Goal: Task Accomplishment & Management: Use online tool/utility

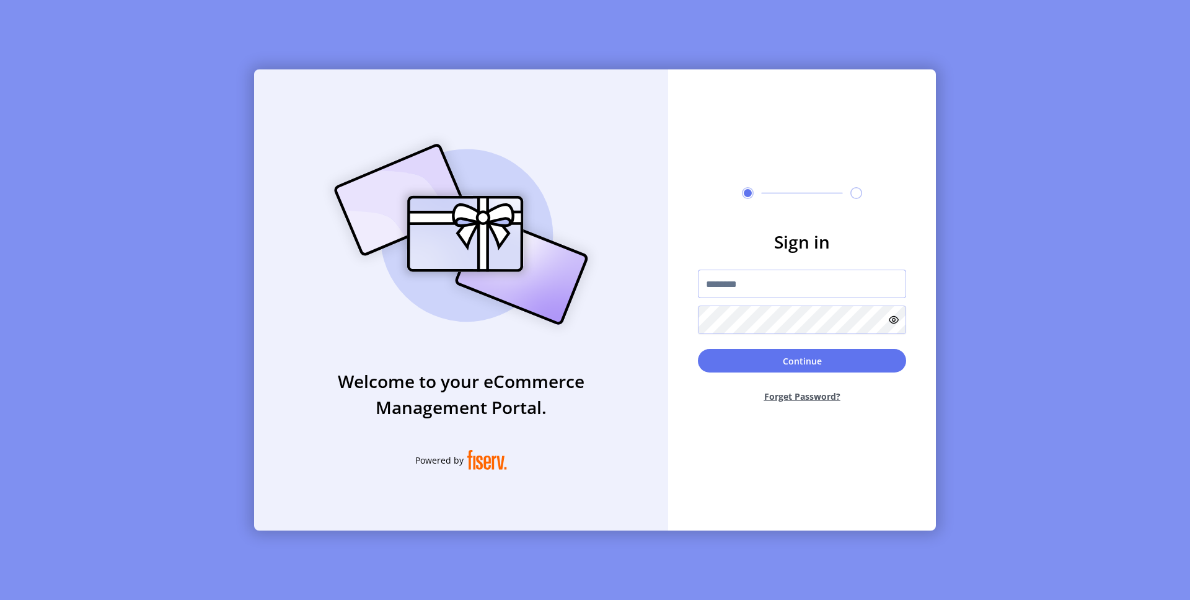
click at [710, 291] on input "text" at bounding box center [802, 284] width 208 height 29
paste input "*********"
type input "*********"
click at [741, 355] on button "Continue" at bounding box center [802, 361] width 208 height 24
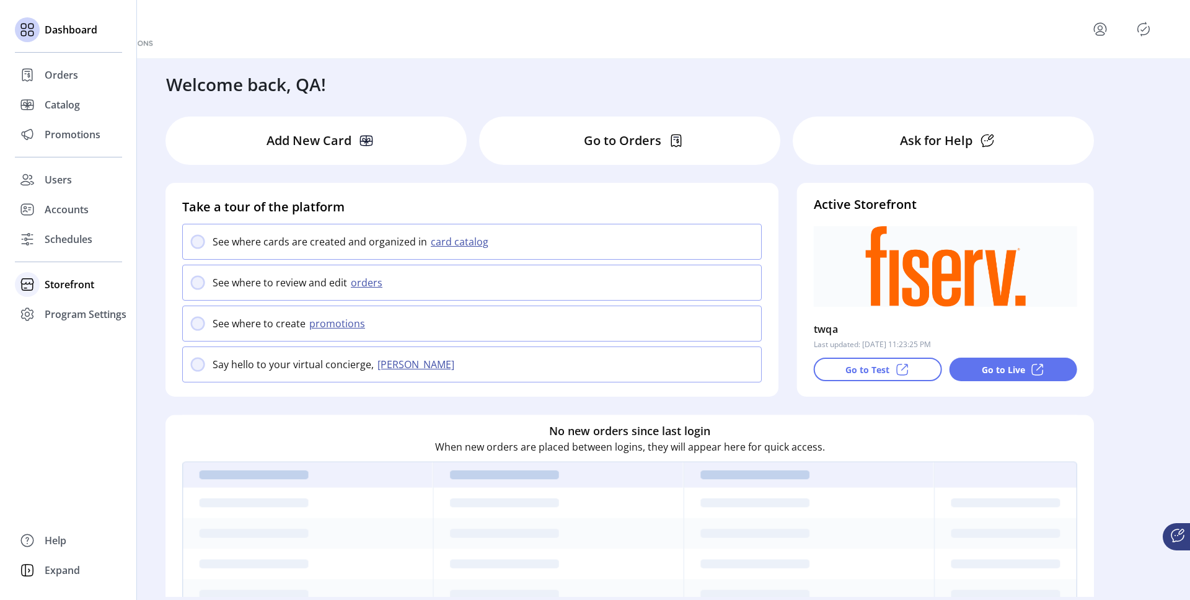
click at [77, 288] on span "Storefront" at bounding box center [70, 284] width 50 height 15
click at [84, 306] on span "Configuration" at bounding box center [77, 309] width 65 height 15
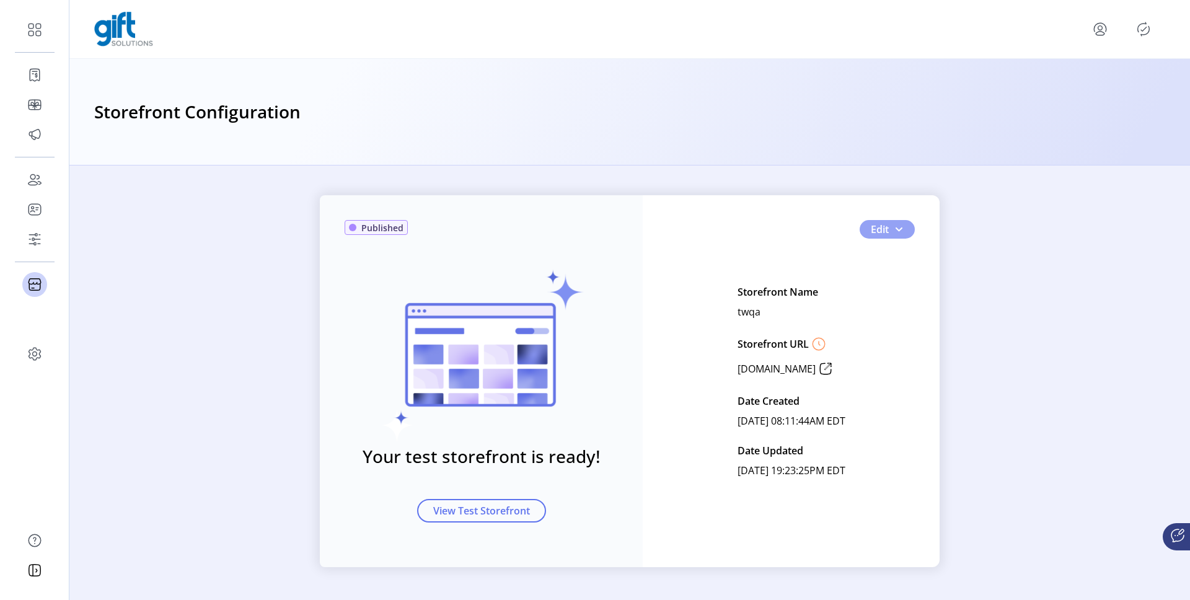
click at [907, 232] on button "Edit" at bounding box center [887, 229] width 55 height 19
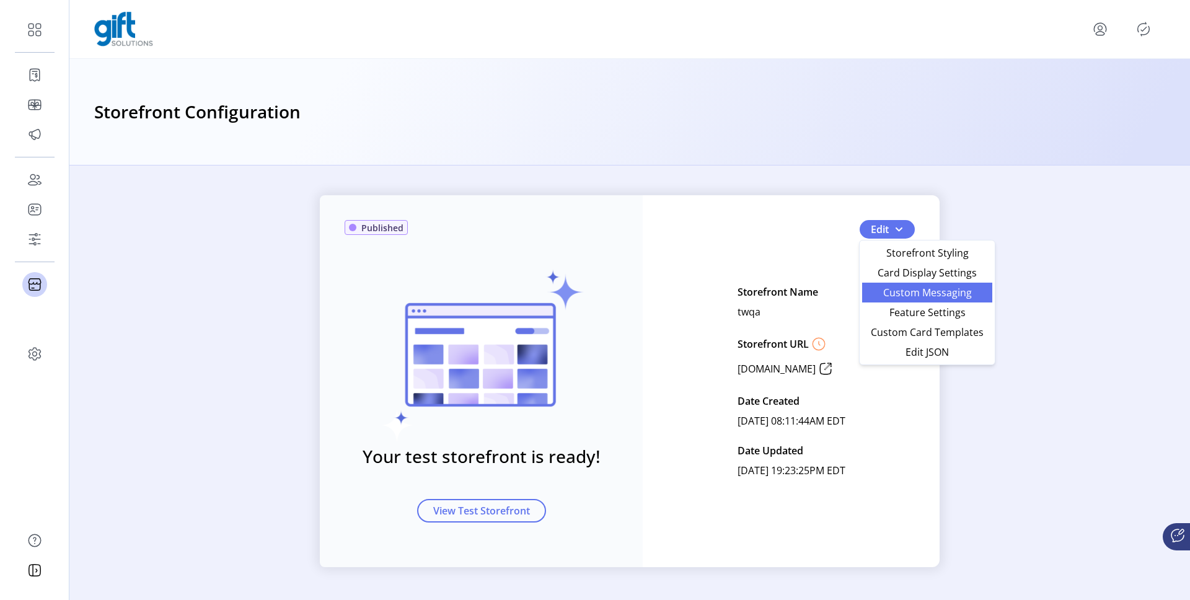
click at [900, 296] on span "Custom Messaging" at bounding box center [926, 293] width 115 height 10
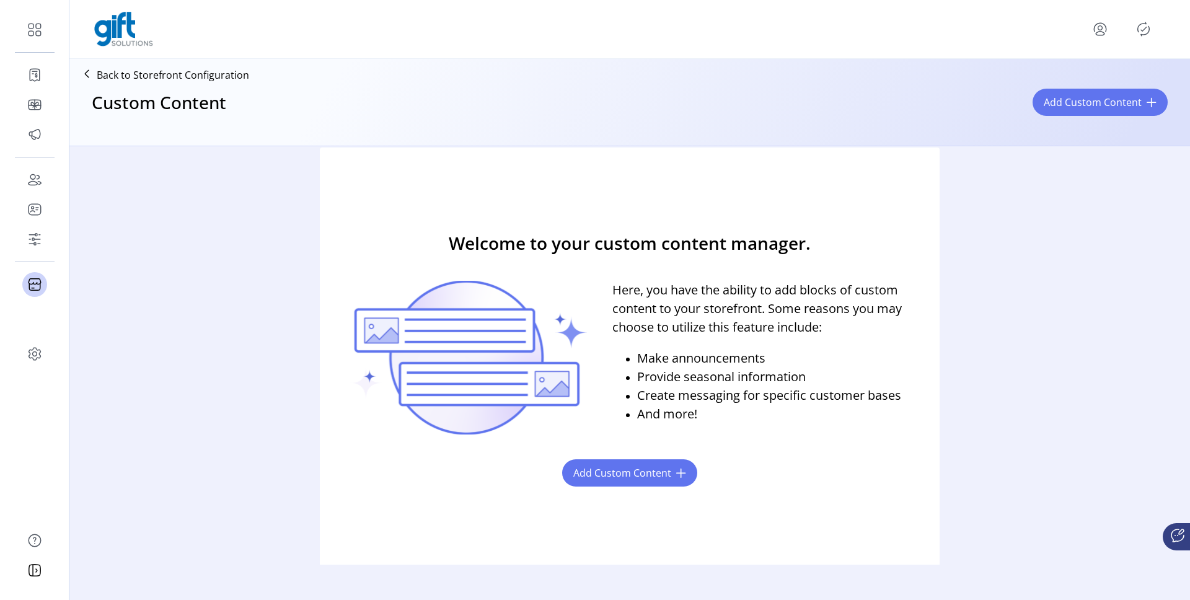
scroll to position [17, 0]
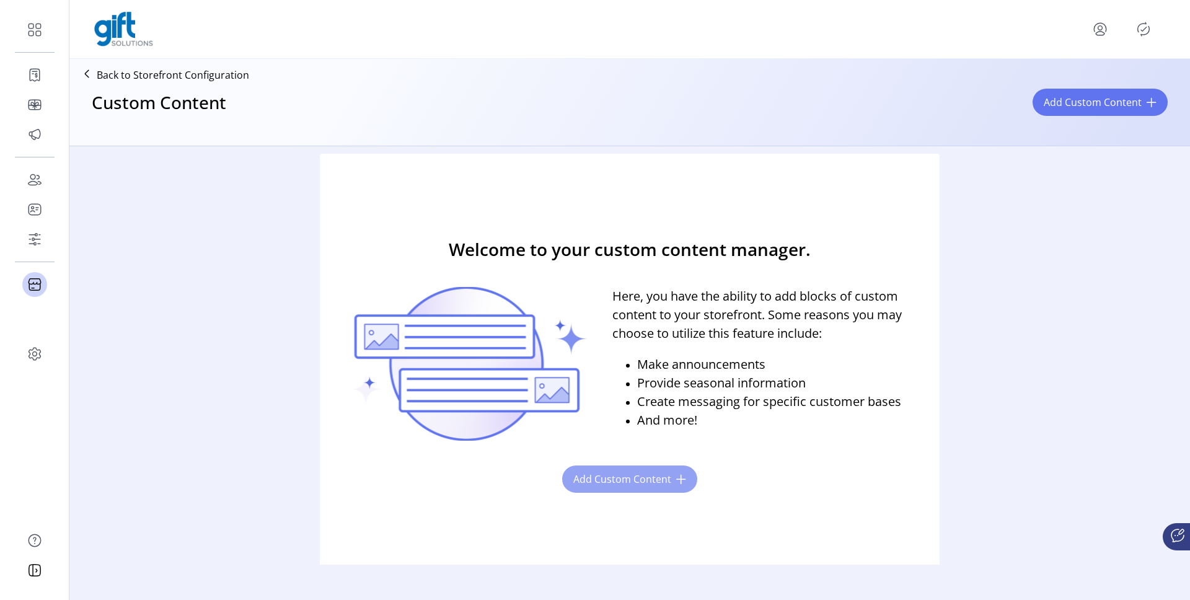
click at [655, 476] on span "Add Custom Content" at bounding box center [622, 479] width 98 height 15
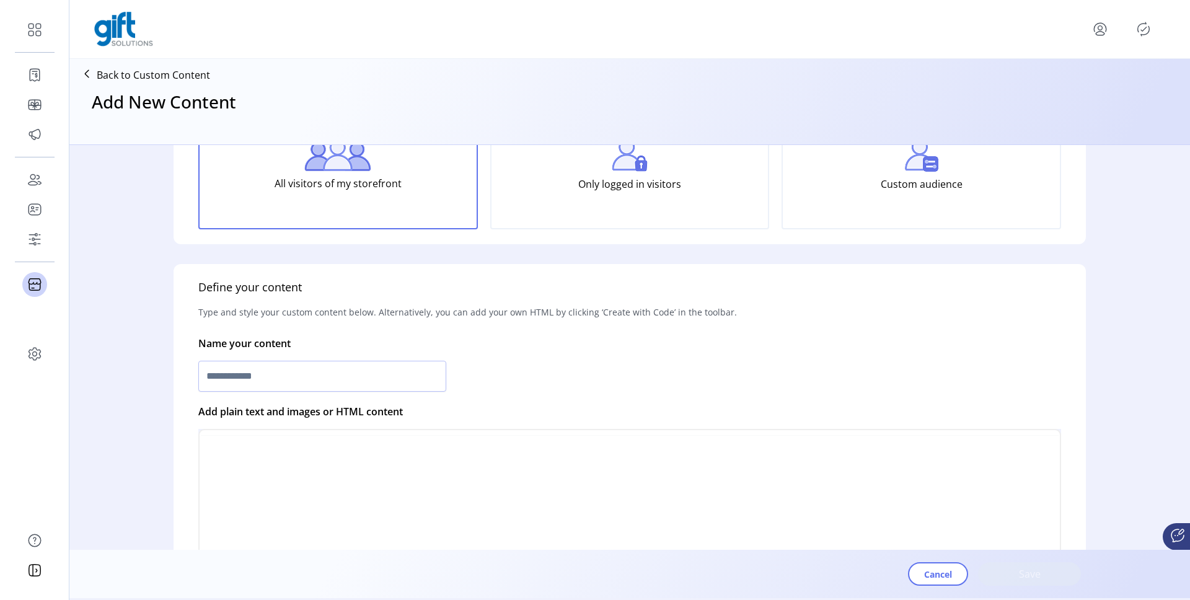
scroll to position [160, 0]
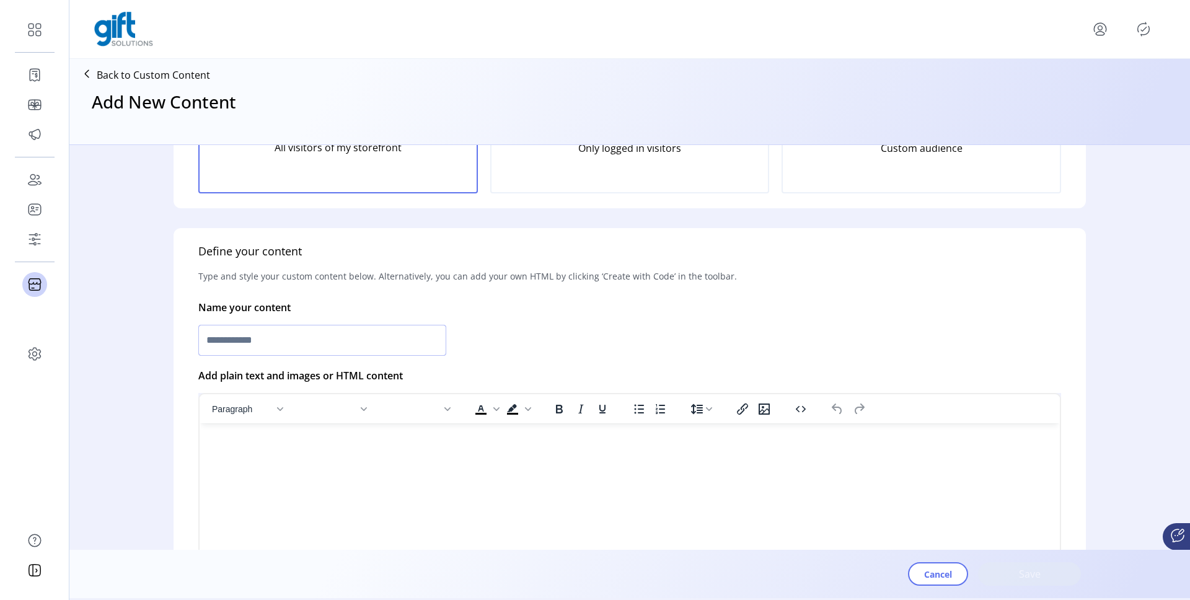
click at [378, 332] on input "text" at bounding box center [322, 340] width 248 height 31
type input "*"
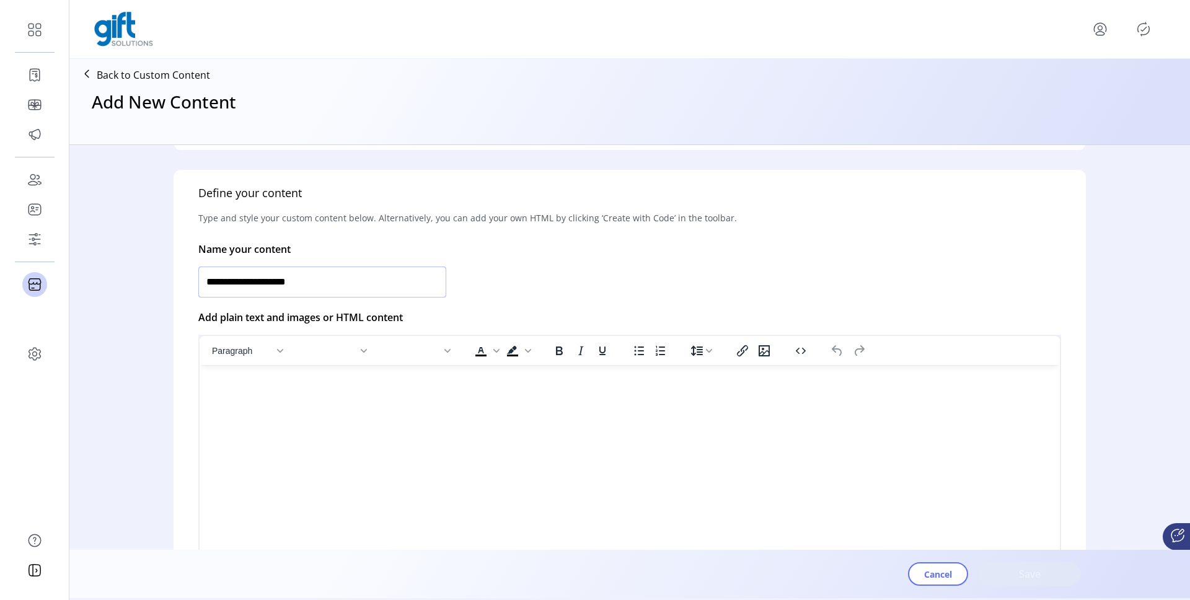
scroll to position [239, 0]
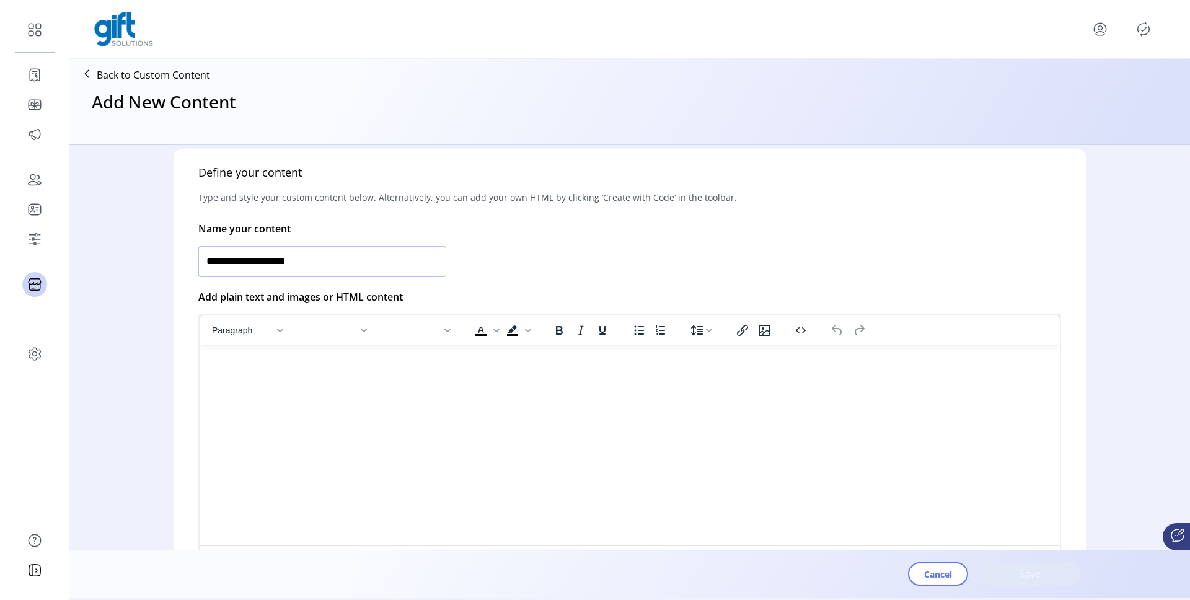
type input "**********"
click at [390, 354] on html at bounding box center [630, 350] width 860 height 10
click at [651, 361] on icon "Insert/edit image" at bounding box center [652, 361] width 11 height 11
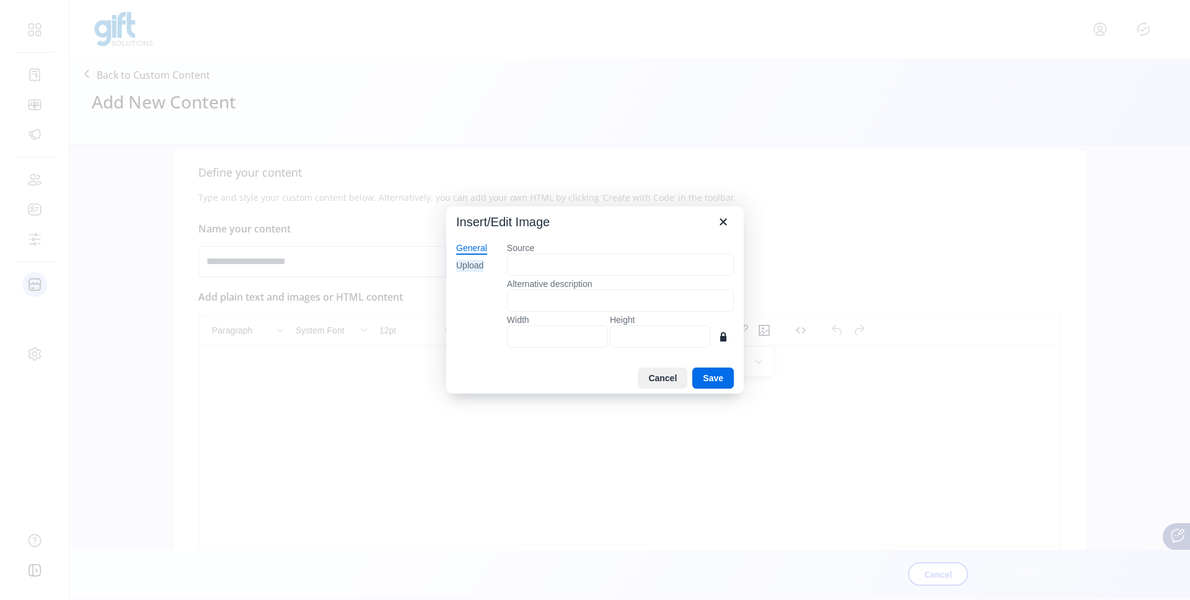
click at [467, 267] on div "Upload" at bounding box center [469, 266] width 27 height 12
click at [624, 304] on button "Browse for an image" at bounding box center [620, 307] width 107 height 21
type input "****"
type input "***"
click at [712, 372] on button "Save" at bounding box center [713, 377] width 42 height 21
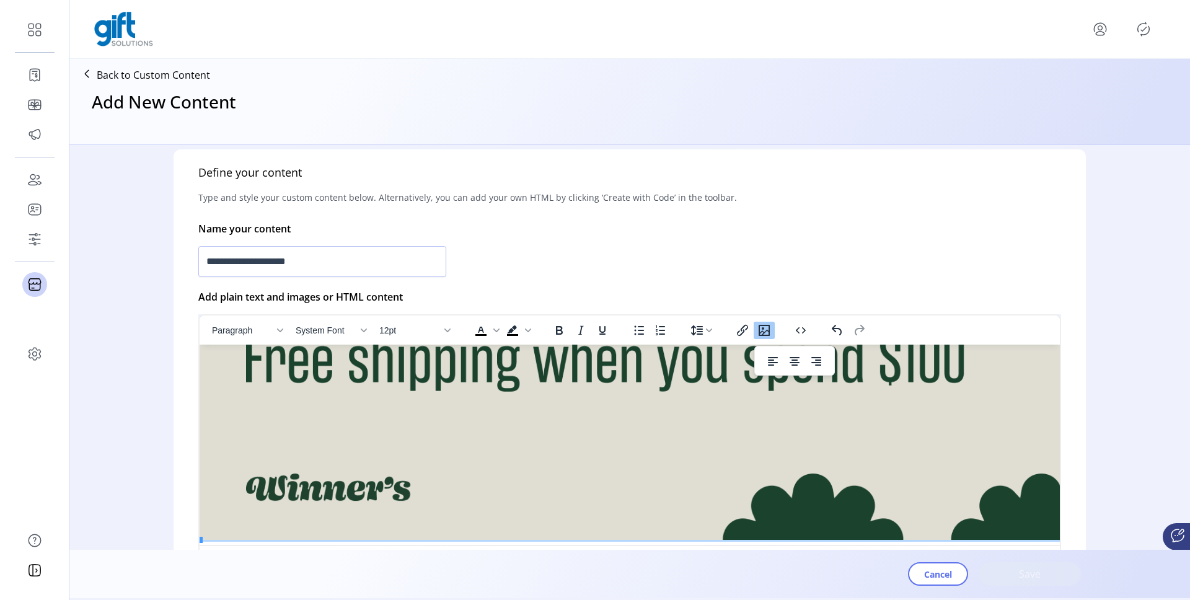
scroll to position [87, 10]
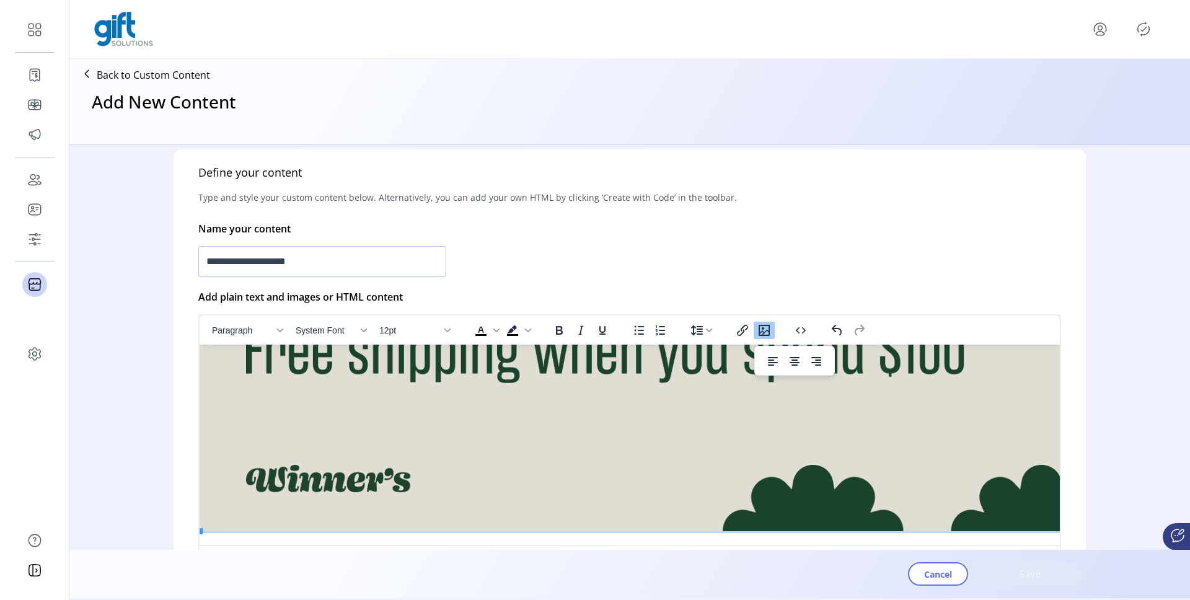
click at [1000, 513] on img "Rich Text Area. Press ALT-0 for help." at bounding box center [795, 403] width 1190 height 255
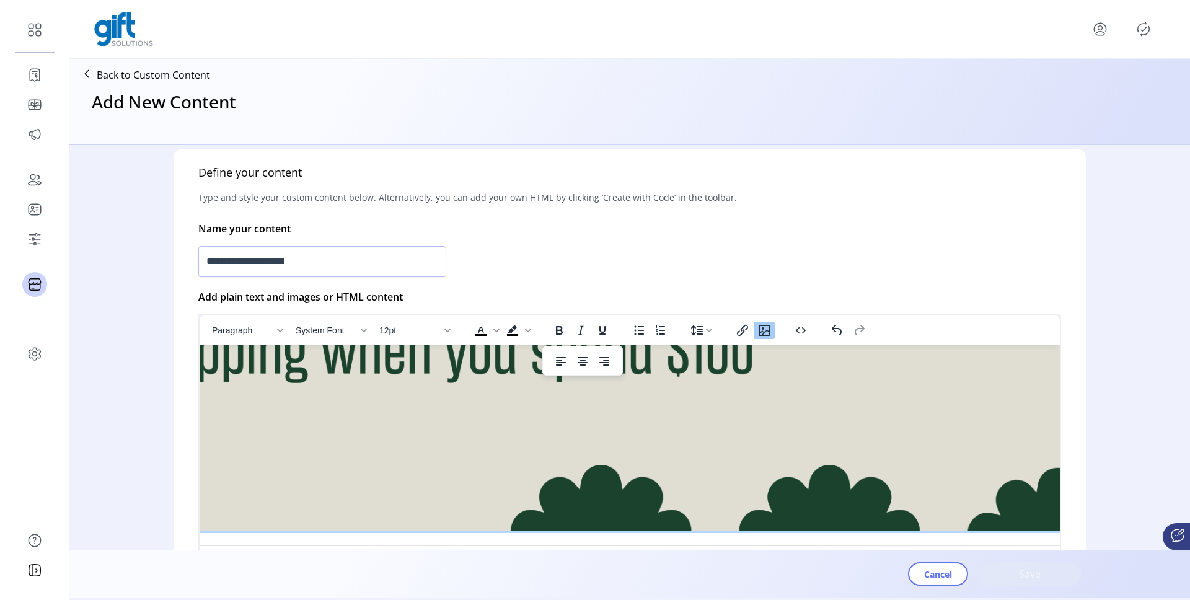
scroll to position [87, 358]
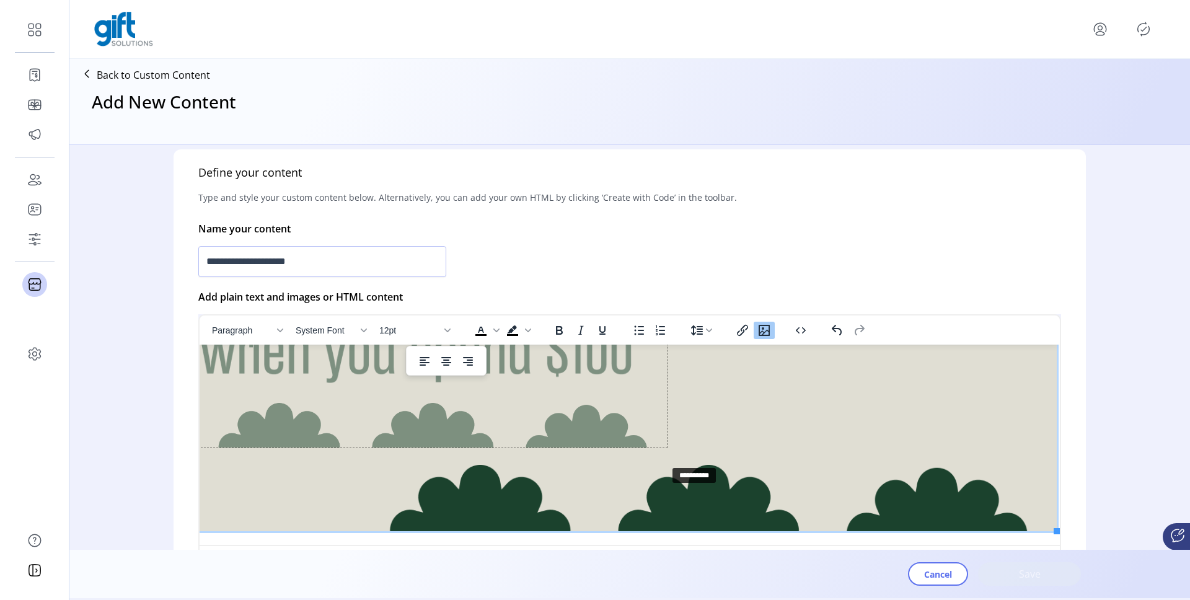
drag, startPoint x: 1039, startPoint y: 523, endPoint x: 628, endPoint y: 451, distance: 417.1
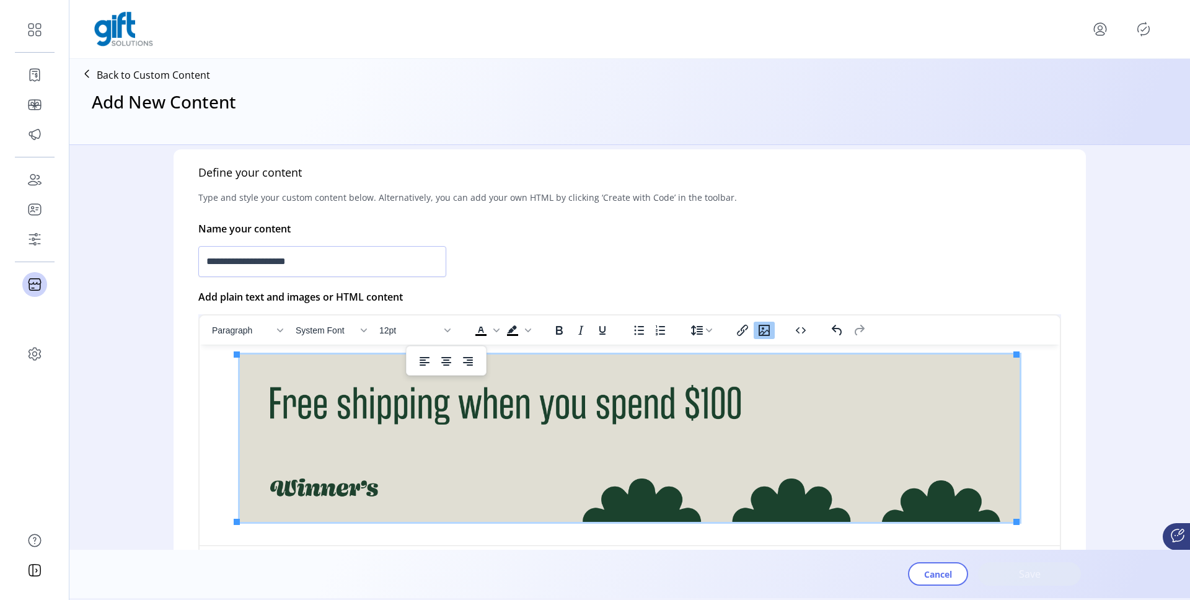
scroll to position [0, 0]
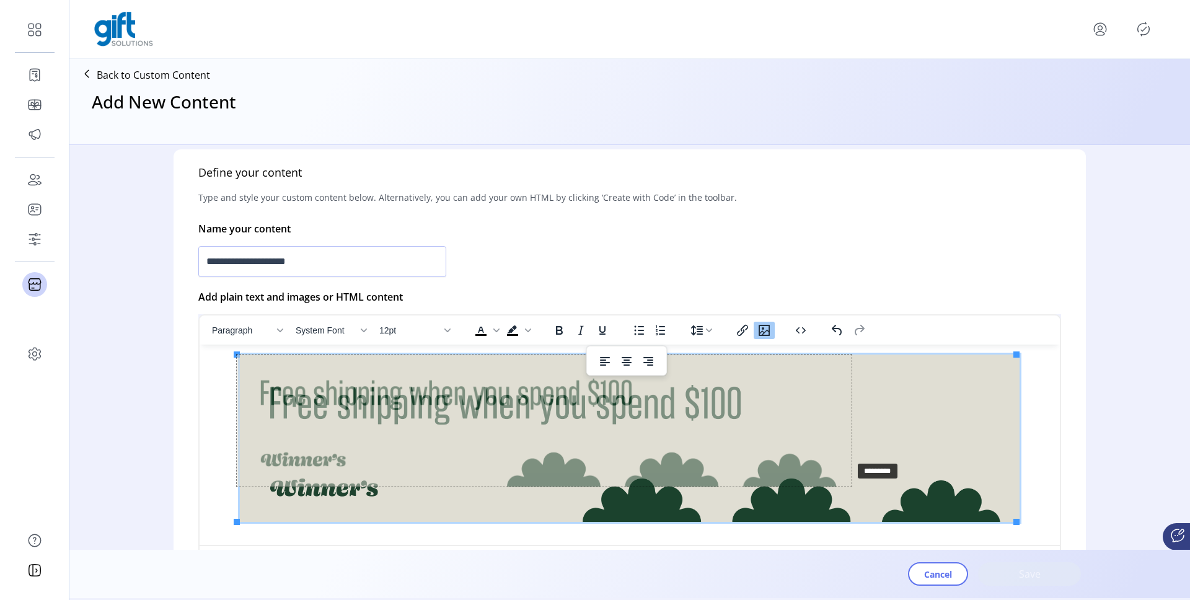
drag, startPoint x: 1016, startPoint y: 521, endPoint x: 848, endPoint y: 460, distance: 178.8
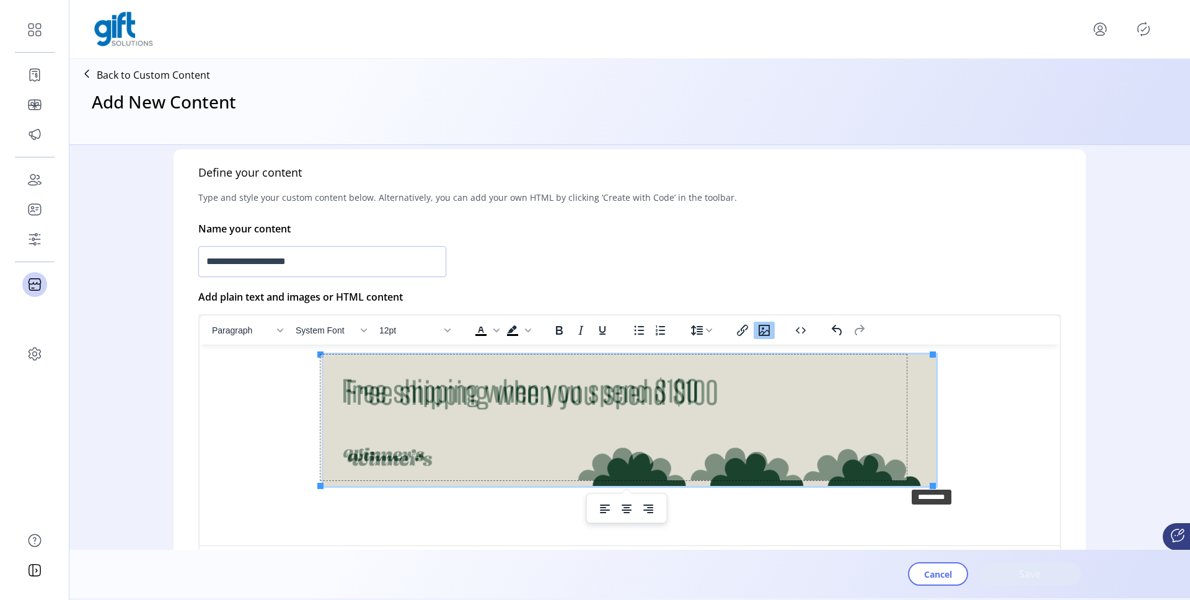
drag, startPoint x: 933, startPoint y: 486, endPoint x: 905, endPoint y: 487, distance: 27.3
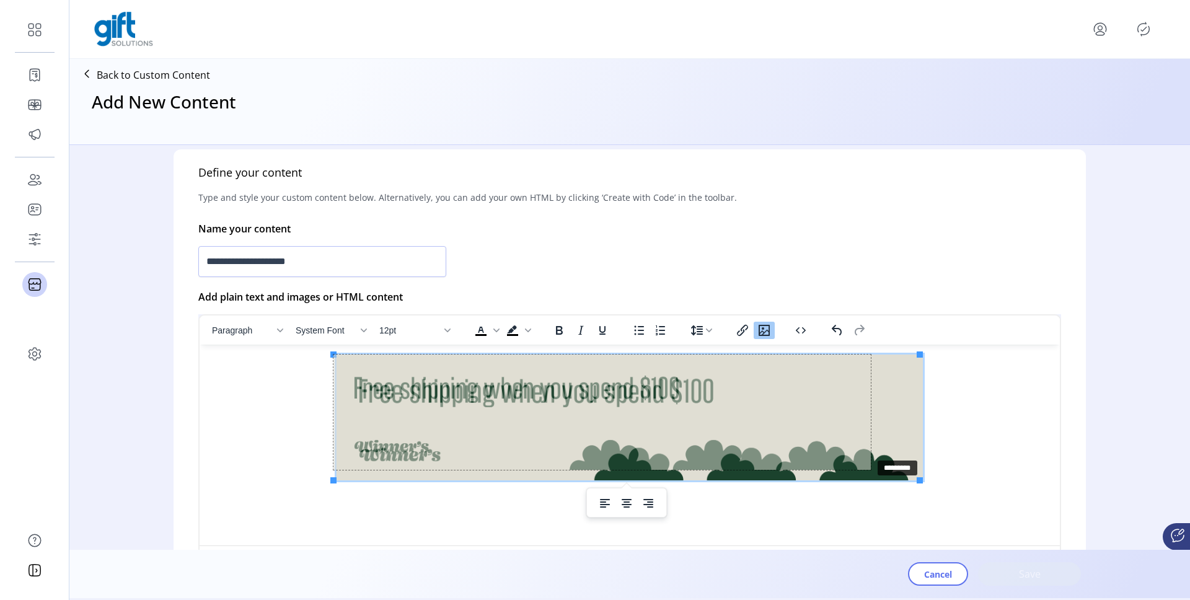
drag, startPoint x: 917, startPoint y: 478, endPoint x: 869, endPoint y: 455, distance: 53.5
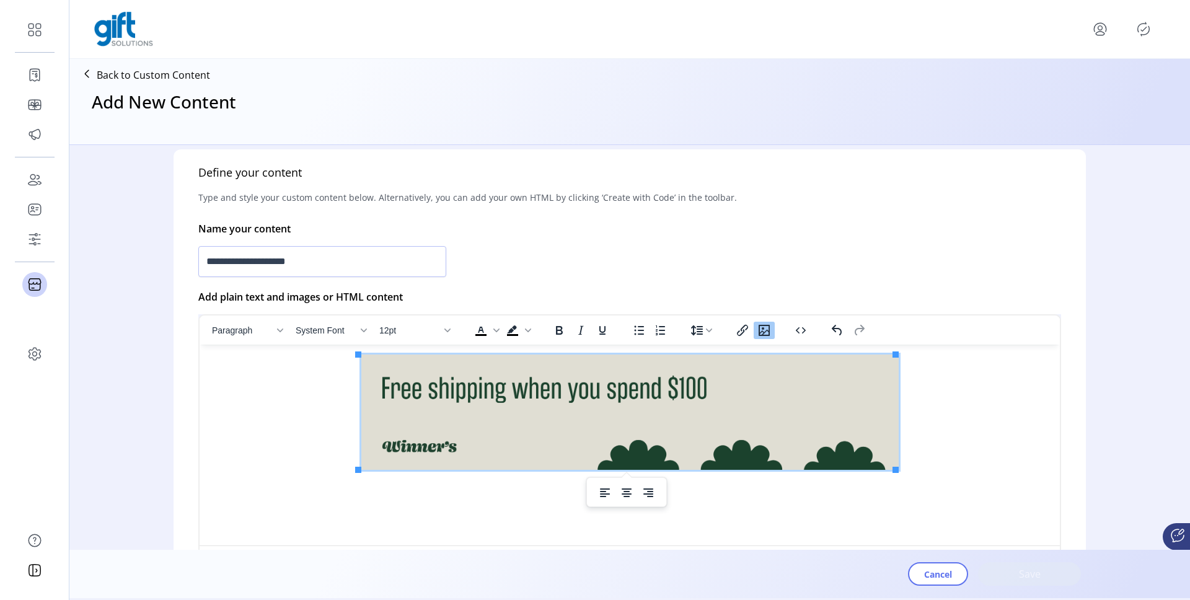
click at [1002, 470] on div "Rich Text Area. Press ALT-0 for help." at bounding box center [629, 414] width 840 height 120
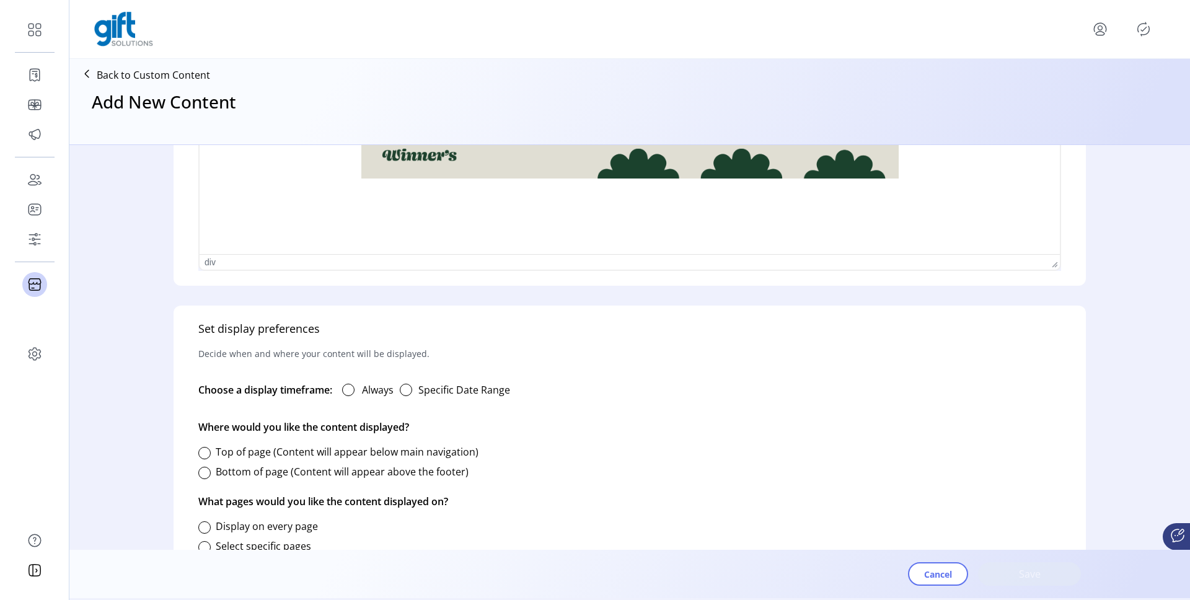
scroll to position [573, 0]
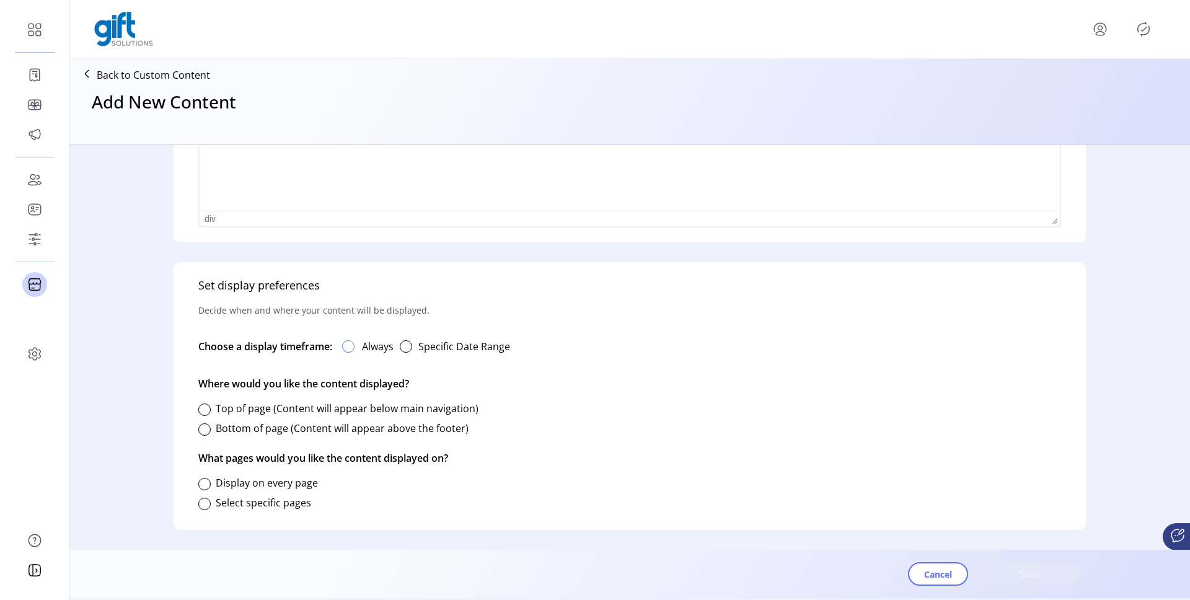
click at [348, 343] on div at bounding box center [348, 346] width 12 height 12
click at [202, 414] on div at bounding box center [204, 409] width 12 height 12
click at [205, 481] on div at bounding box center [204, 484] width 12 height 12
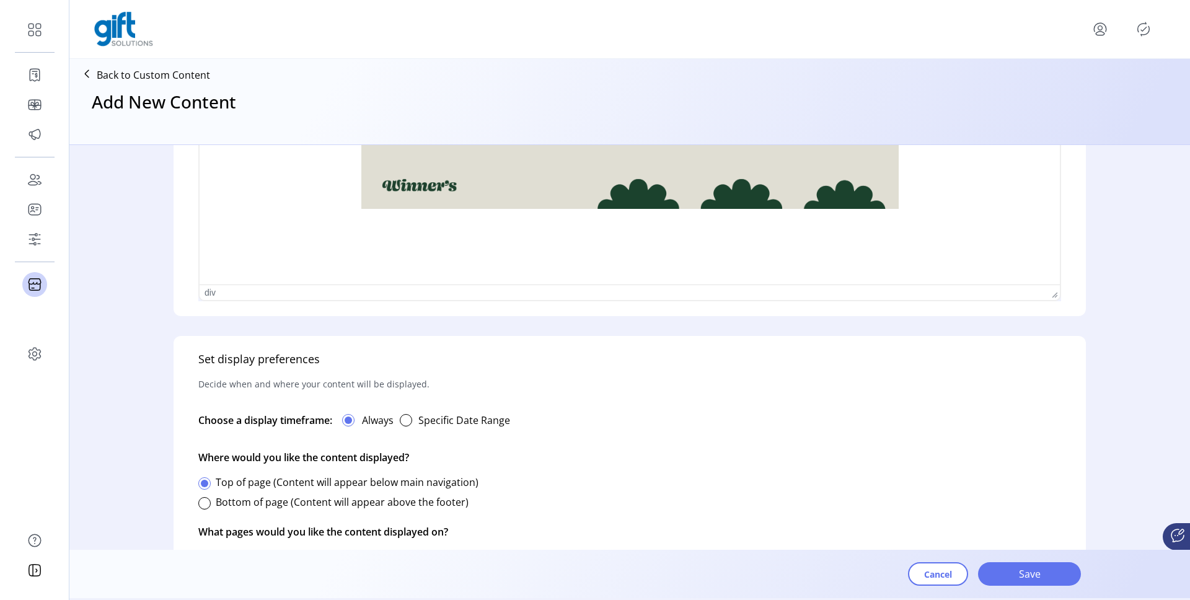
scroll to position [573, 0]
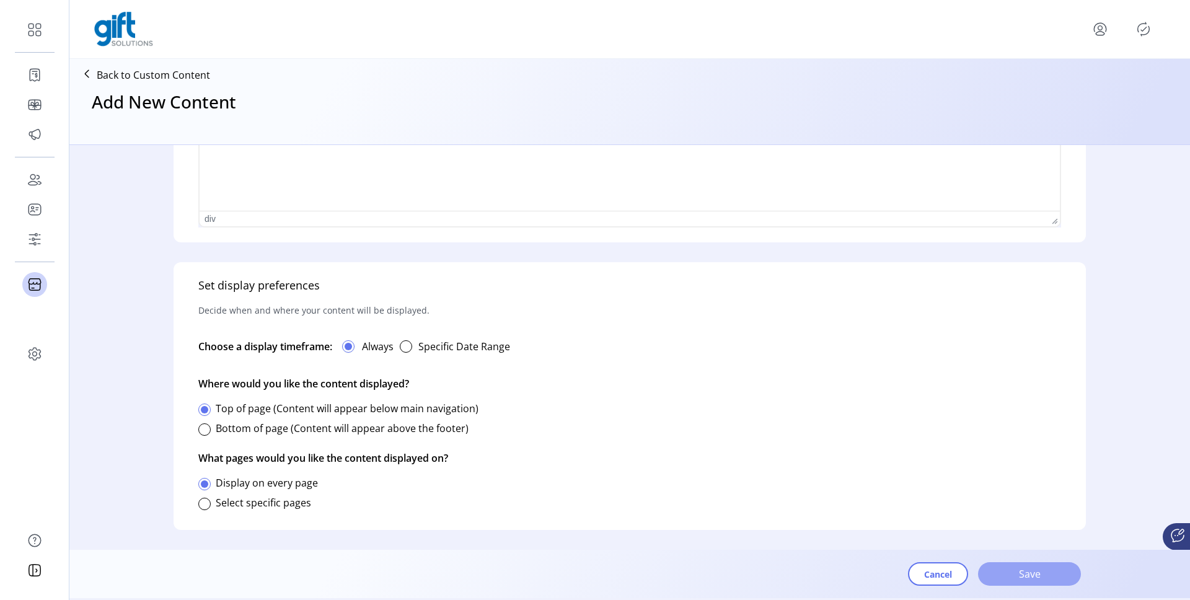
click at [1038, 566] on span "Save" at bounding box center [1029, 573] width 71 height 15
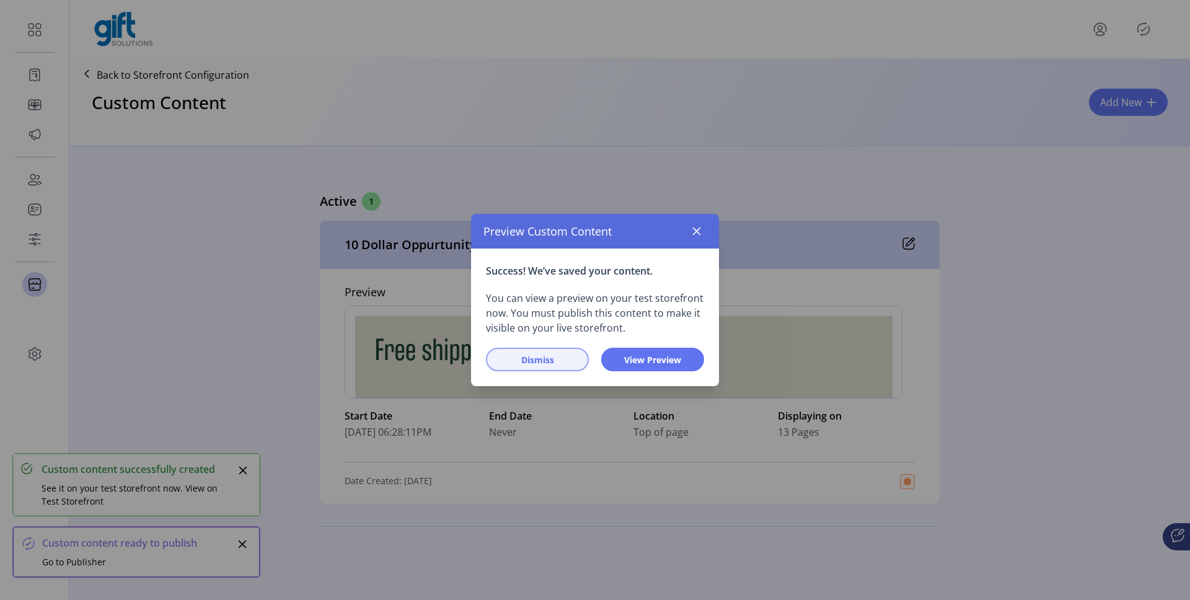
click at [546, 360] on span "Dismiss" at bounding box center [537, 359] width 71 height 13
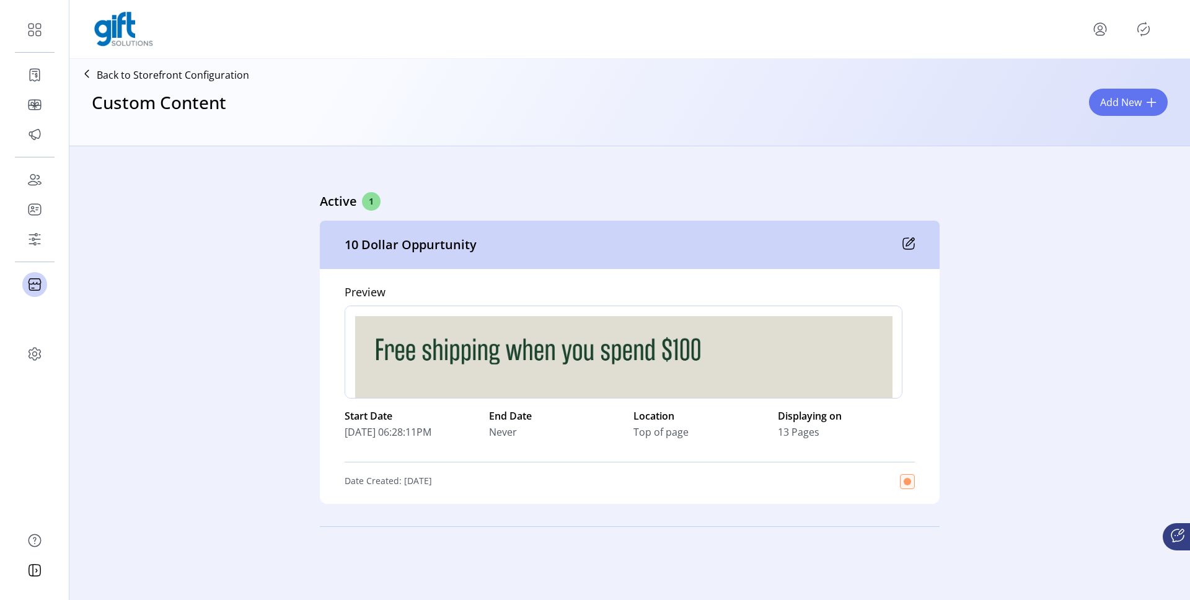
click at [1145, 28] on icon "Publisher Panel" at bounding box center [1143, 29] width 20 height 20
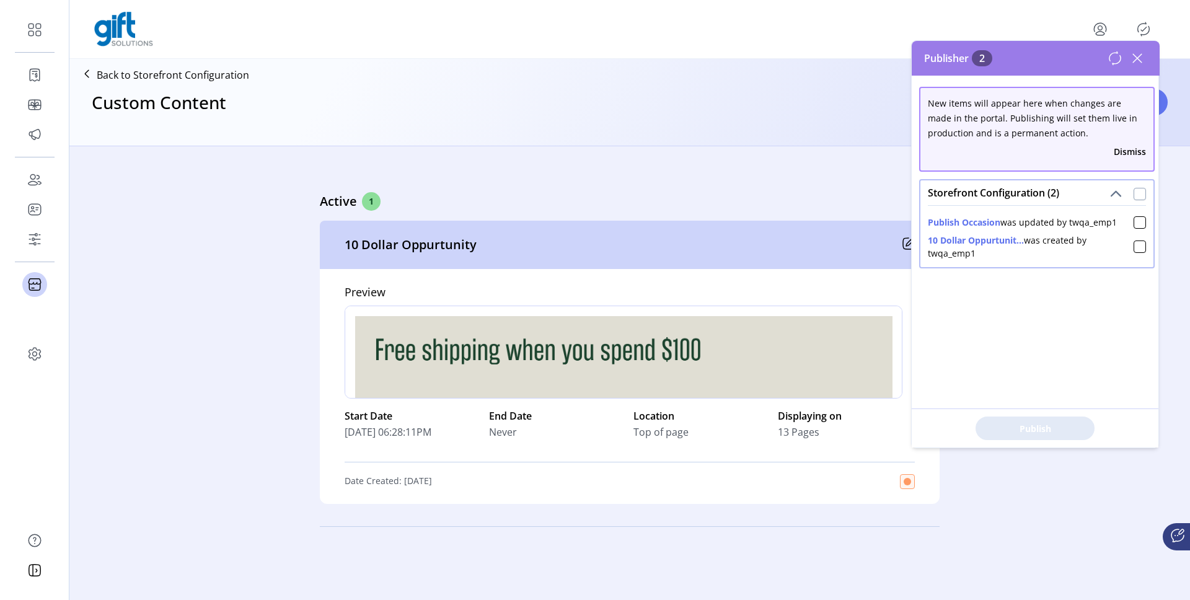
click at [1135, 196] on div at bounding box center [1139, 194] width 12 height 12
click at [1057, 428] on span "Publish 2 Items" at bounding box center [1035, 428] width 87 height 13
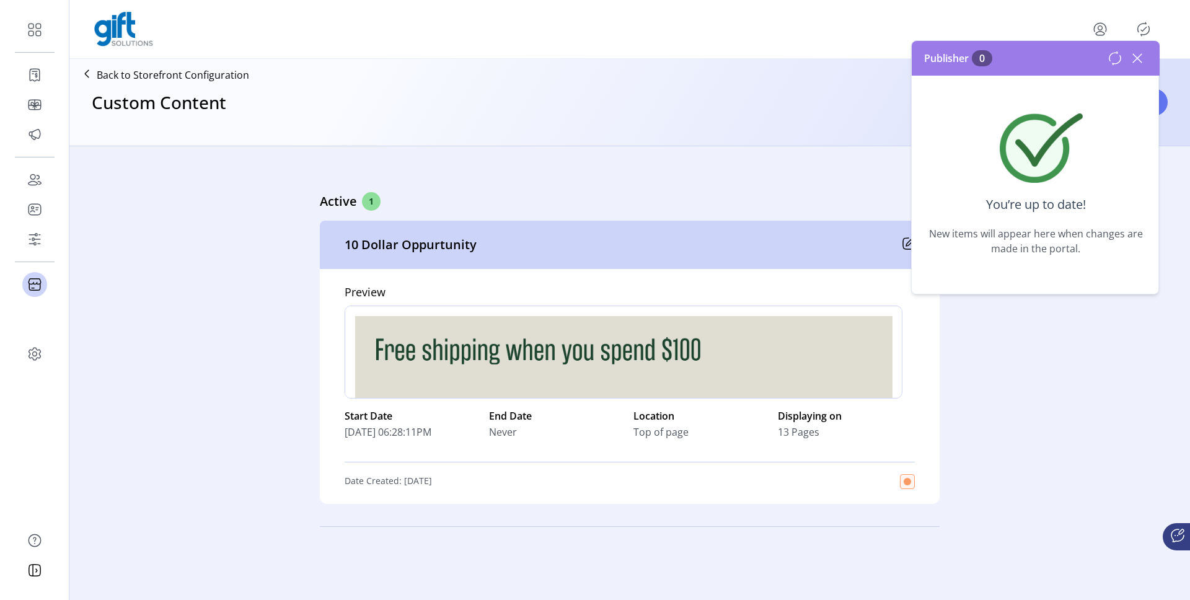
click at [1145, 60] on icon at bounding box center [1137, 58] width 20 height 20
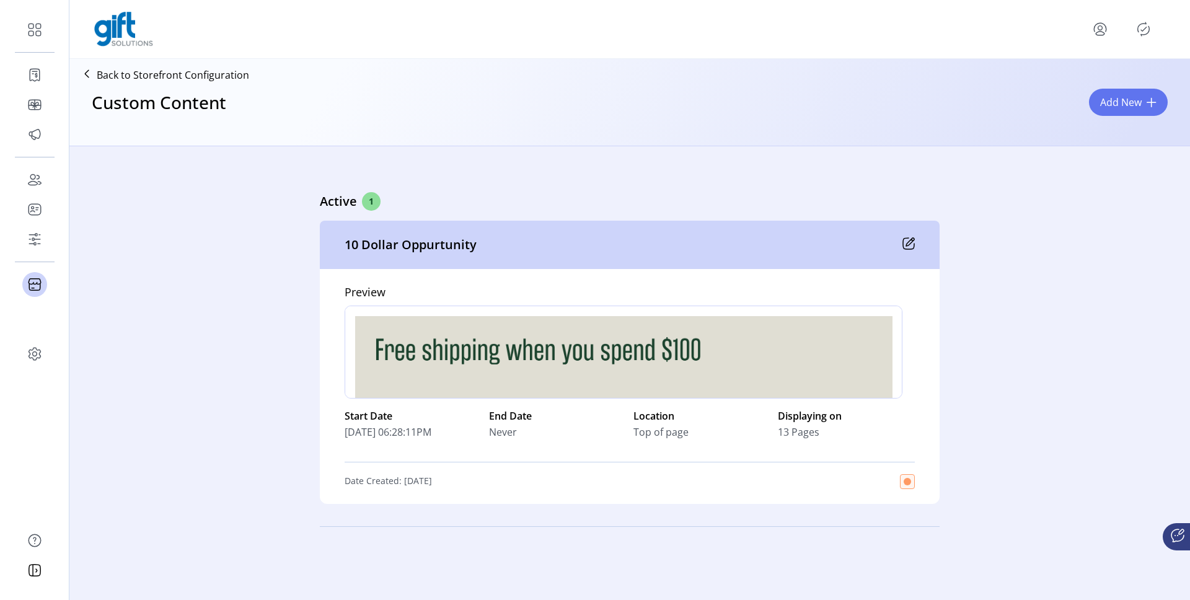
click at [910, 247] on icon at bounding box center [908, 243] width 12 height 12
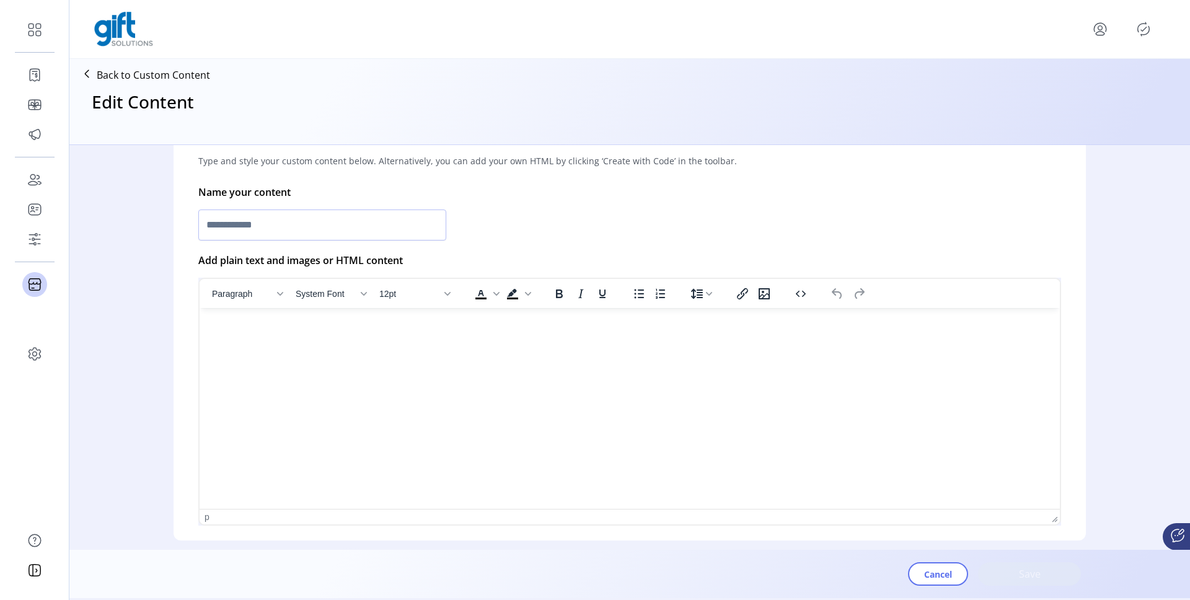
type input "**********"
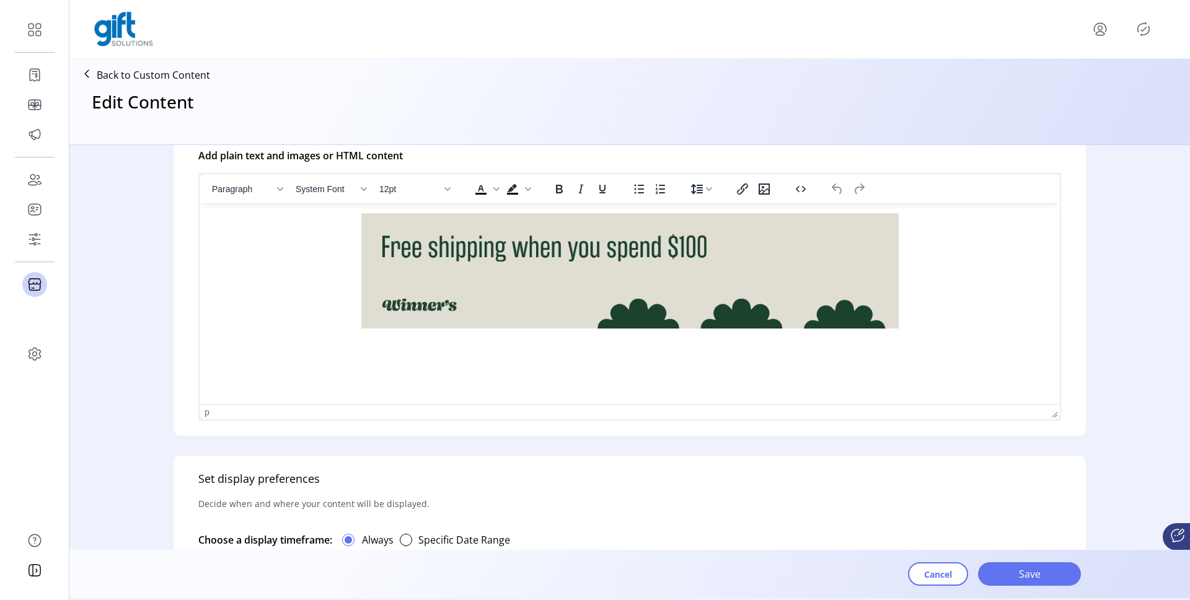
scroll to position [366, 0]
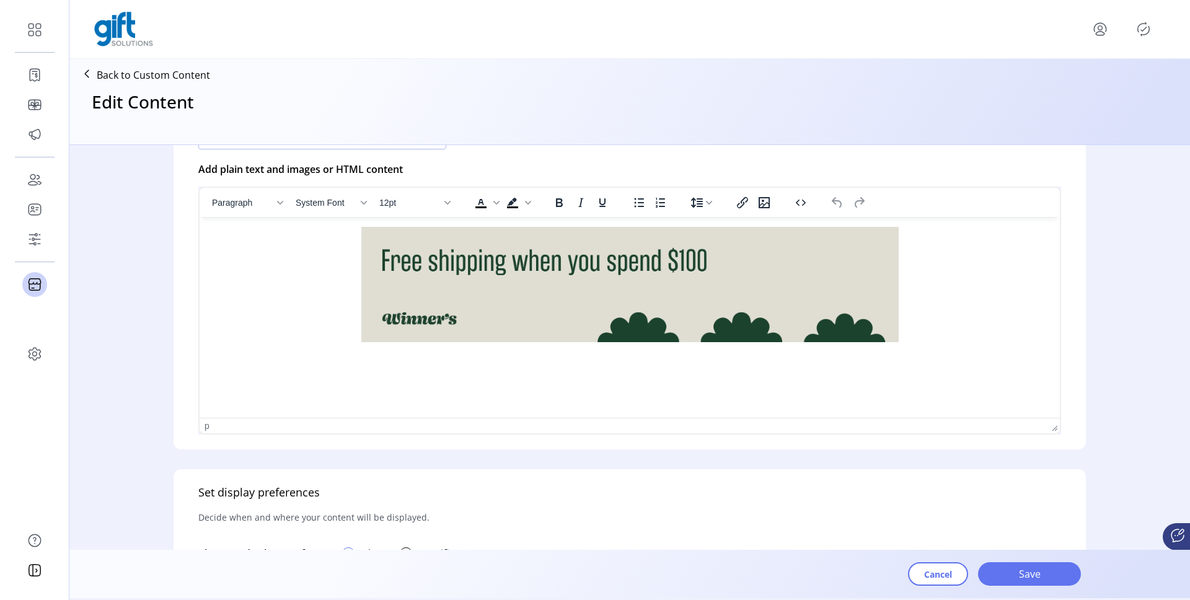
click at [847, 257] on img "Rich Text Area. Press ALT-0 for help." at bounding box center [629, 284] width 537 height 115
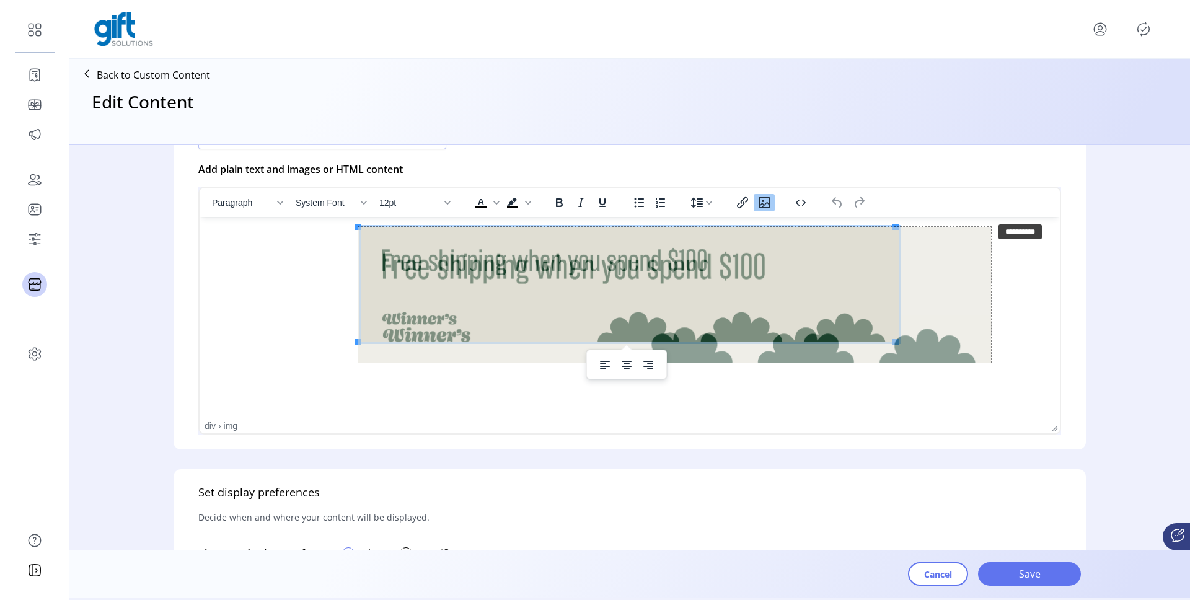
drag, startPoint x: 895, startPoint y: 229, endPoint x: 999, endPoint y: 218, distance: 104.1
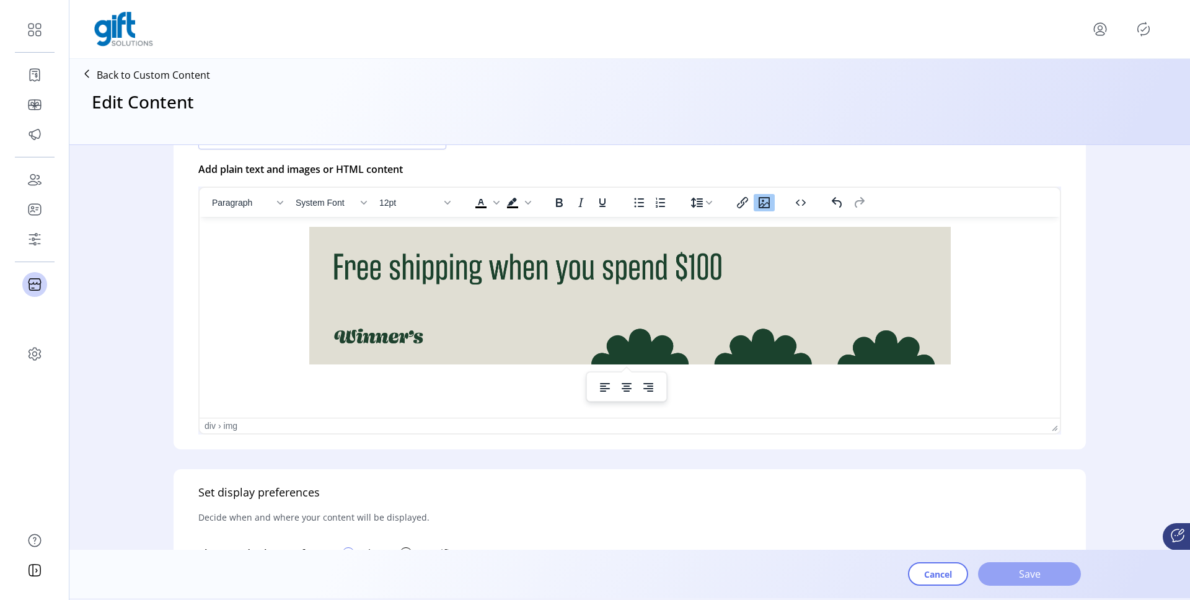
click at [1018, 566] on span "Save" at bounding box center [1029, 573] width 71 height 15
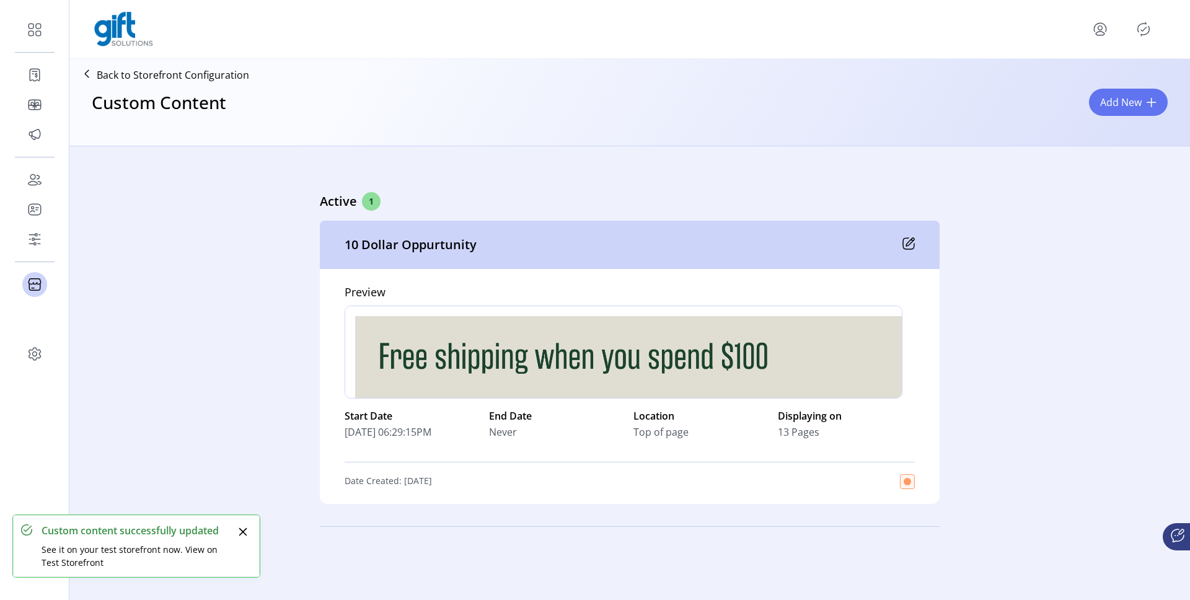
click at [1144, 25] on icon "Publisher Panel" at bounding box center [1143, 29] width 20 height 20
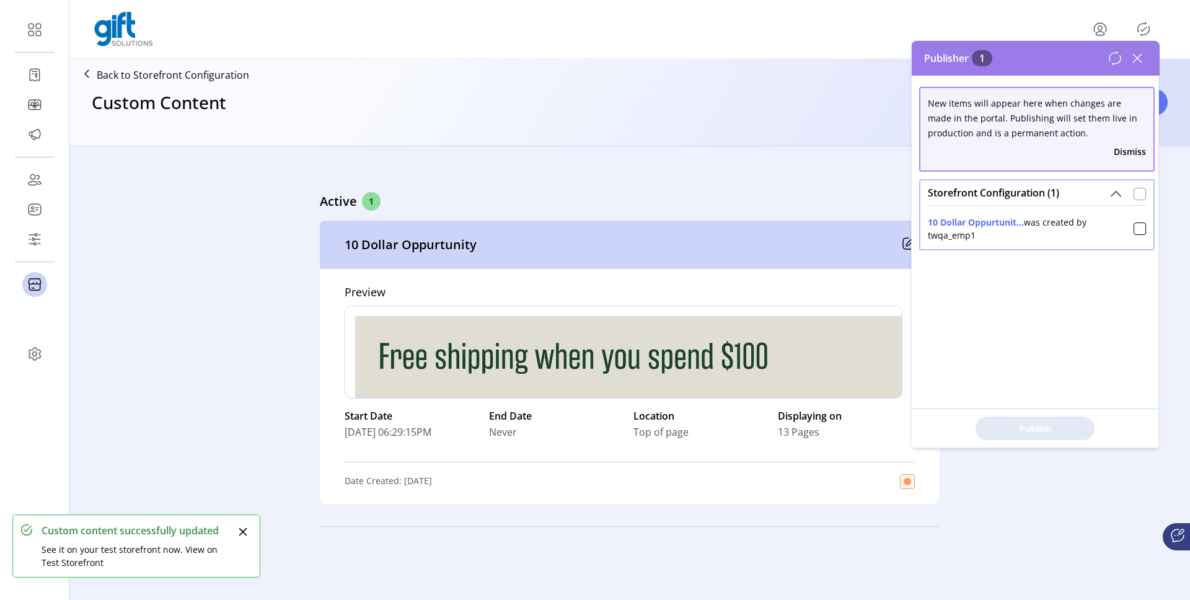
click at [1138, 194] on div at bounding box center [1139, 194] width 12 height 12
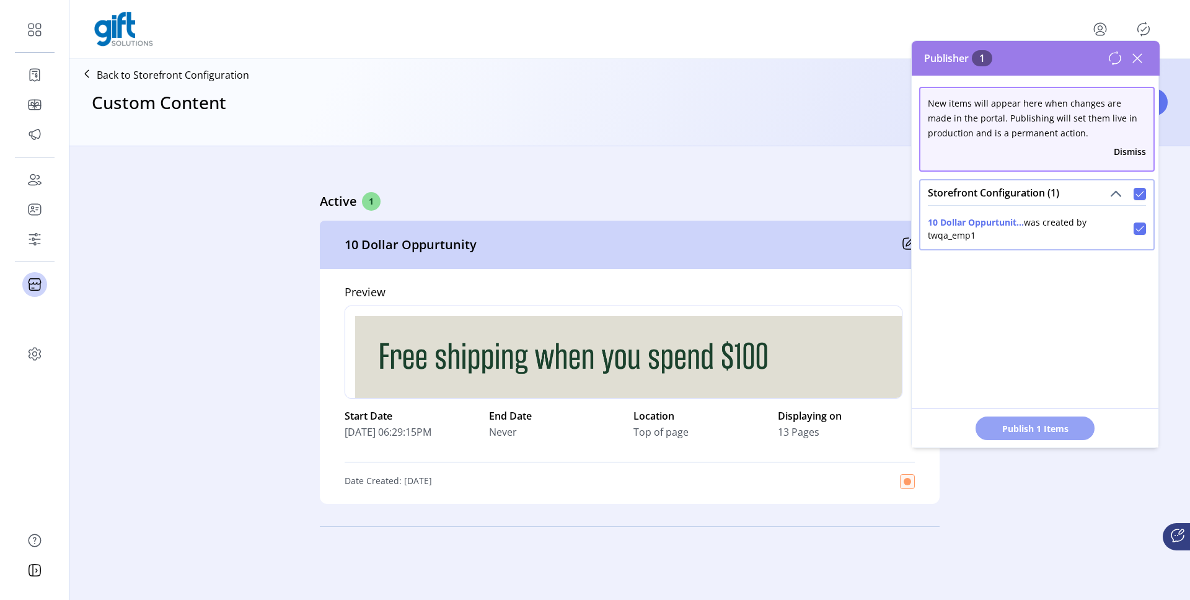
click at [1019, 429] on span "Publish 1 Items" at bounding box center [1035, 428] width 87 height 13
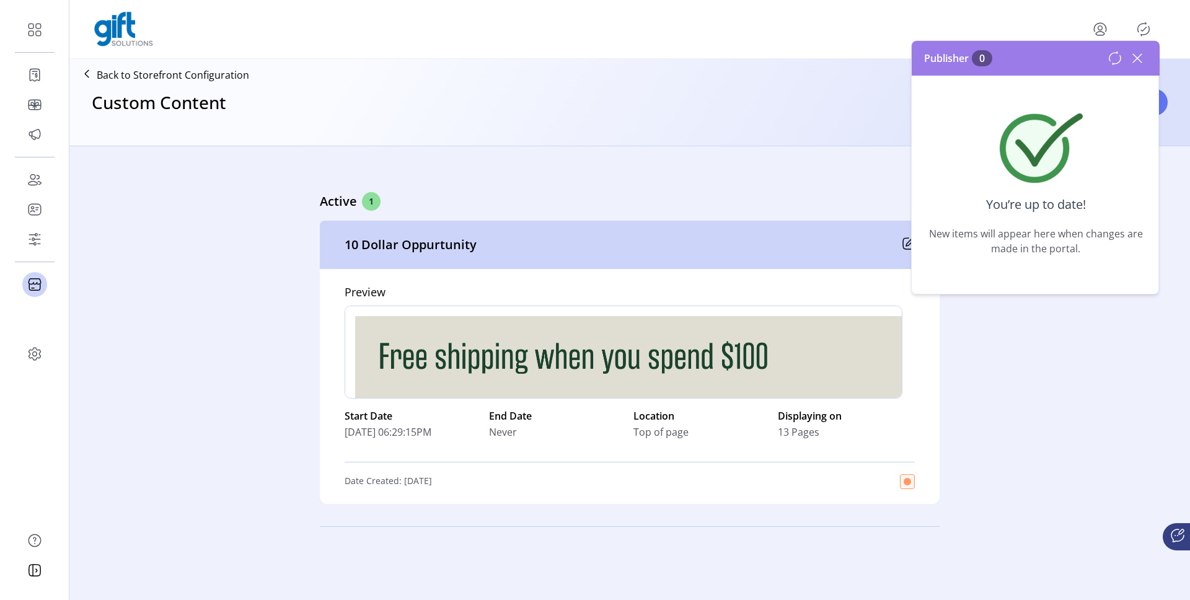
click at [1135, 61] on icon at bounding box center [1137, 58] width 20 height 20
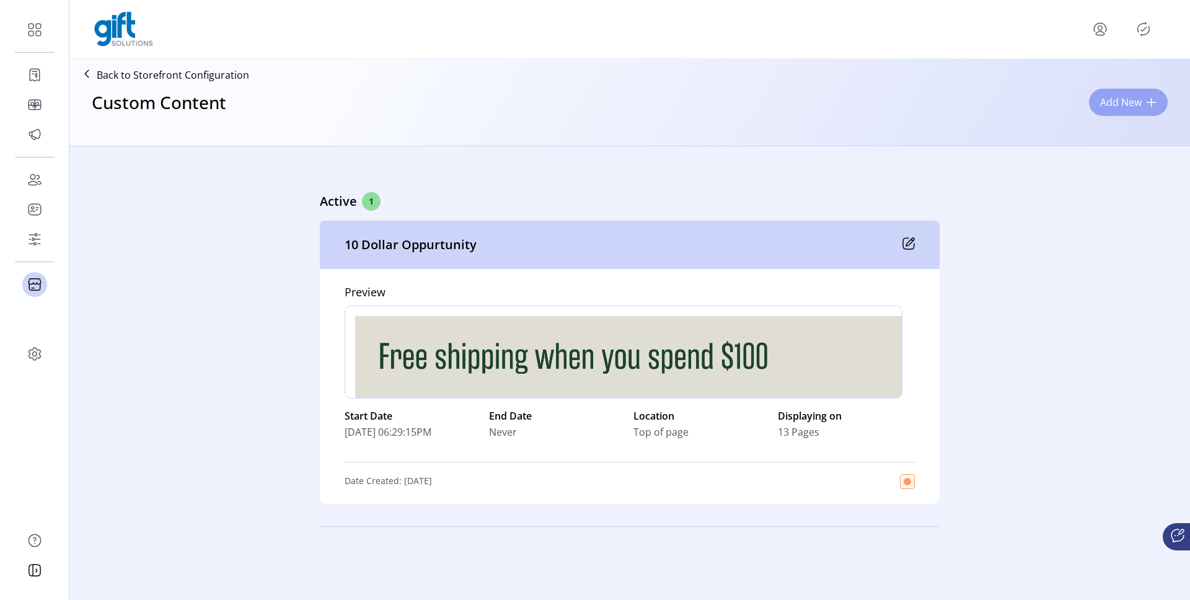
click at [1123, 102] on span "Add New" at bounding box center [1121, 102] width 42 height 15
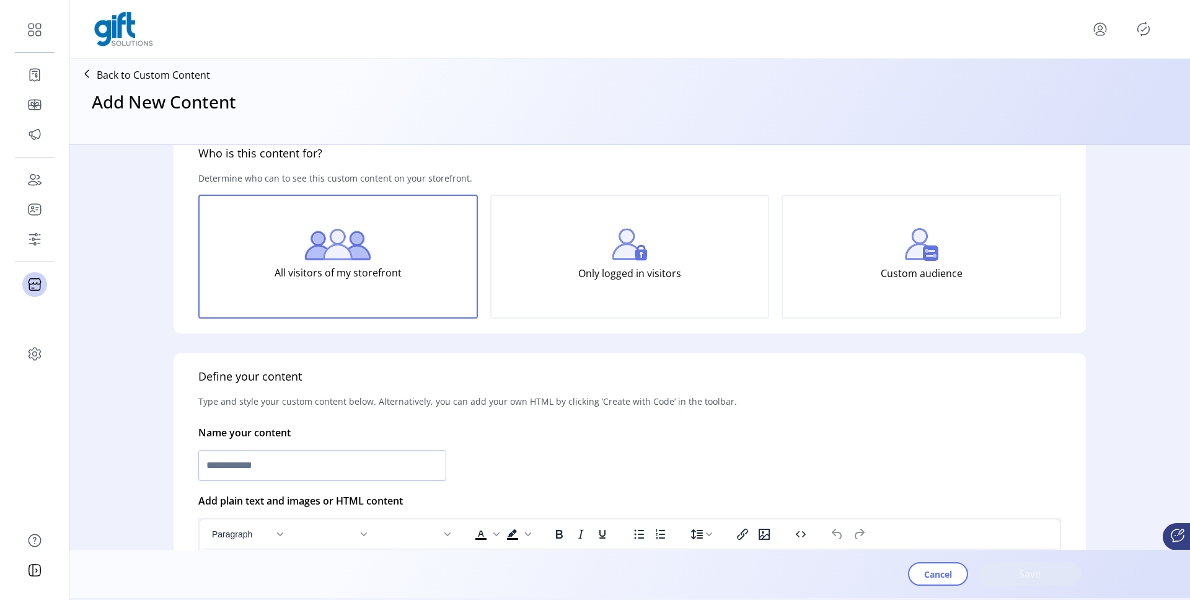
scroll to position [37, 0]
click at [343, 456] on input "text" at bounding box center [322, 463] width 248 height 31
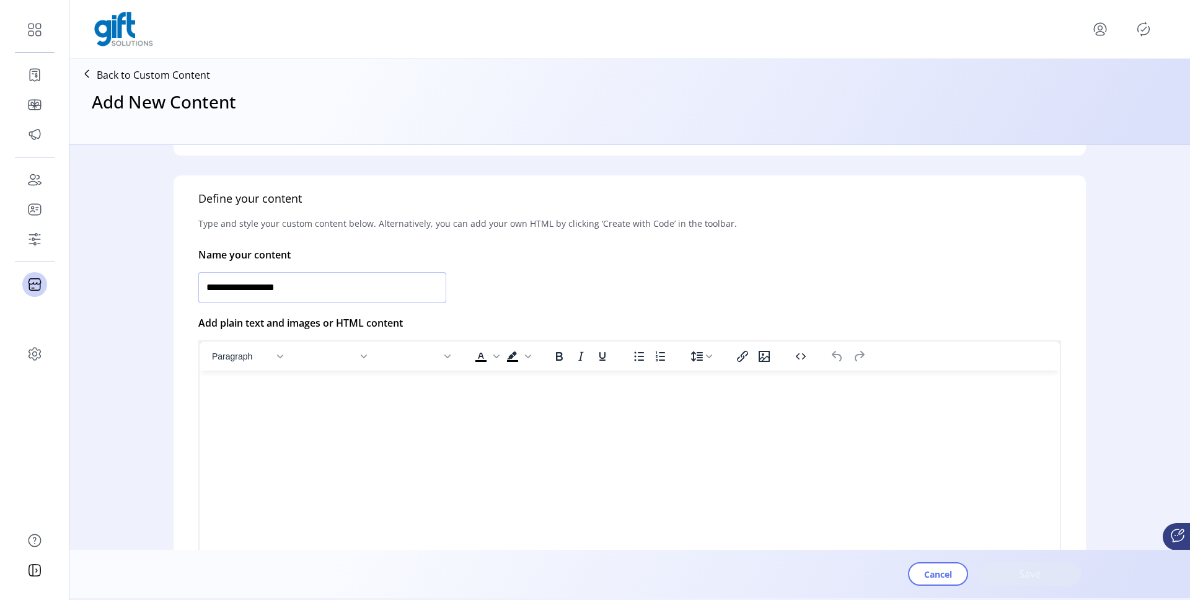
scroll to position [231, 0]
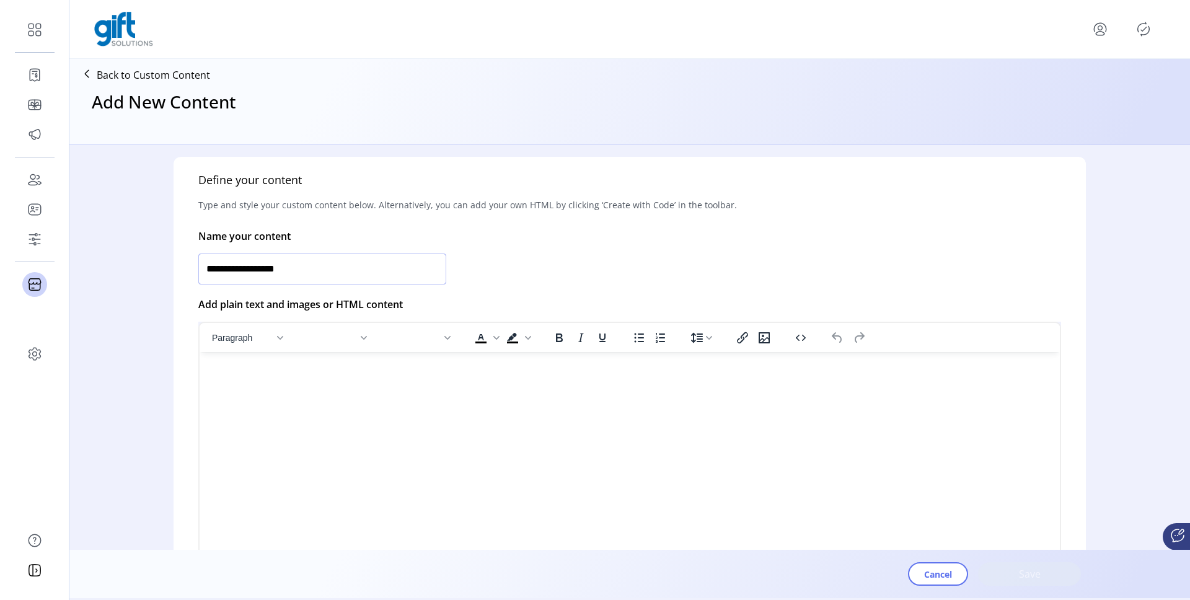
click at [271, 269] on input "**********" at bounding box center [322, 268] width 248 height 31
click at [287, 270] on input "**********" at bounding box center [322, 268] width 248 height 31
drag, startPoint x: 296, startPoint y: 268, endPoint x: 262, endPoint y: 268, distance: 34.1
click at [262, 268] on input "**********" at bounding box center [322, 268] width 248 height 31
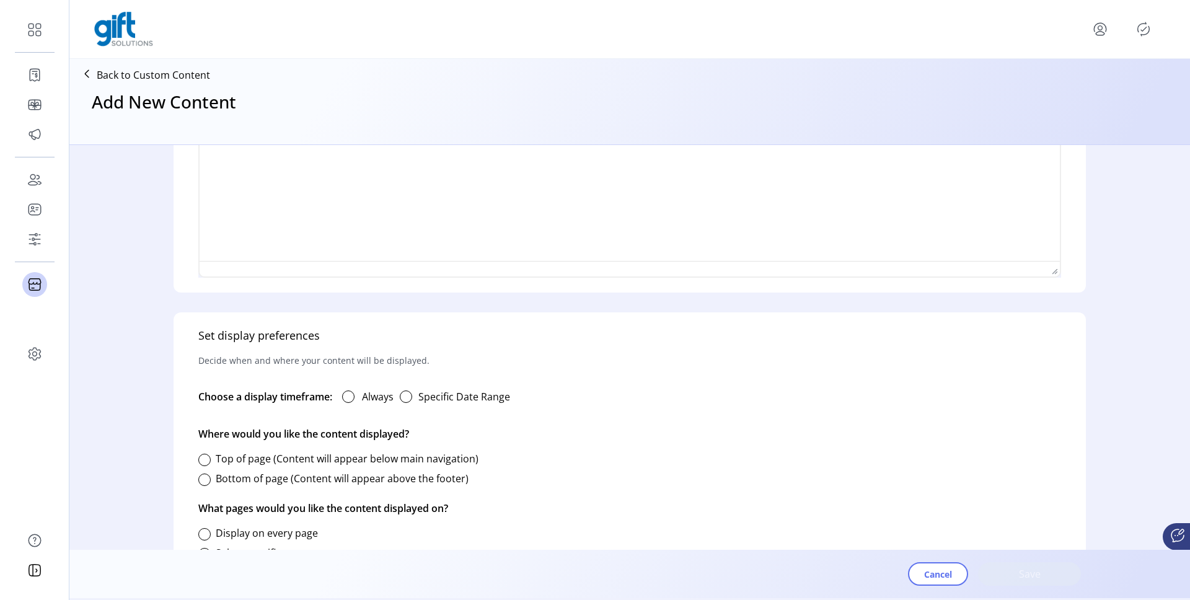
scroll to position [533, 0]
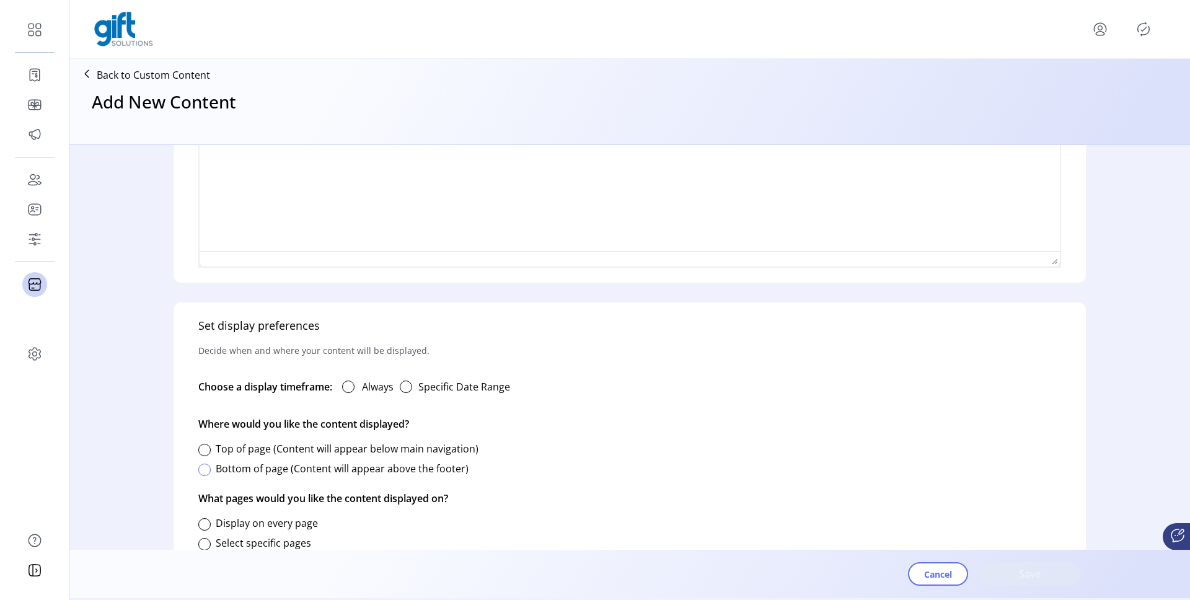
click at [204, 470] on div at bounding box center [204, 470] width 12 height 12
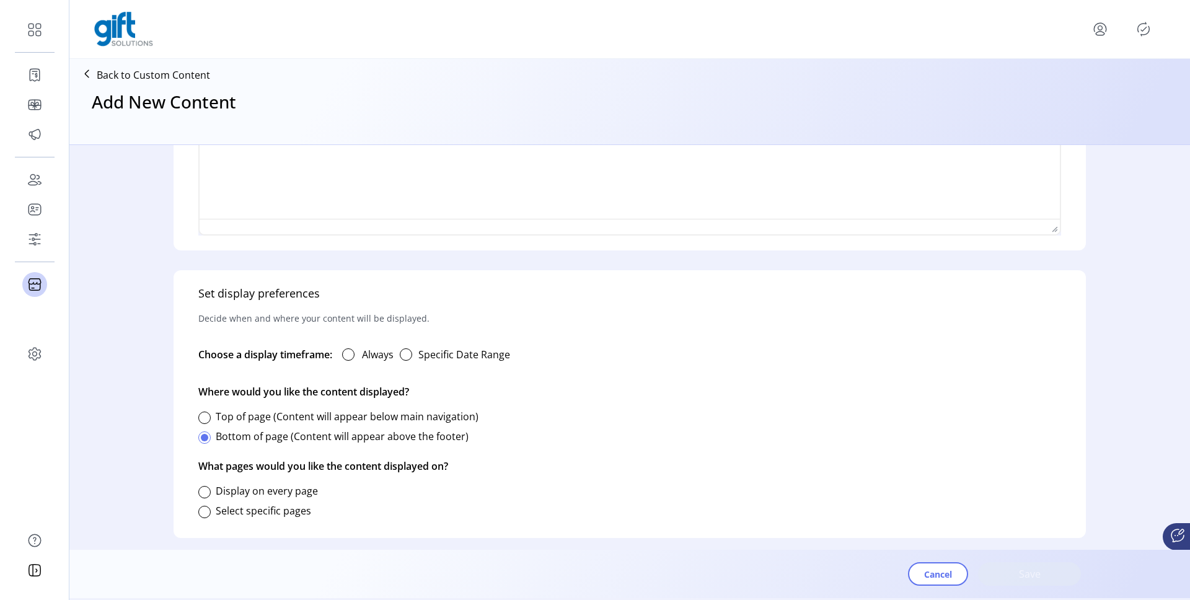
scroll to position [573, 0]
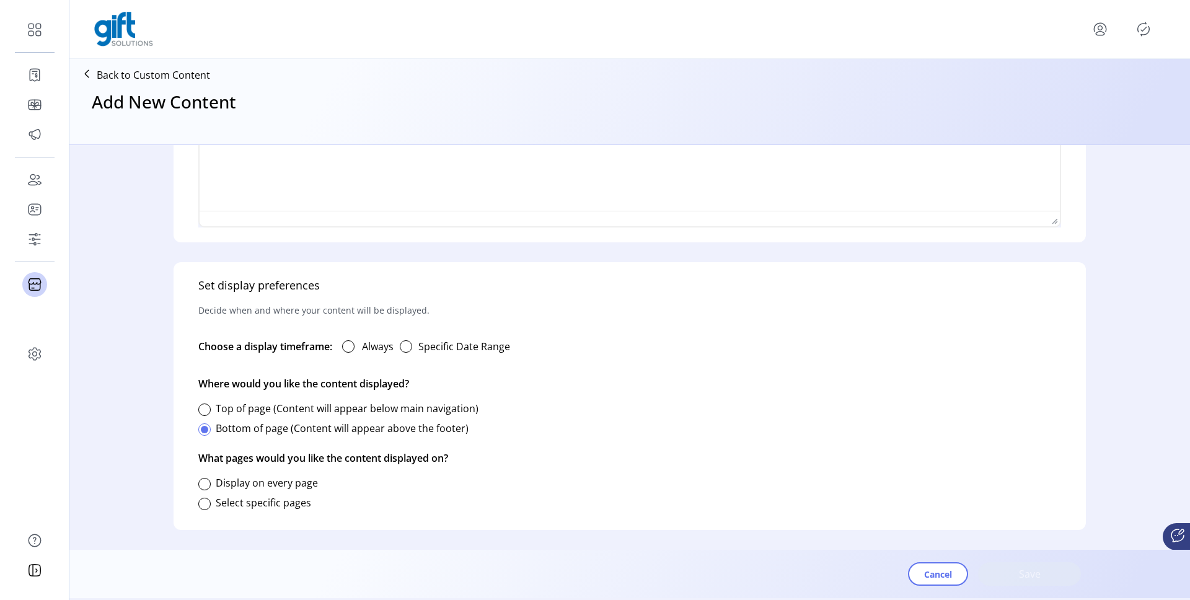
click at [211, 505] on div "Select specific pages" at bounding box center [254, 502] width 113 height 25
click at [203, 503] on div at bounding box center [204, 504] width 12 height 12
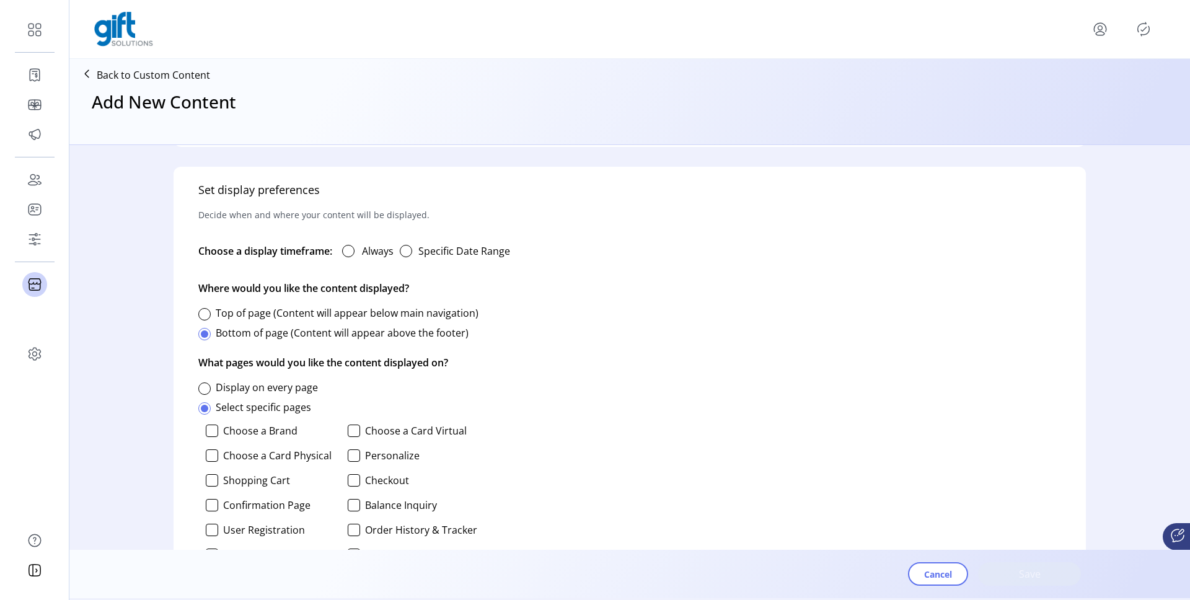
scroll to position [734, 0]
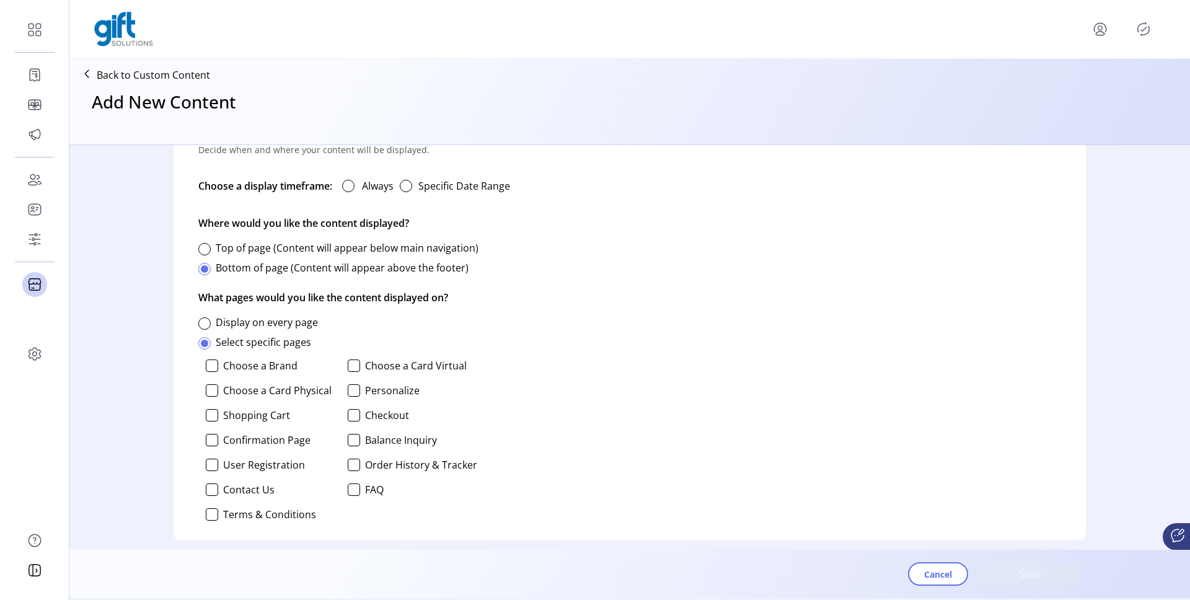
click at [221, 359] on p-checkbox "Choose a Brand" at bounding box center [271, 365] width 130 height 12
click at [213, 365] on div at bounding box center [212, 365] width 12 height 12
click at [348, 367] on div at bounding box center [354, 365] width 12 height 12
click at [209, 392] on div at bounding box center [212, 390] width 12 height 12
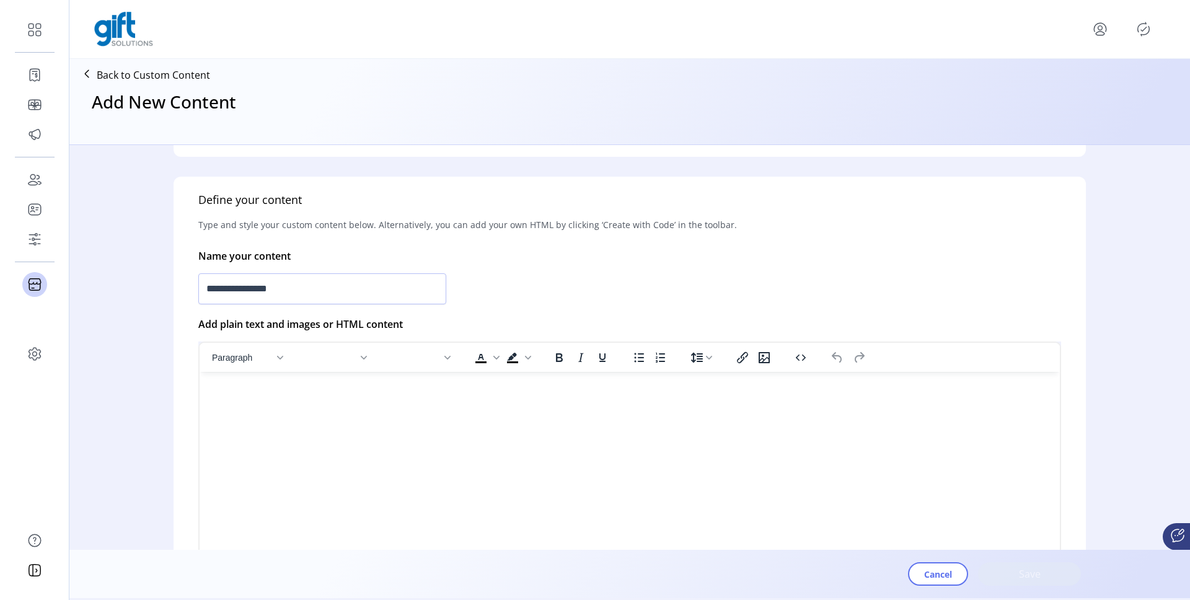
scroll to position [174, 0]
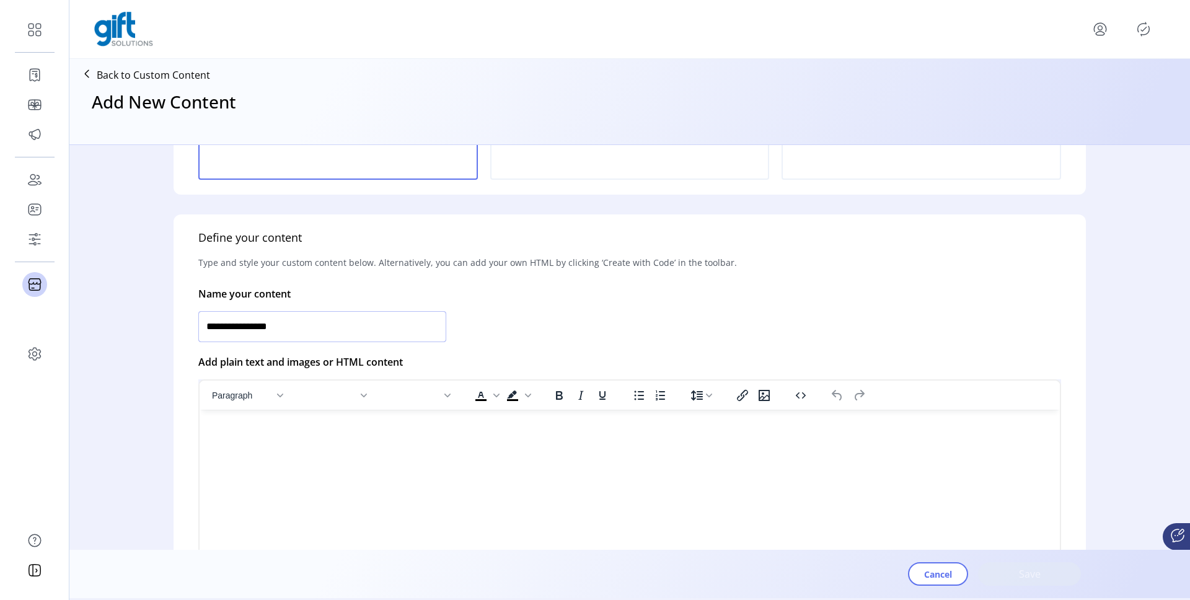
click at [248, 325] on input "**********" at bounding box center [322, 326] width 248 height 31
type input "**********"
click at [627, 420] on html at bounding box center [630, 415] width 860 height 10
click at [765, 401] on icon "Insert/edit image" at bounding box center [764, 395] width 15 height 15
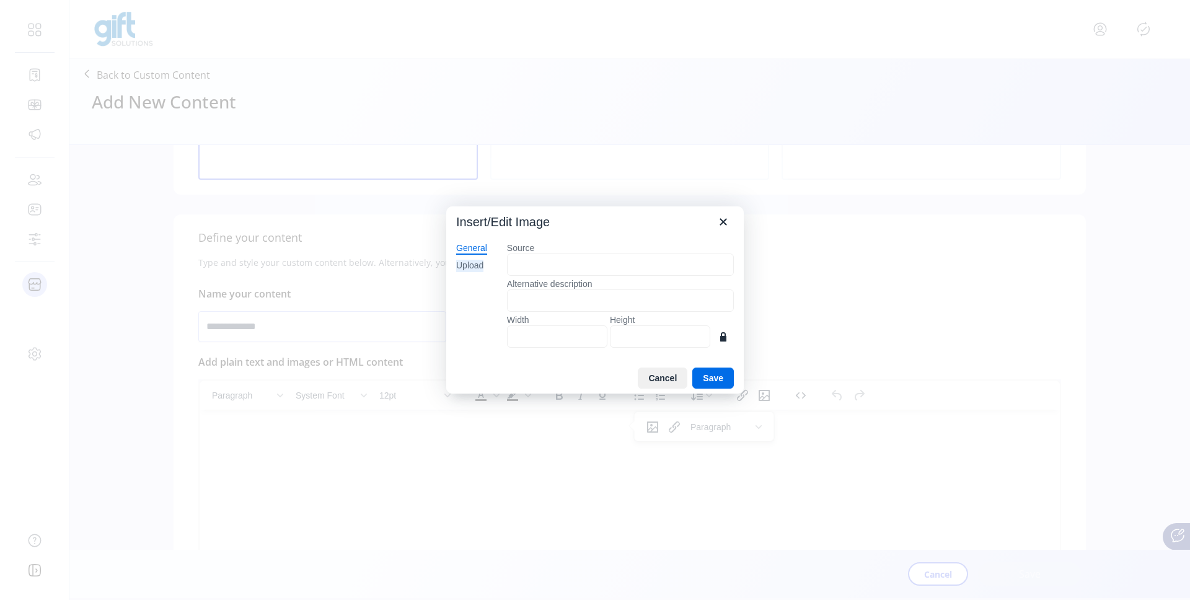
click at [475, 263] on div "Upload" at bounding box center [469, 266] width 27 height 12
click at [626, 306] on button "Browse for an image" at bounding box center [620, 307] width 107 height 21
type input "****"
type input "***"
click at [712, 380] on button "Save" at bounding box center [713, 377] width 42 height 21
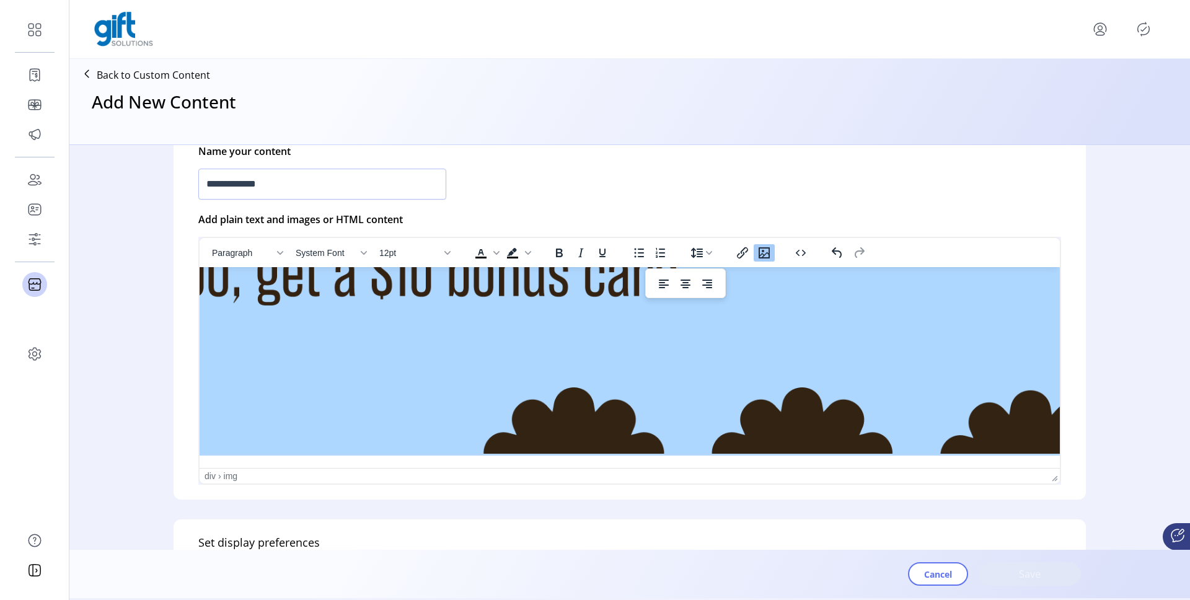
scroll to position [87, 358]
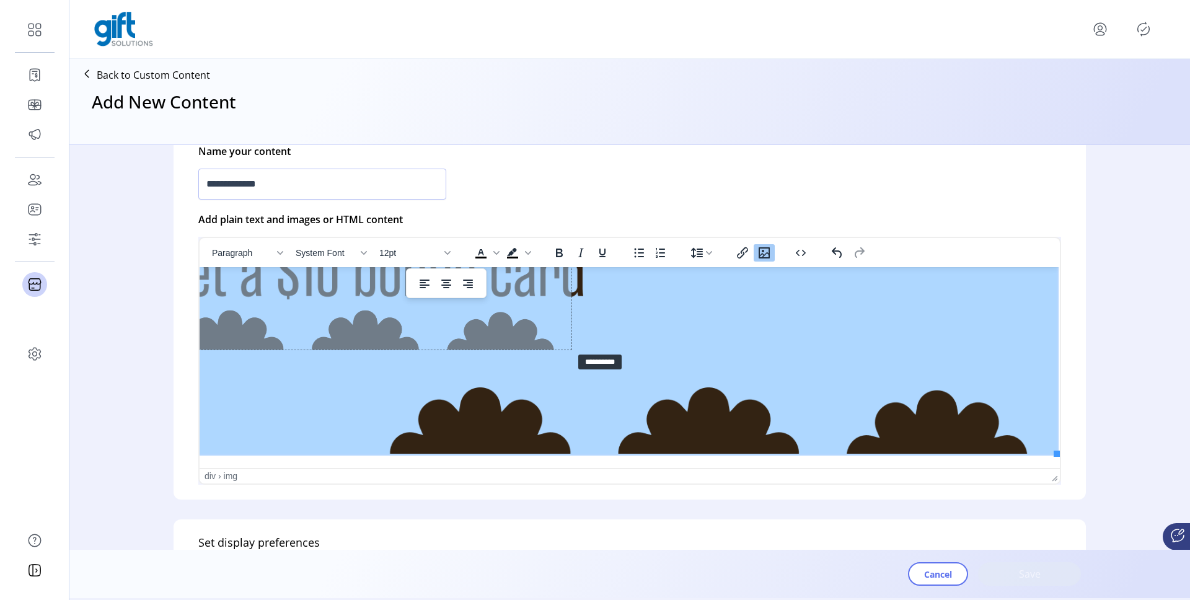
drag, startPoint x: 1042, startPoint y: 442, endPoint x: 557, endPoint y: 340, distance: 495.3
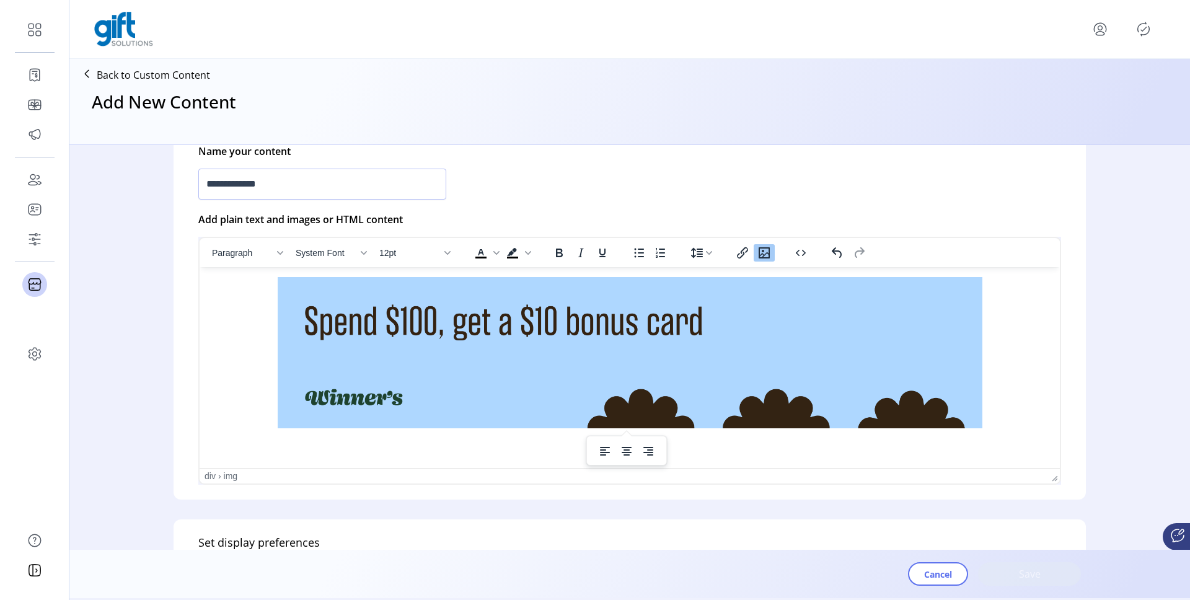
click at [1047, 365] on html at bounding box center [630, 354] width 860 height 175
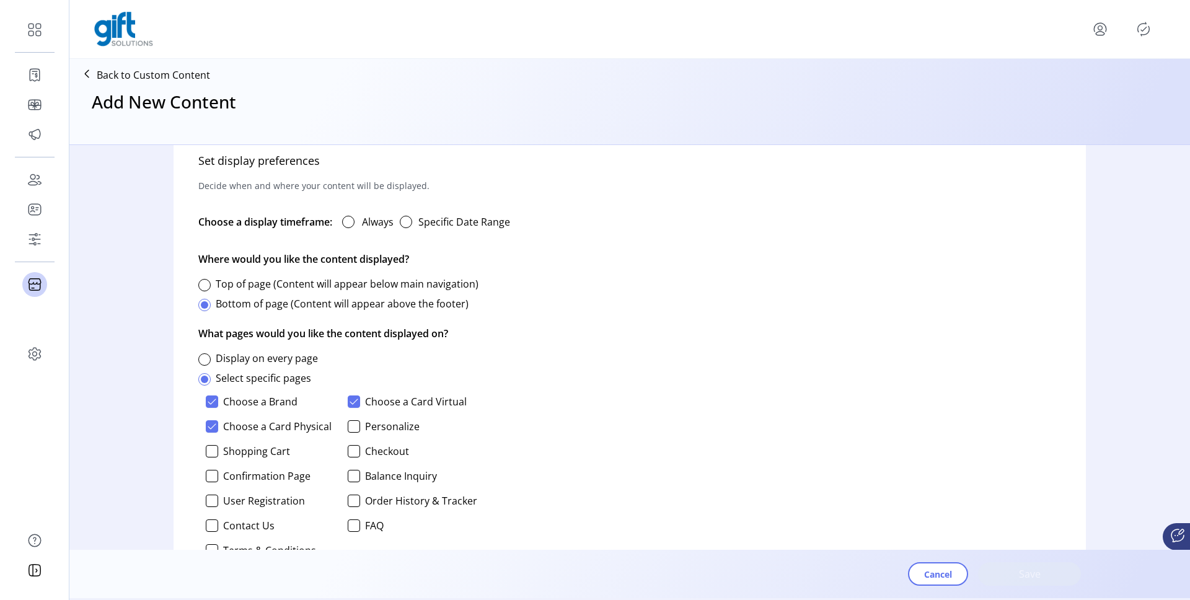
scroll to position [701, 0]
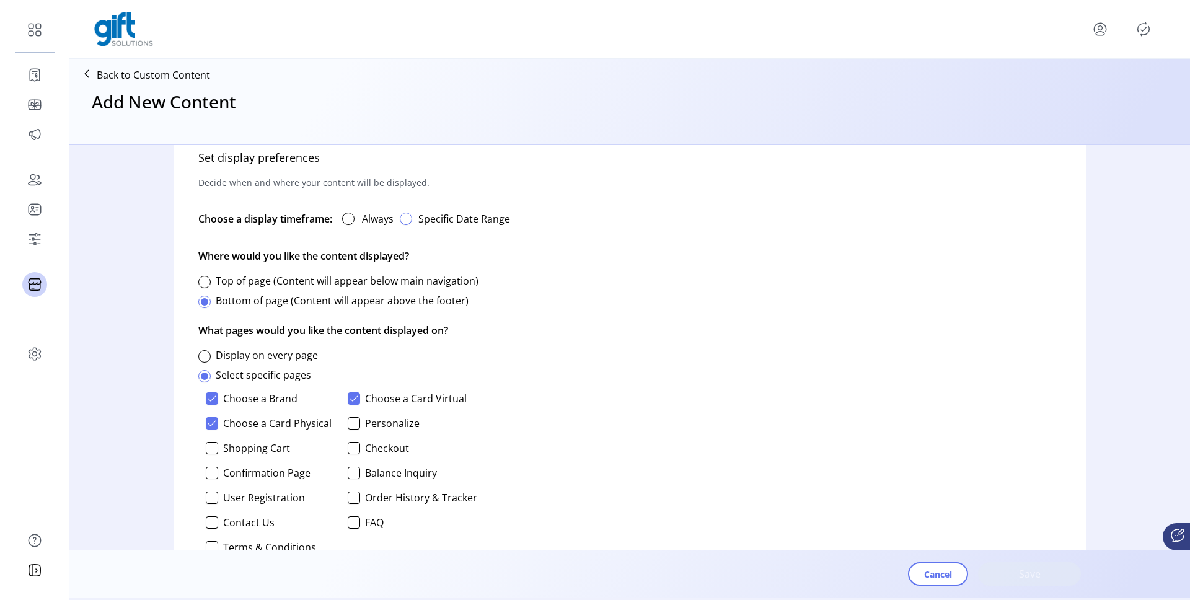
click at [408, 217] on div "button" at bounding box center [406, 219] width 12 height 12
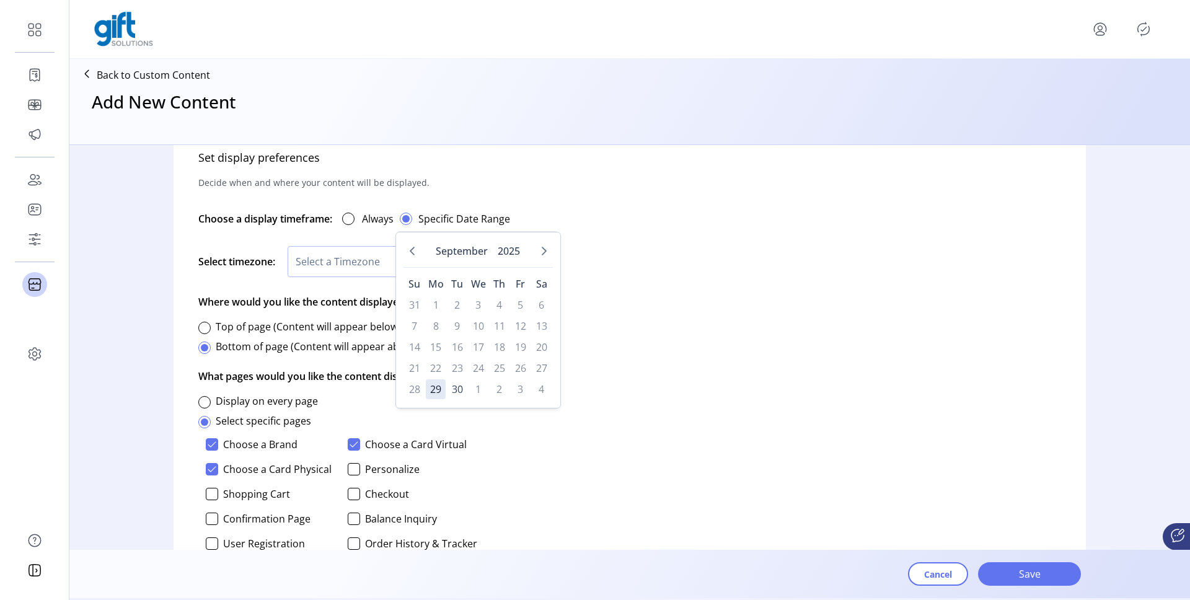
scroll to position [7, 4]
click at [539, 246] on icon "Next Month" at bounding box center [544, 251] width 10 height 10
click at [459, 342] on span "14" at bounding box center [457, 347] width 20 height 20
click at [544, 253] on icon "Next Month" at bounding box center [544, 251] width 10 height 10
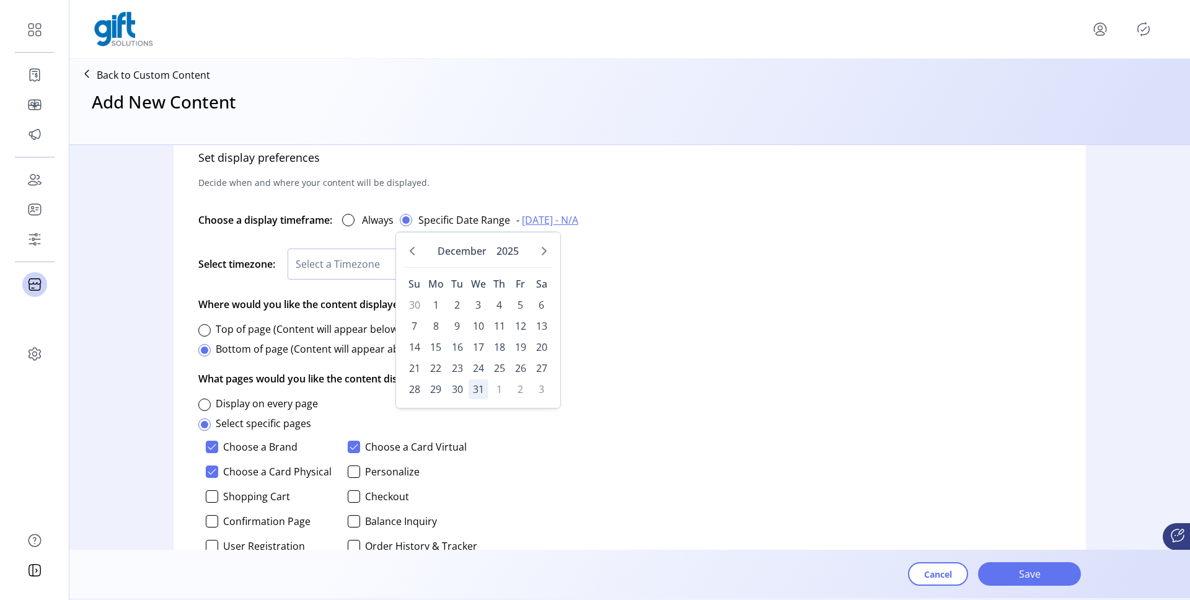
click at [473, 390] on span "31" at bounding box center [479, 389] width 20 height 20
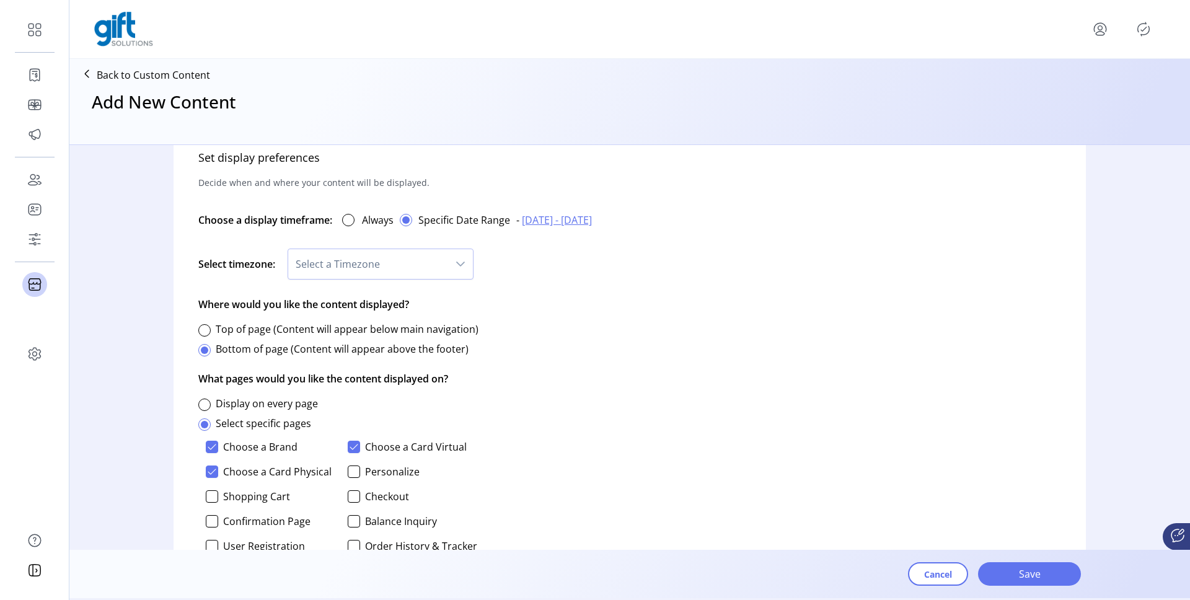
click at [651, 357] on div "Set display preferences Decide when and where your content will be displayed. C…" at bounding box center [630, 377] width 912 height 487
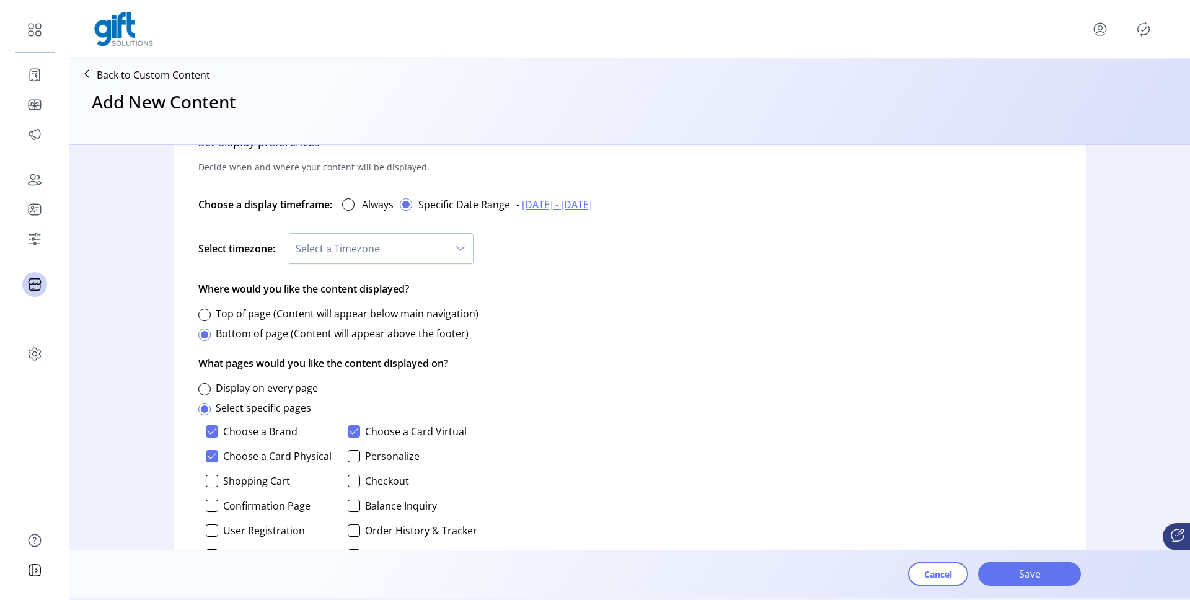
scroll to position [726, 0]
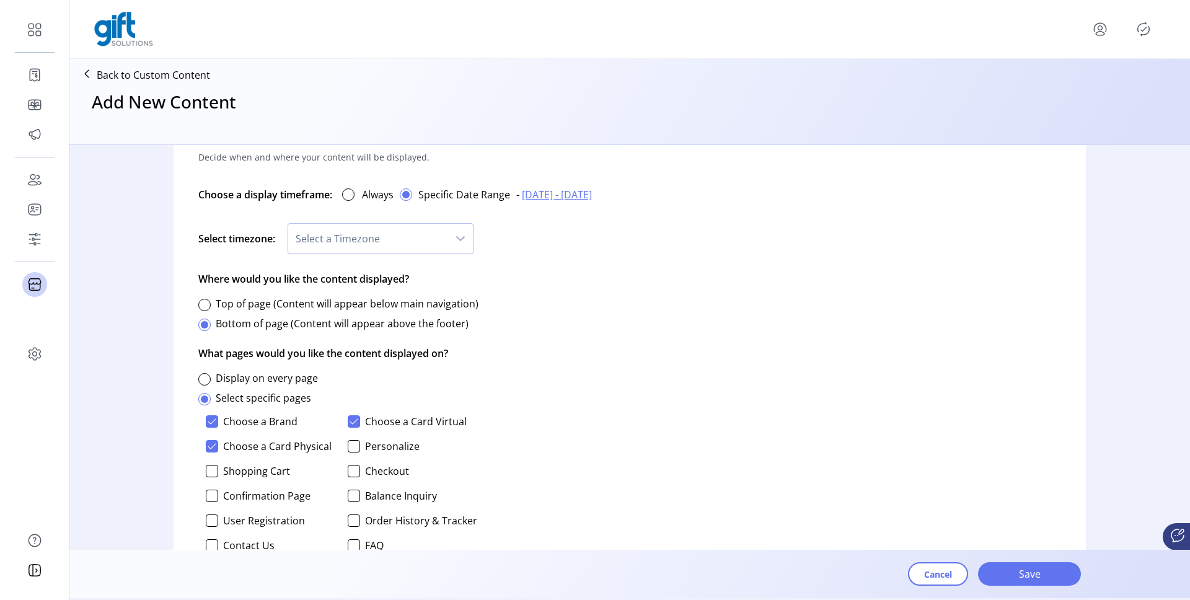
click at [400, 230] on span "Select a Timezone" at bounding box center [368, 239] width 160 height 30
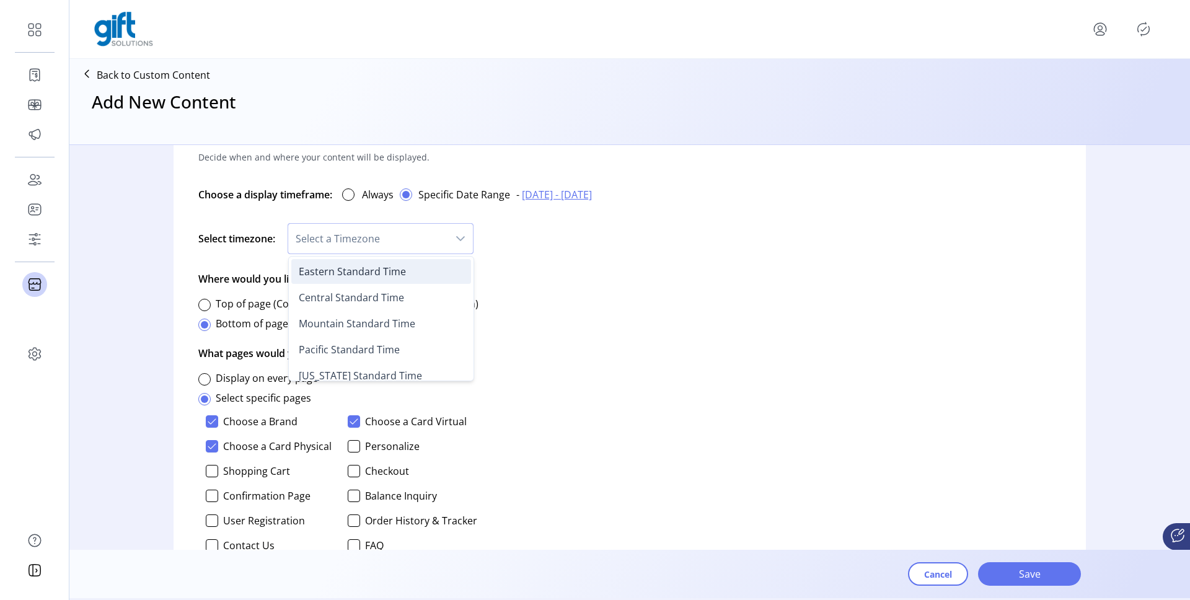
click at [395, 276] on span "Eastern Standard Time" at bounding box center [352, 272] width 107 height 14
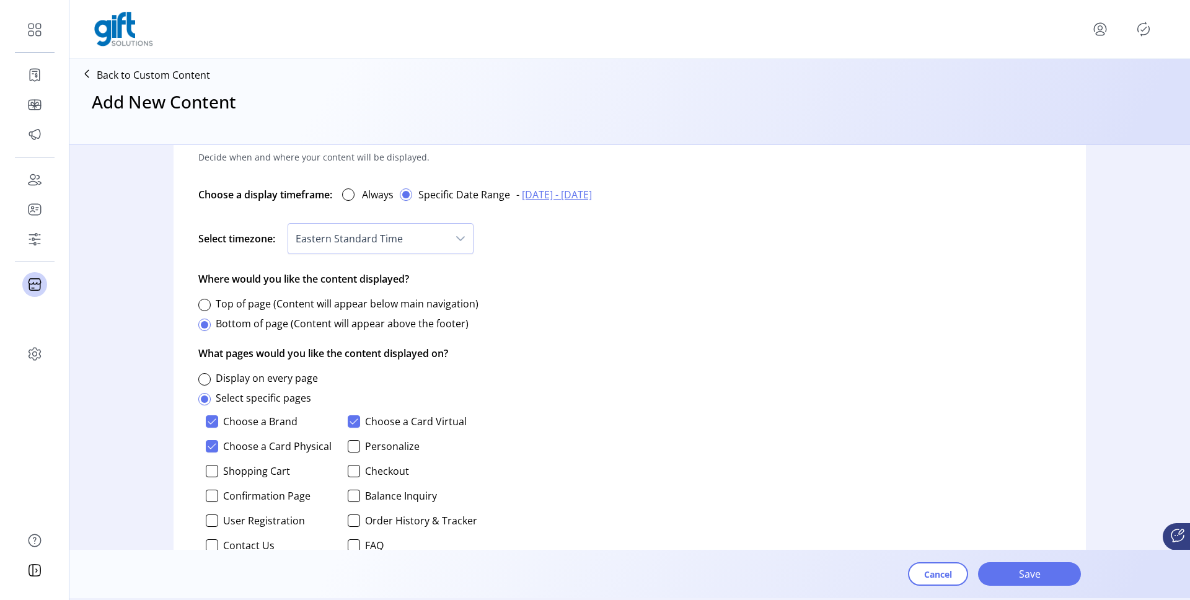
click at [625, 310] on div "Set display preferences Decide when and where your content will be displayed. C…" at bounding box center [630, 352] width 912 height 487
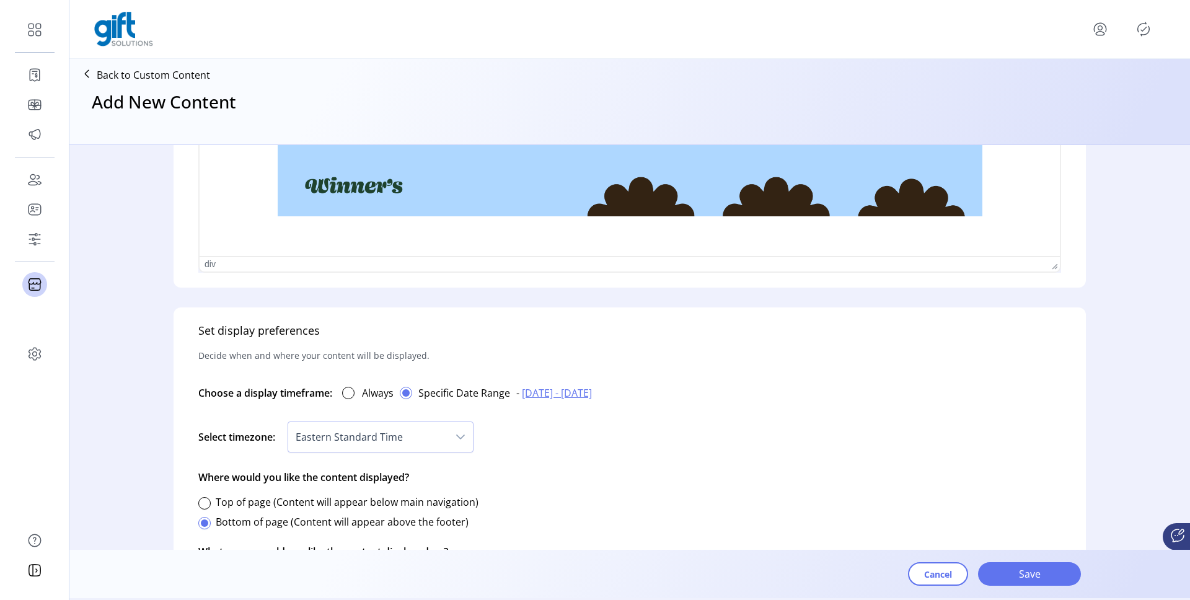
scroll to position [516, 0]
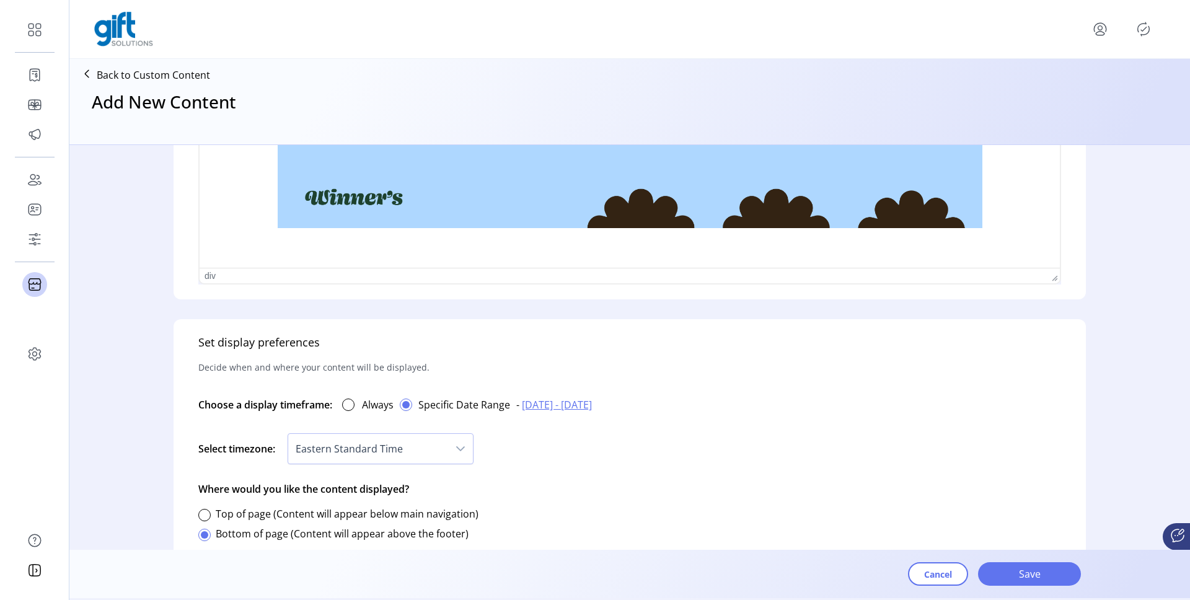
click at [547, 405] on span "[DATE] - [DATE]" at bounding box center [557, 404] width 70 height 15
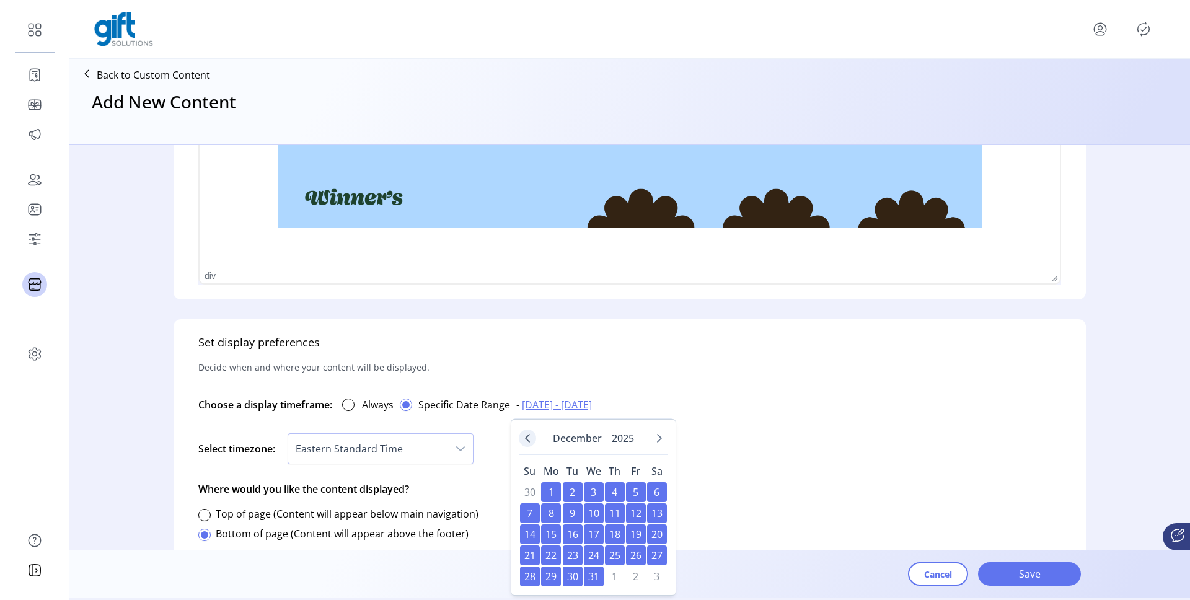
click at [527, 439] on icon "Previous Month" at bounding box center [527, 438] width 5 height 9
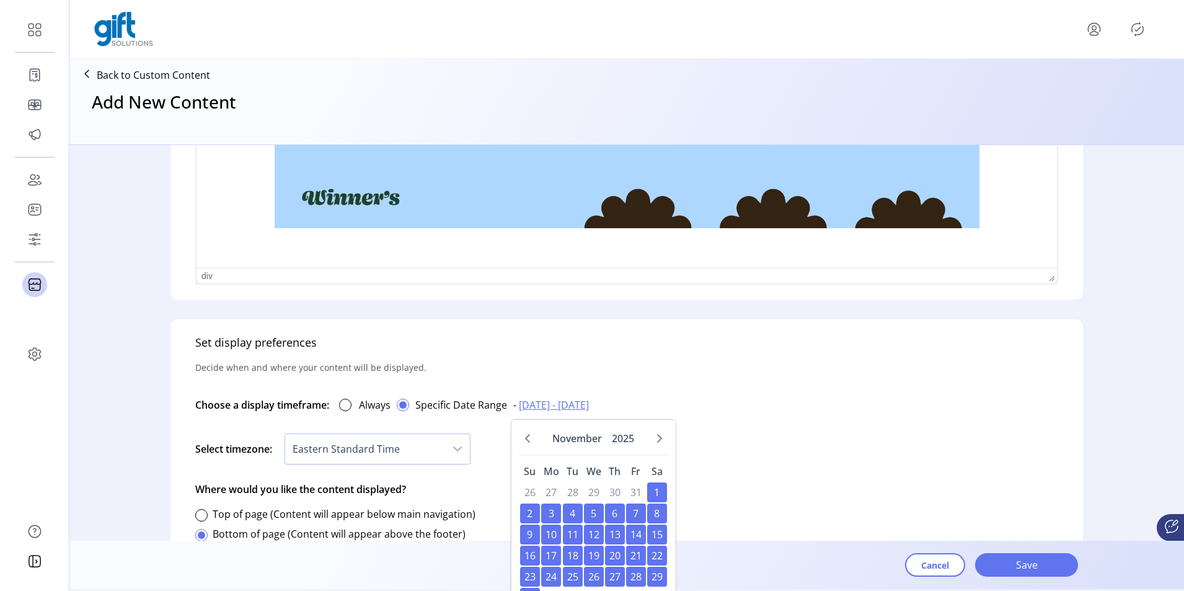
click at [527, 439] on icon "Previous Month" at bounding box center [527, 438] width 5 height 9
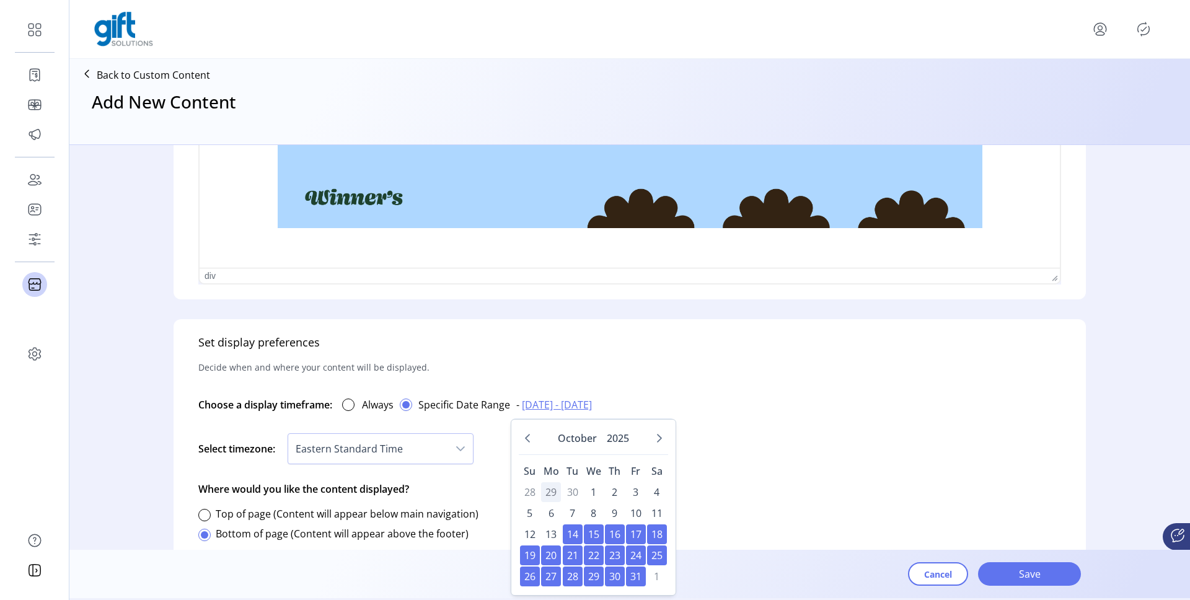
click at [547, 492] on td "29" at bounding box center [551, 492] width 20 height 20
click at [575, 490] on td "30" at bounding box center [573, 492] width 20 height 20
click at [545, 485] on td "29" at bounding box center [551, 492] width 20 height 20
click at [571, 512] on span "7" at bounding box center [573, 513] width 20 height 20
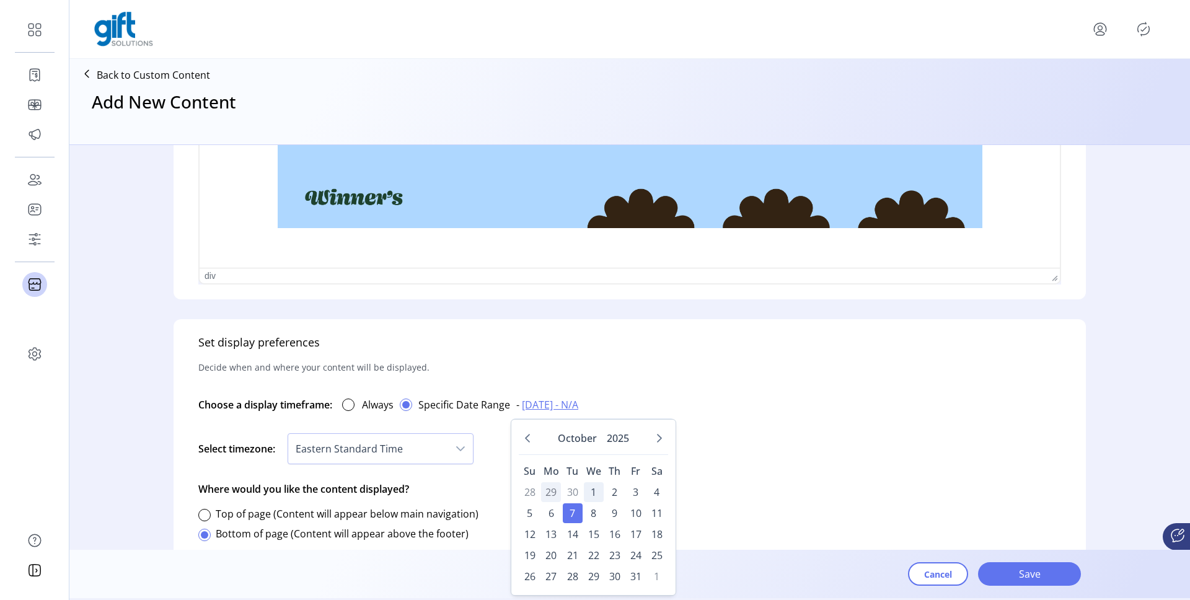
click at [592, 493] on span "1" at bounding box center [594, 492] width 20 height 20
click at [553, 488] on td "29" at bounding box center [551, 492] width 20 height 20
click at [631, 378] on div "Set display preferences Decide when and where your content will be displayed. C…" at bounding box center [630, 562] width 912 height 487
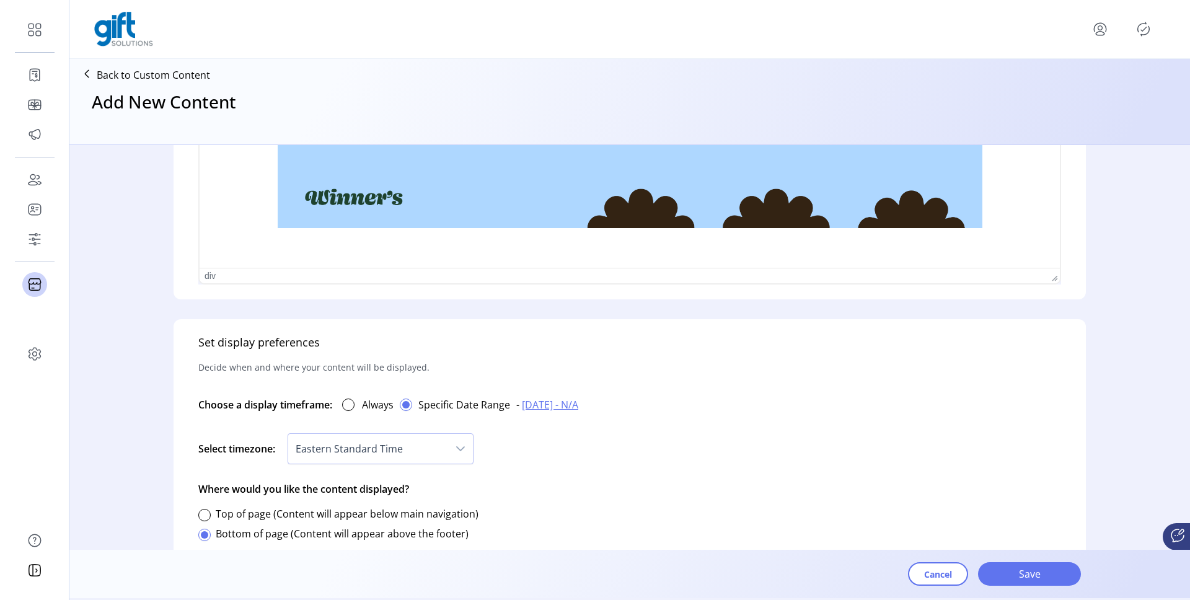
click at [578, 406] on span "[DATE] - N/A" at bounding box center [550, 404] width 56 height 15
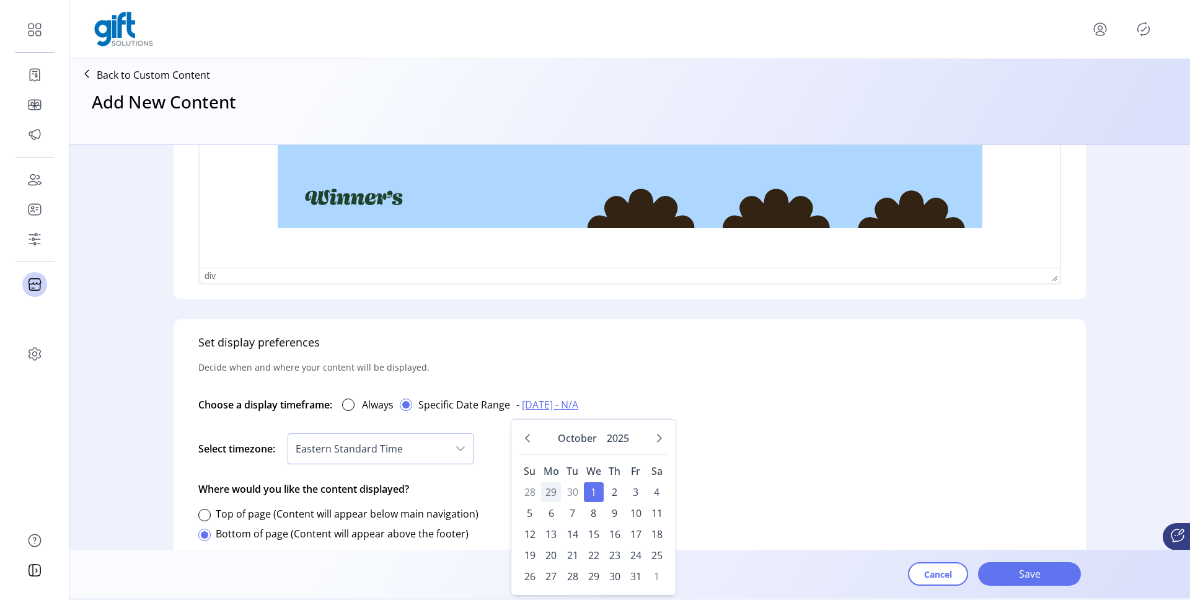
click at [572, 490] on td "30" at bounding box center [573, 492] width 20 height 20
click at [594, 382] on div "Set display preferences Decide when and where your content will be displayed. C…" at bounding box center [630, 562] width 912 height 487
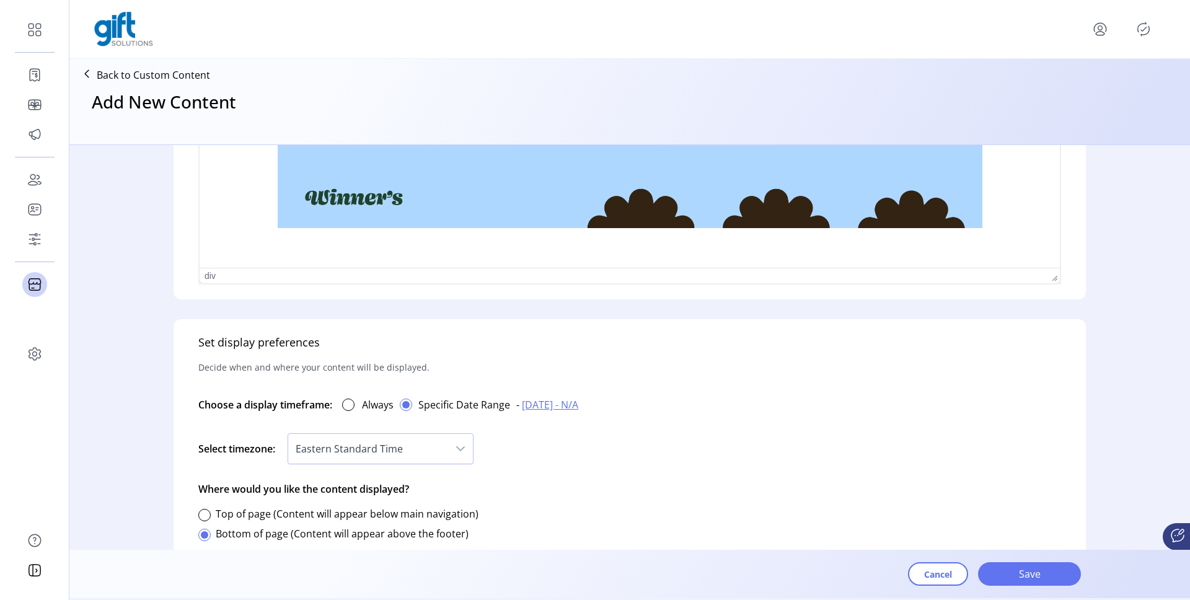
click at [555, 405] on span "[DATE] - N/A" at bounding box center [550, 404] width 56 height 15
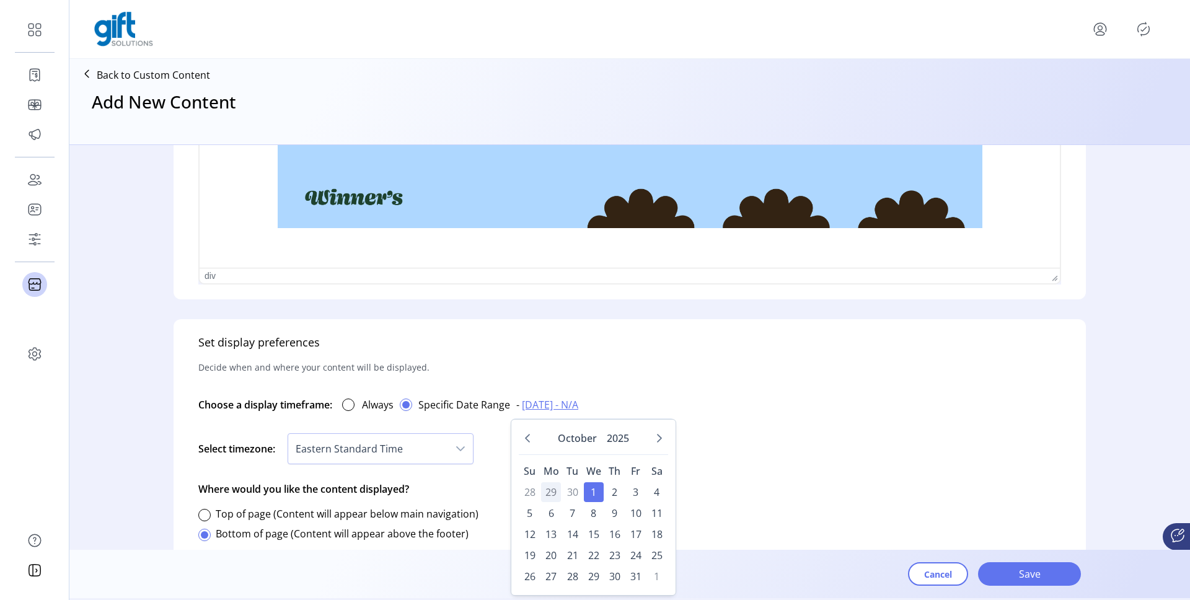
click at [547, 486] on td "29" at bounding box center [551, 492] width 20 height 20
click at [354, 409] on div at bounding box center [348, 404] width 12 height 12
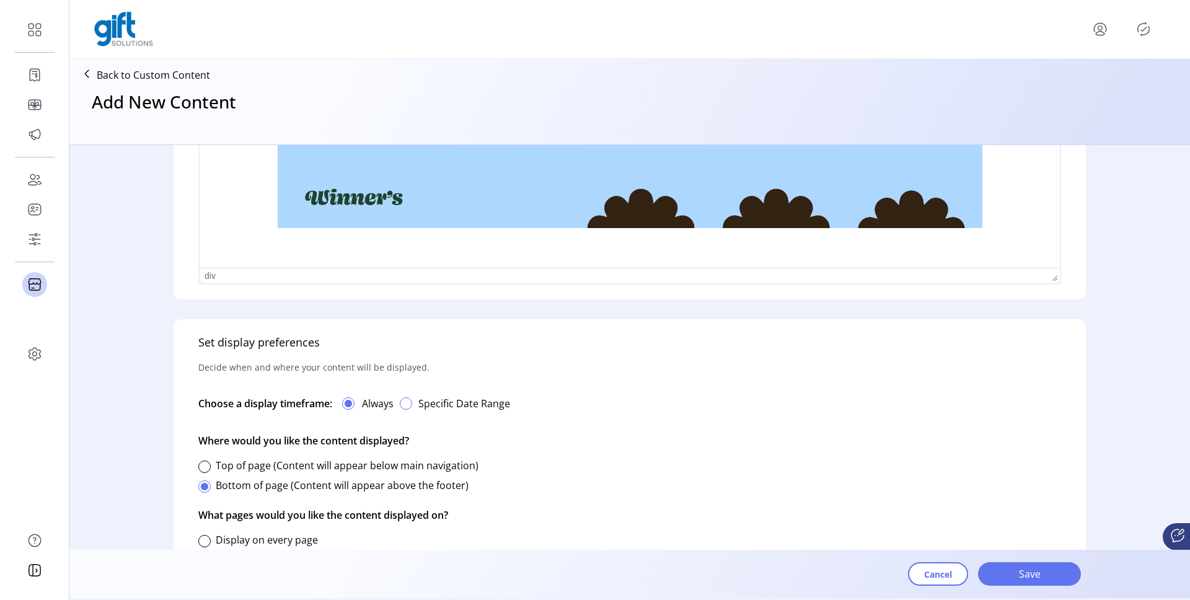
click at [408, 406] on div "button" at bounding box center [406, 403] width 12 height 12
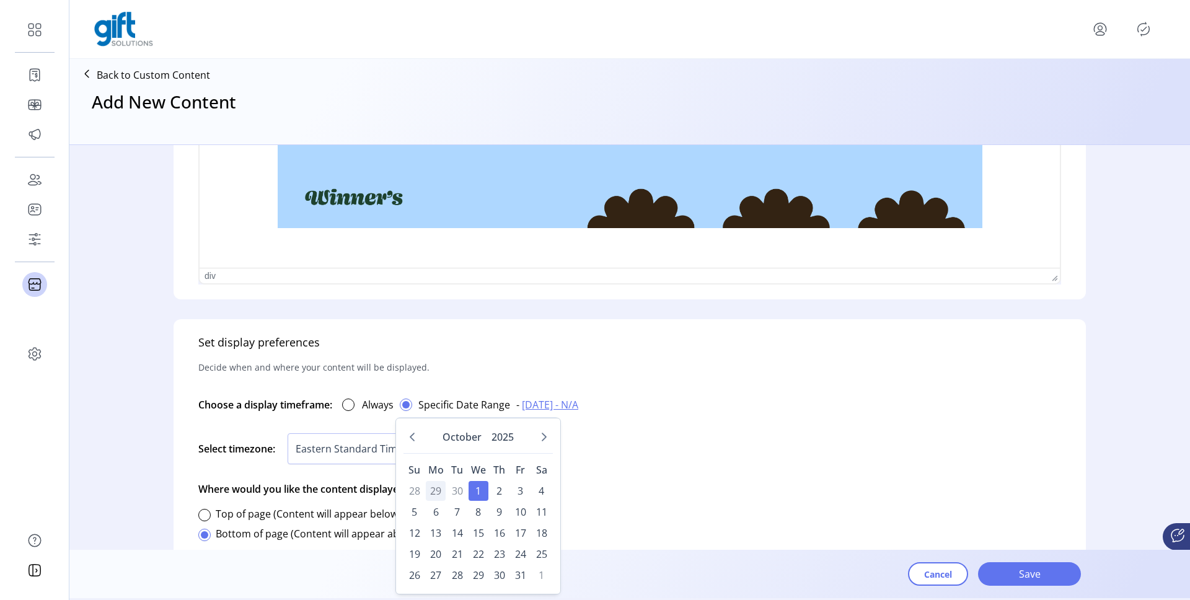
click at [433, 495] on td "29" at bounding box center [436, 491] width 20 height 20
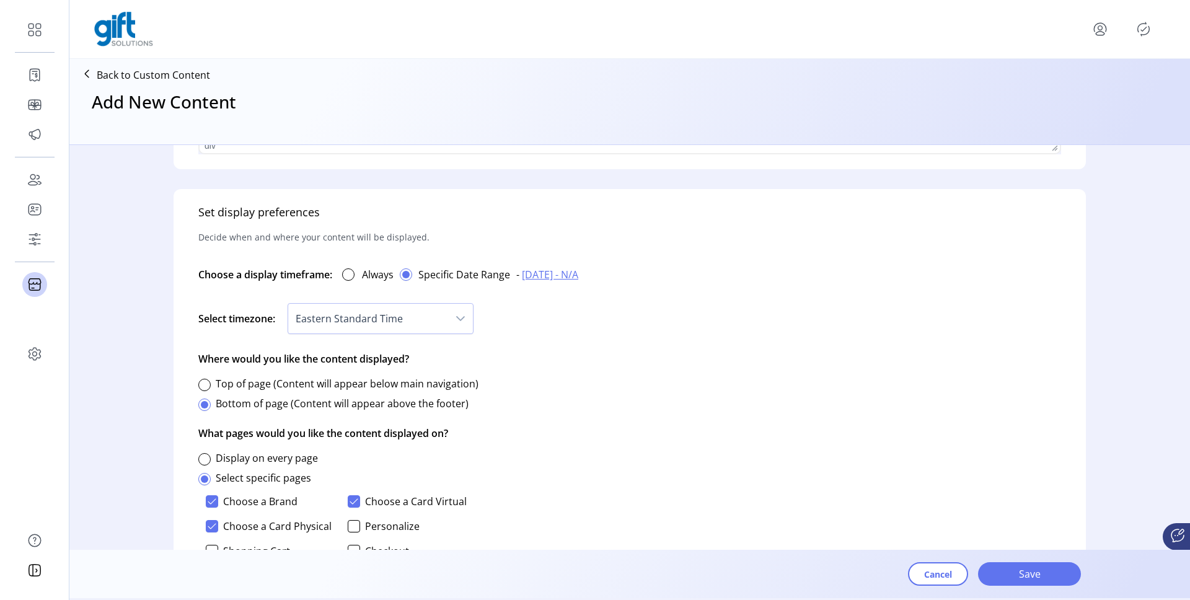
scroll to position [635, 0]
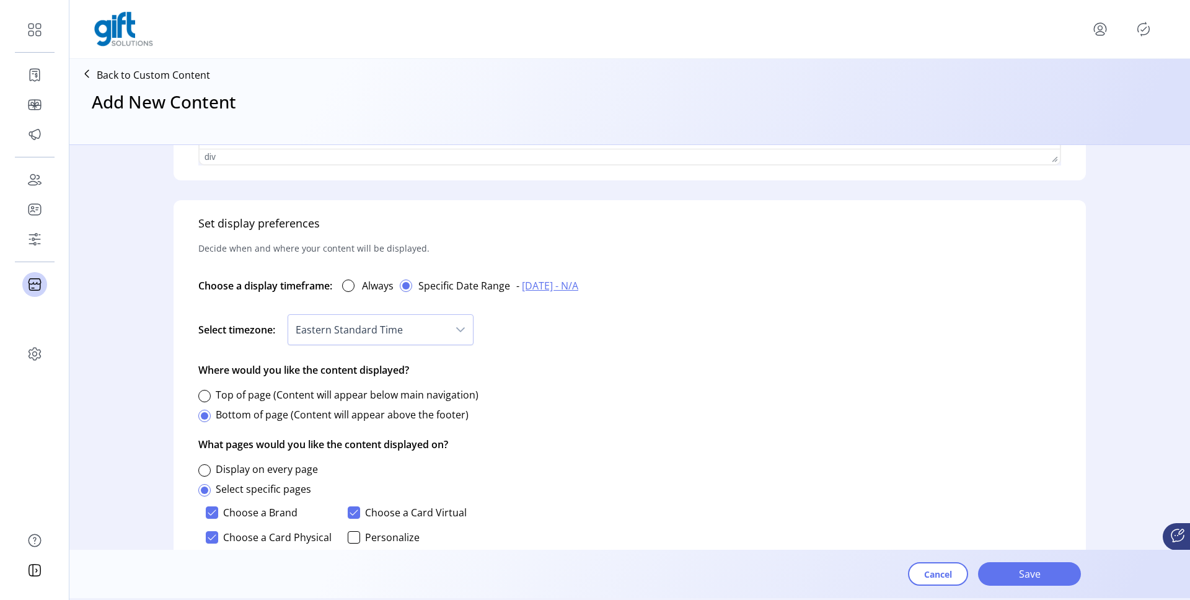
click at [557, 273] on button "- [DATE] - N/A" at bounding box center [547, 285] width 74 height 27
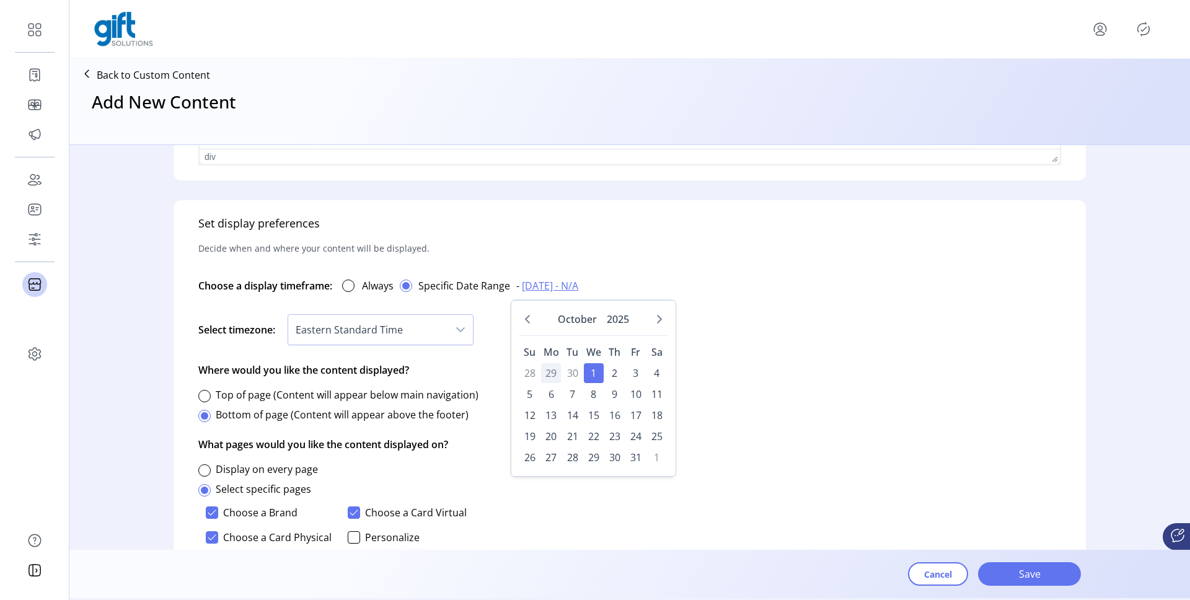
click at [592, 372] on span "1" at bounding box center [594, 373] width 20 height 20
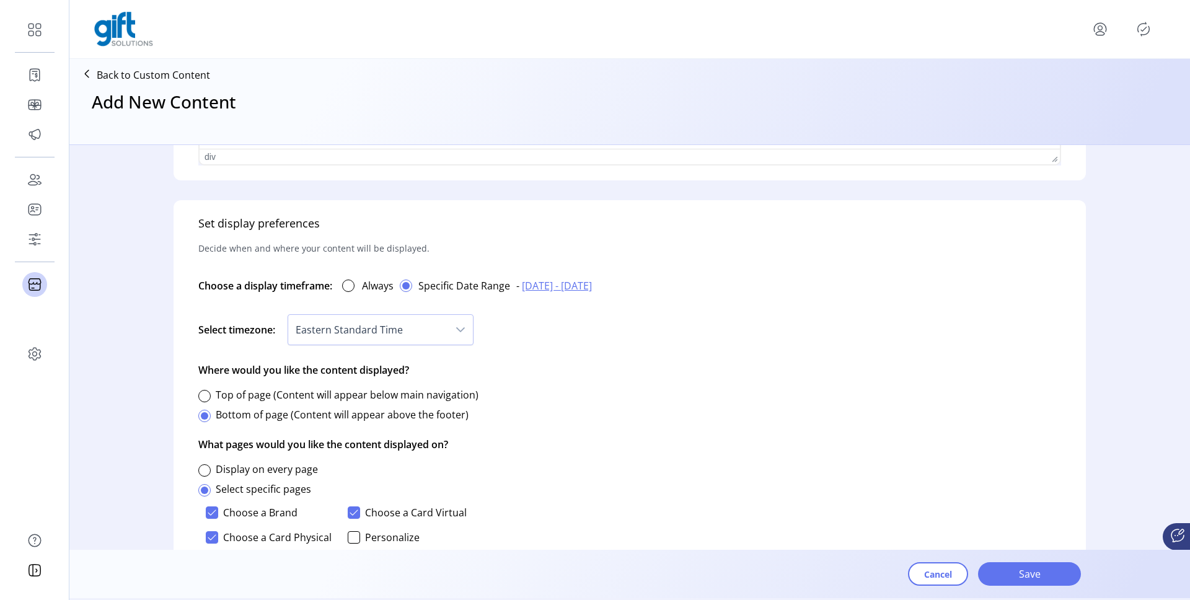
click at [592, 291] on span "[DATE] - [DATE]" at bounding box center [557, 285] width 70 height 15
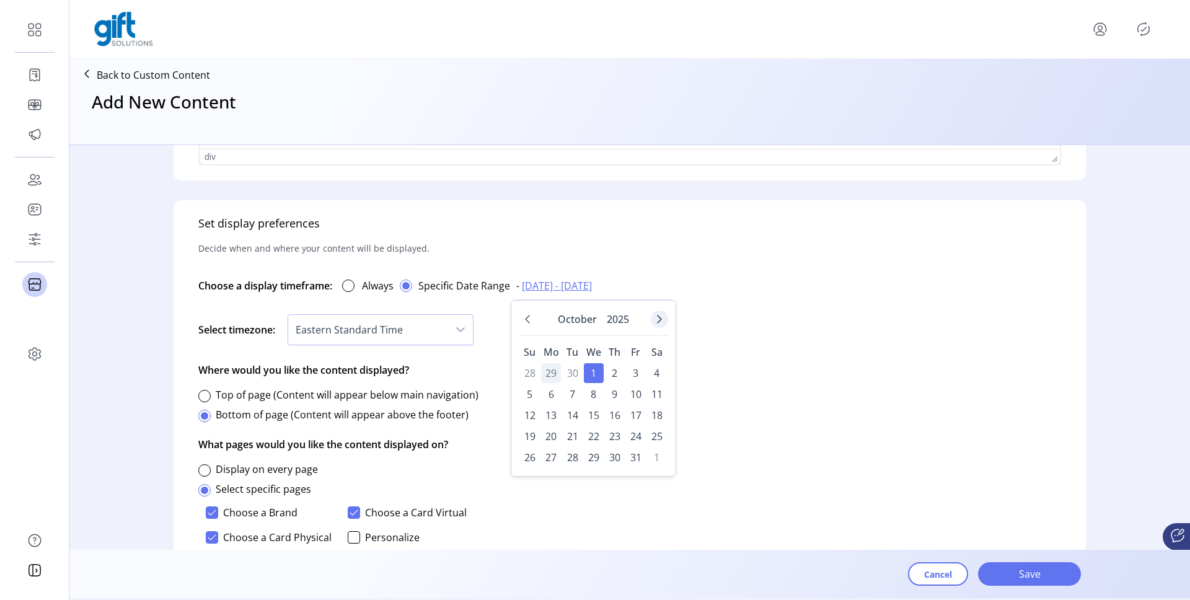
click at [660, 315] on icon "Next Month" at bounding box center [659, 319] width 10 height 10
click at [592, 455] on span "31" at bounding box center [594, 457] width 20 height 20
click at [798, 410] on div "Set display preferences Decide when and where your content will be displayed. C…" at bounding box center [630, 443] width 912 height 487
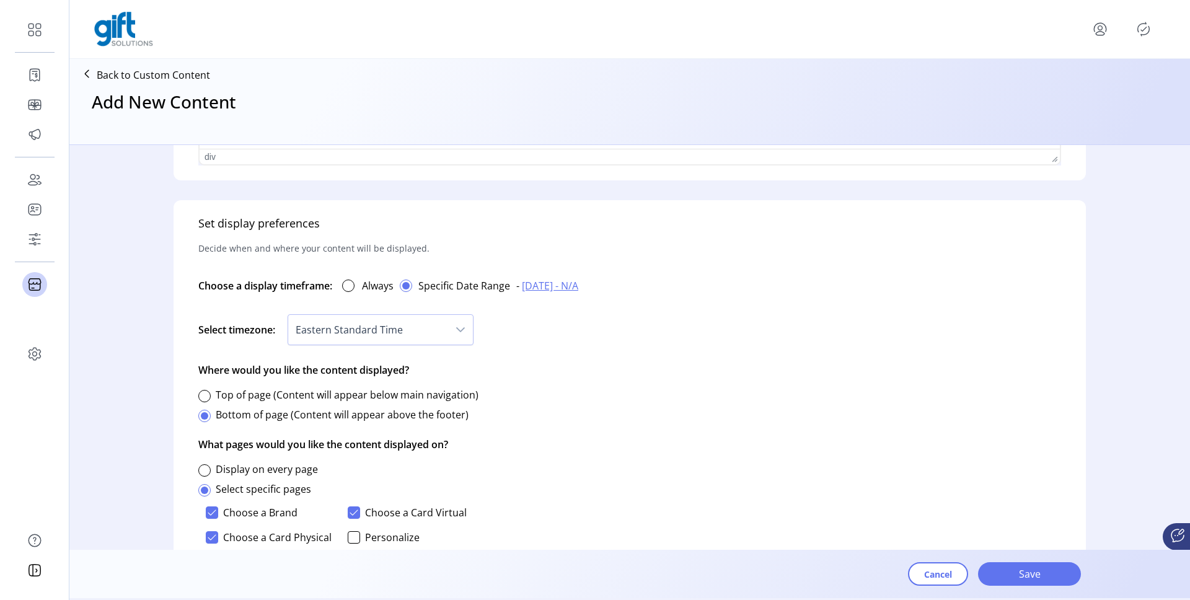
click at [553, 284] on span "[DATE] - N/A" at bounding box center [550, 285] width 56 height 15
click at [527, 322] on icon "Previous Month" at bounding box center [527, 319] width 10 height 10
click at [529, 322] on icon "Previous Month" at bounding box center [527, 319] width 5 height 9
click at [549, 455] on span "29" at bounding box center [551, 457] width 20 height 20
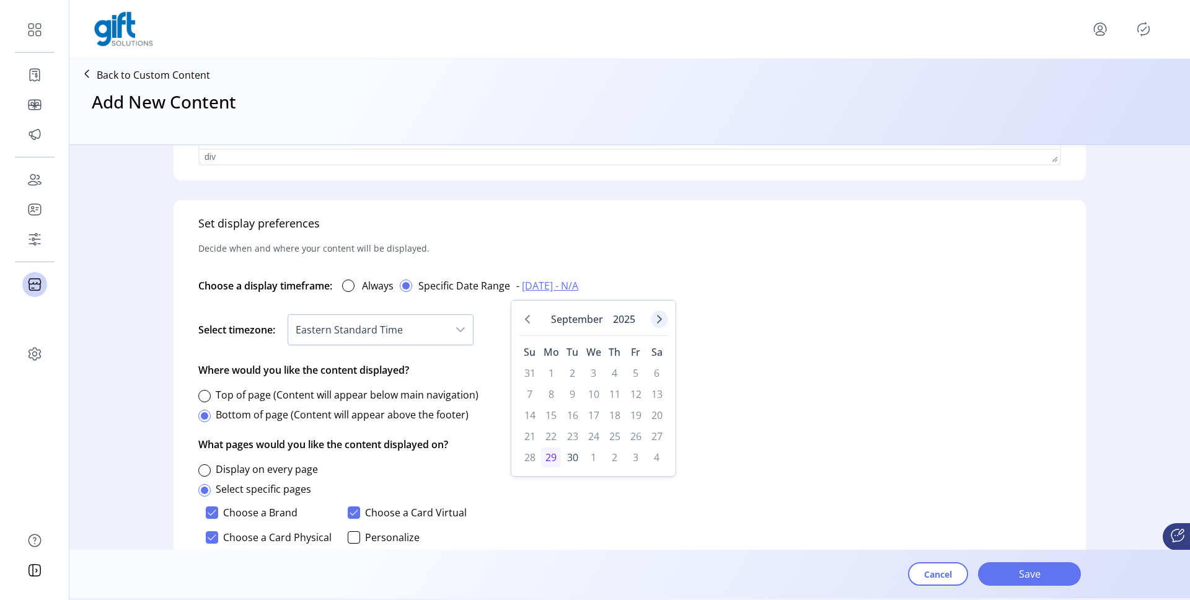
click at [661, 317] on icon "Next Month" at bounding box center [659, 319] width 10 height 10
click at [592, 459] on span "31" at bounding box center [594, 457] width 20 height 20
click at [660, 399] on div "Set display preferences Decide when and where your content will be displayed. C…" at bounding box center [630, 443] width 912 height 487
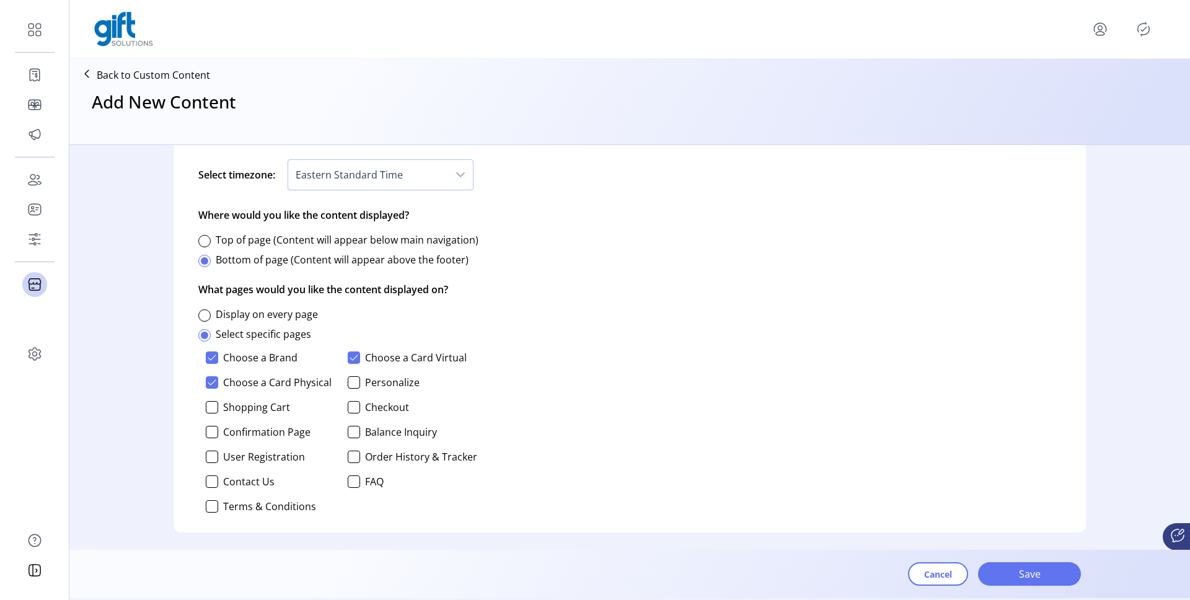
scroll to position [793, 0]
click at [1030, 568] on span "Save" at bounding box center [1029, 573] width 71 height 15
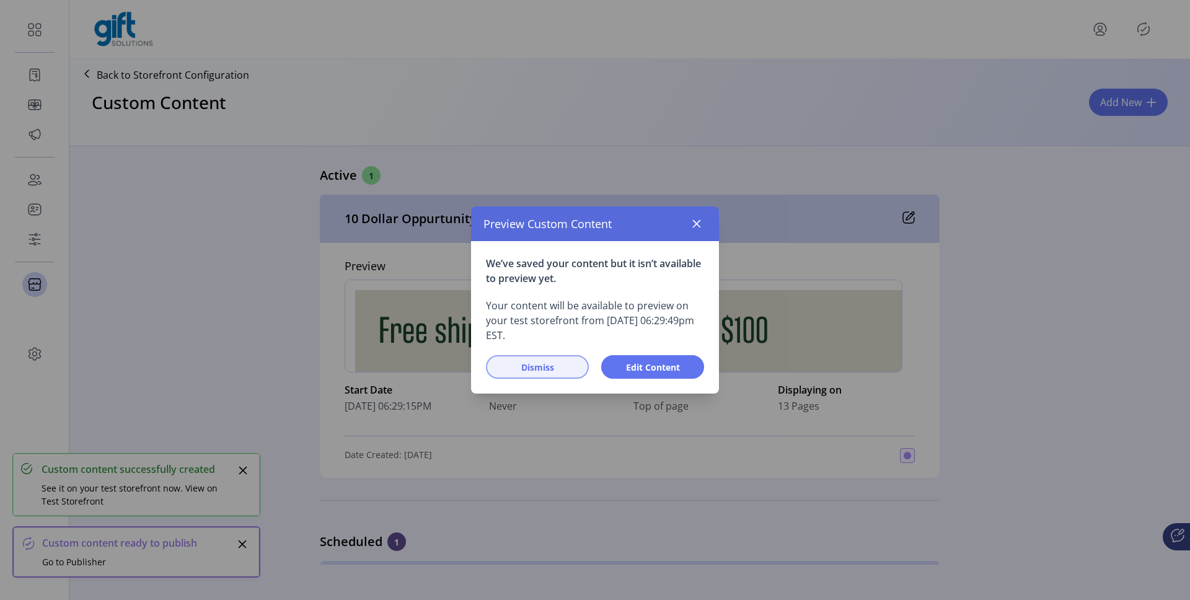
click at [552, 372] on span "Dismiss" at bounding box center [537, 367] width 71 height 13
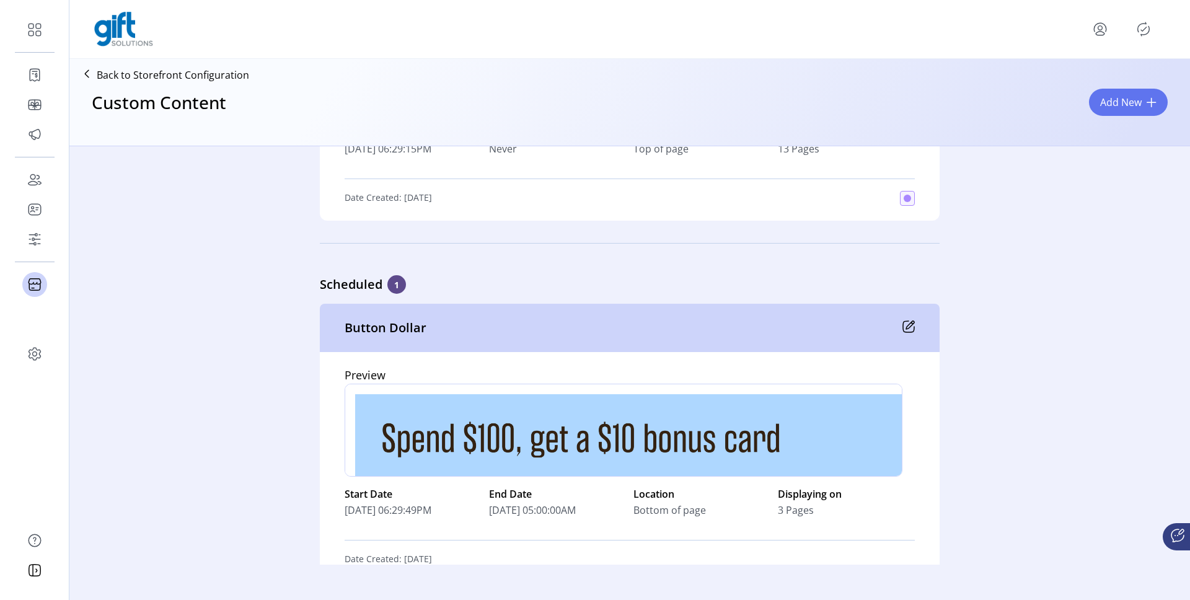
scroll to position [249, 0]
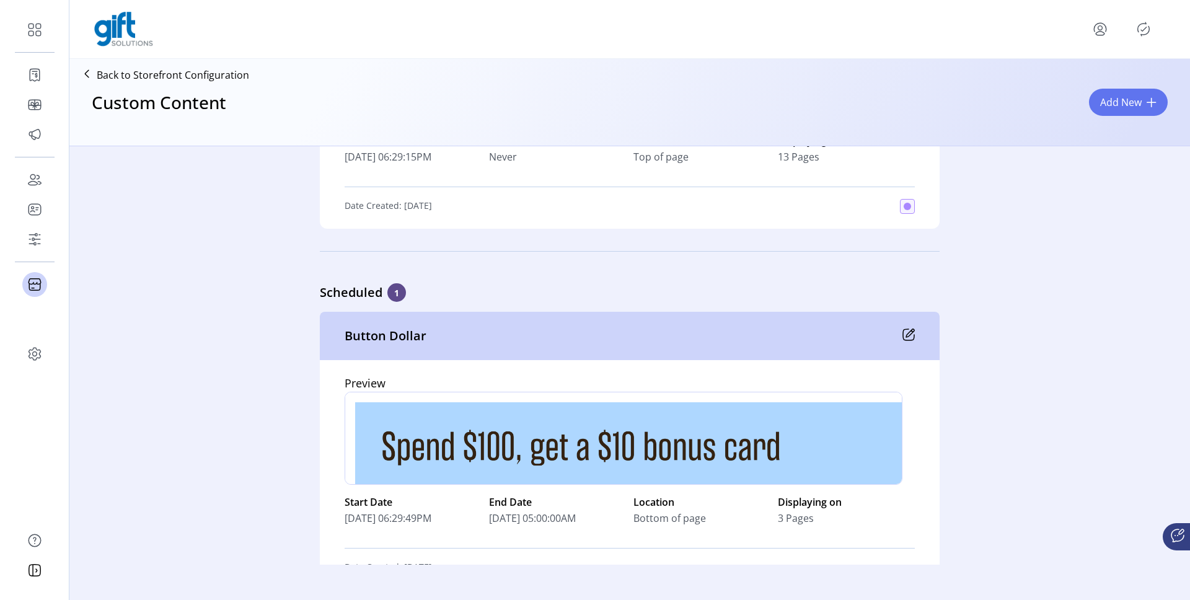
click at [1139, 21] on icon "Publisher Panel" at bounding box center [1143, 29] width 20 height 20
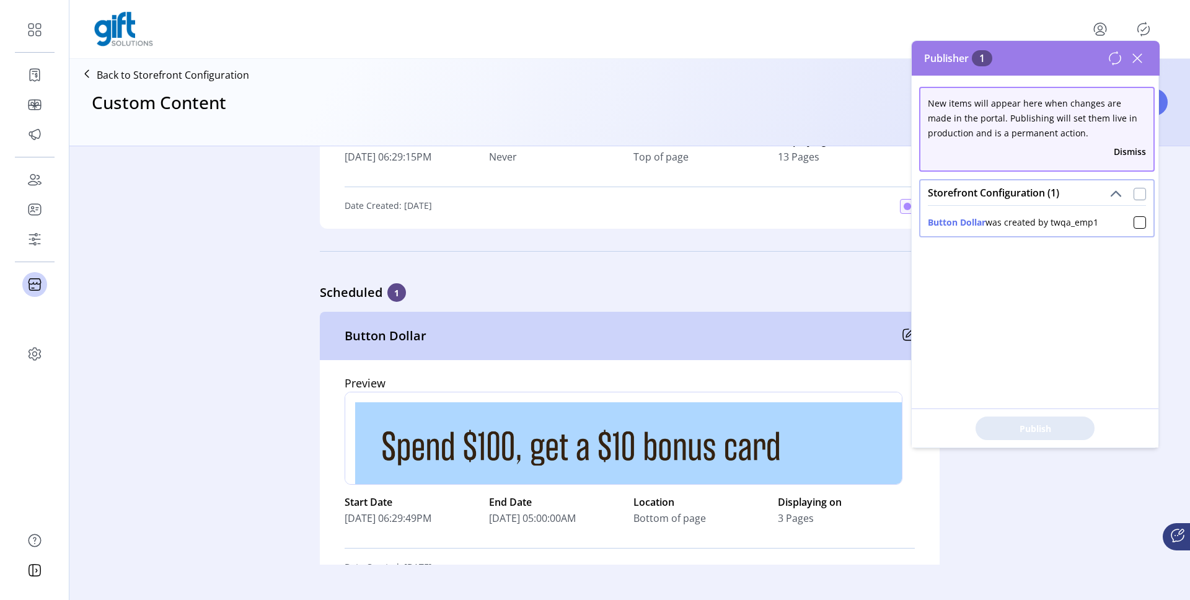
click at [1133, 188] on div at bounding box center [1139, 194] width 12 height 12
click at [1070, 427] on span "Publish 1 Items" at bounding box center [1035, 428] width 87 height 13
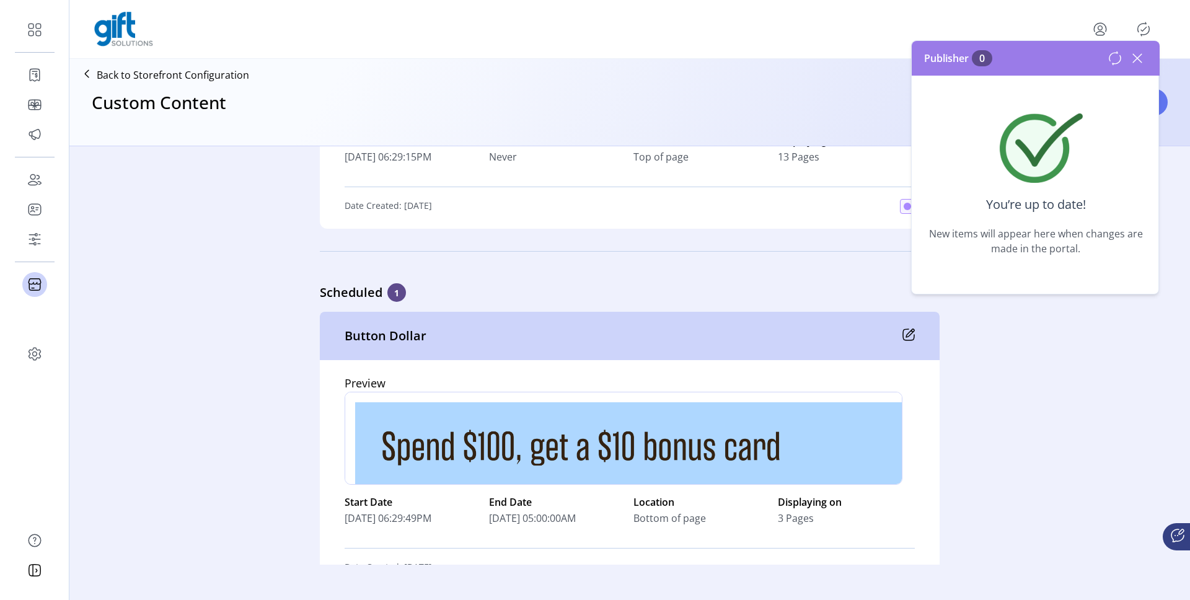
click at [1129, 59] on icon at bounding box center [1137, 58] width 20 height 20
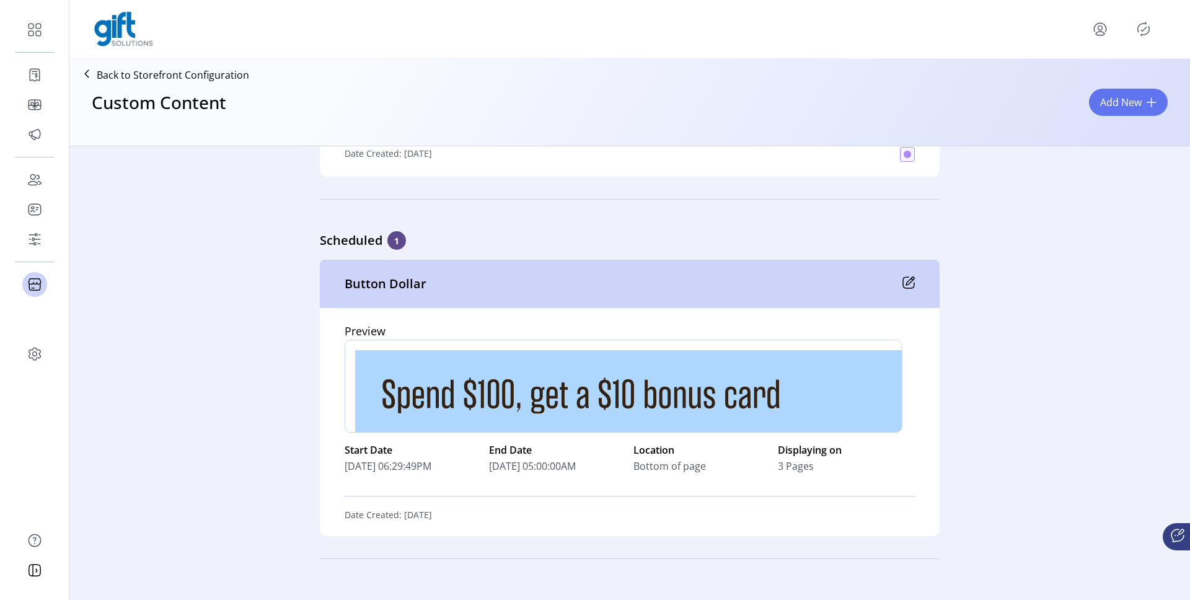
scroll to position [307, 0]
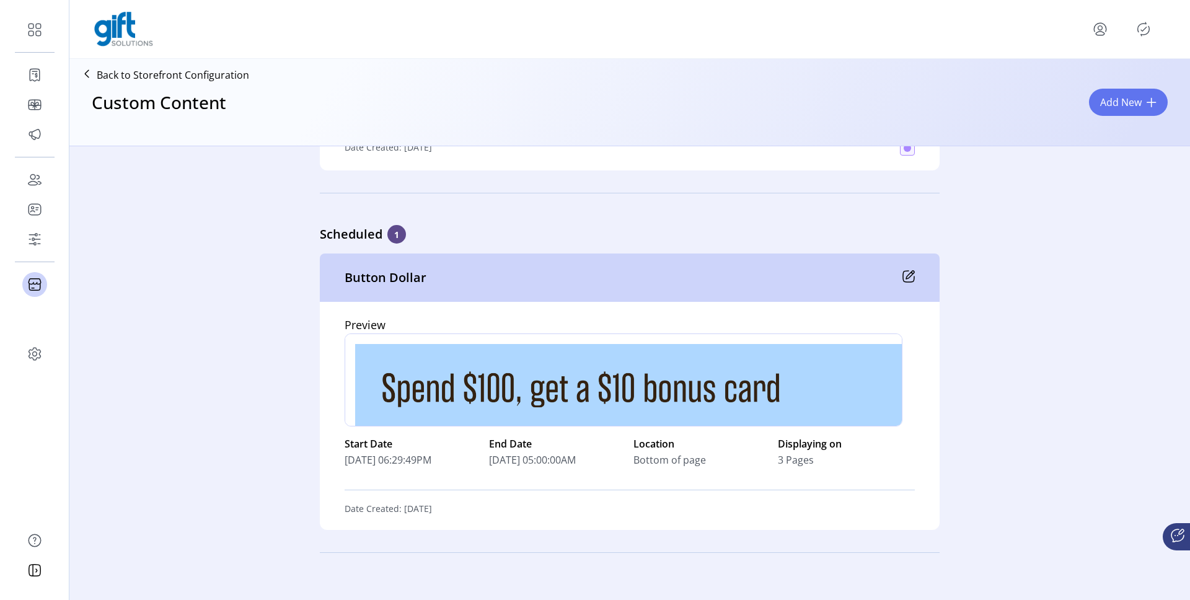
click at [909, 275] on icon at bounding box center [908, 276] width 12 height 12
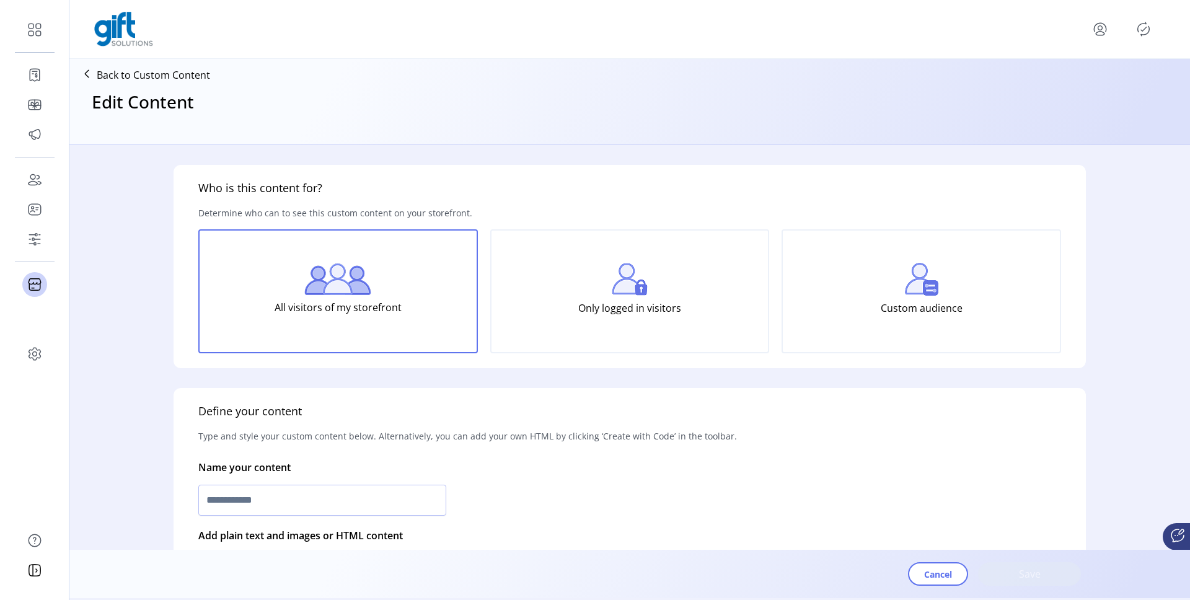
type input "**********"
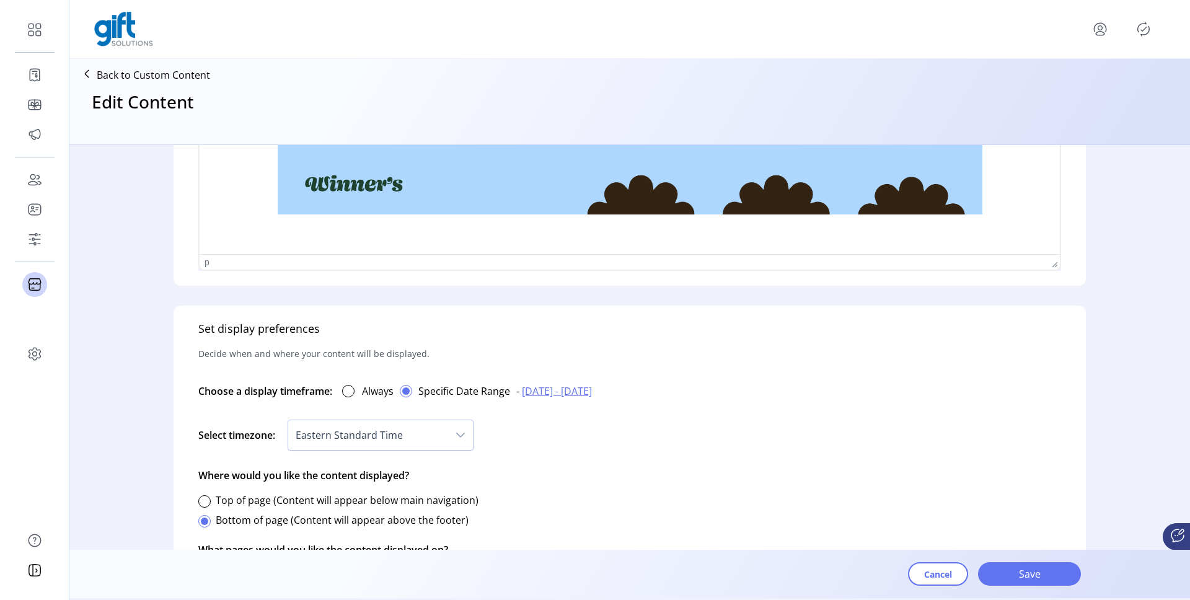
scroll to position [542, 0]
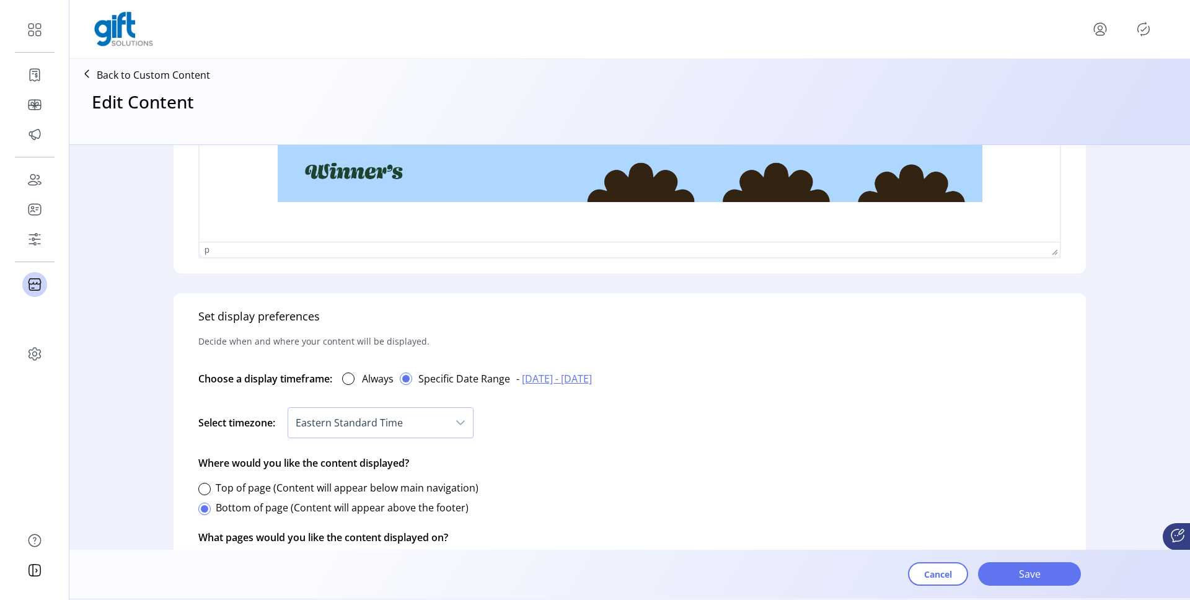
click at [541, 377] on span "[DATE] - [DATE]" at bounding box center [557, 378] width 70 height 15
click at [524, 413] on icon "Previous Month" at bounding box center [527, 412] width 10 height 10
click at [662, 413] on icon "Next Month" at bounding box center [659, 412] width 10 height 10
click at [546, 543] on span "29" at bounding box center [551, 550] width 20 height 20
click at [350, 377] on div at bounding box center [348, 378] width 12 height 12
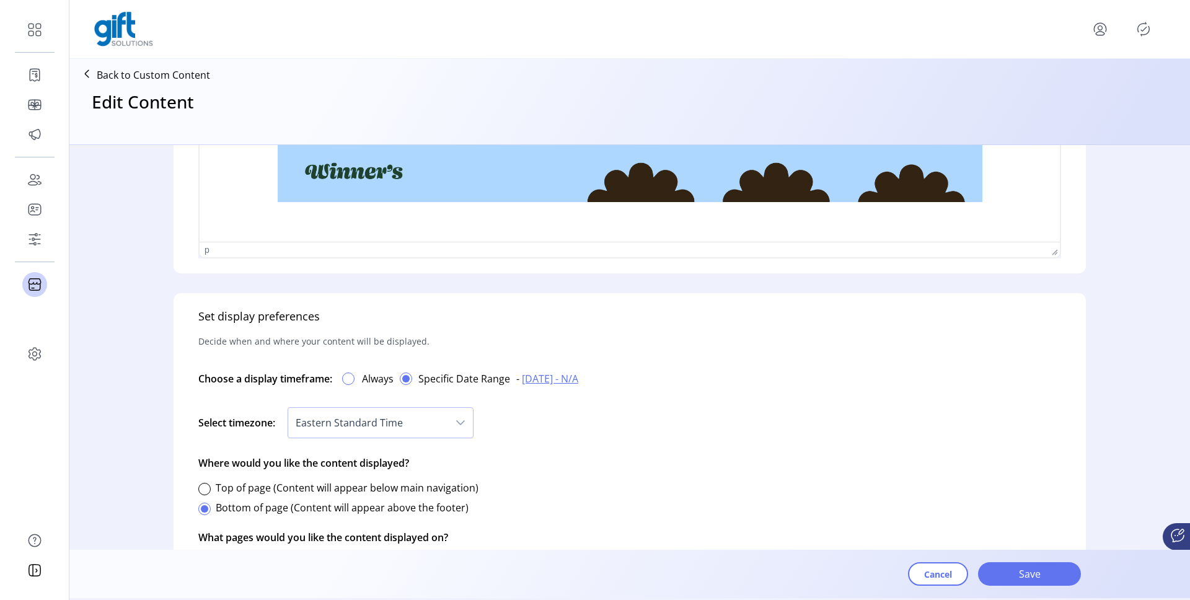
scroll to position [7, 4]
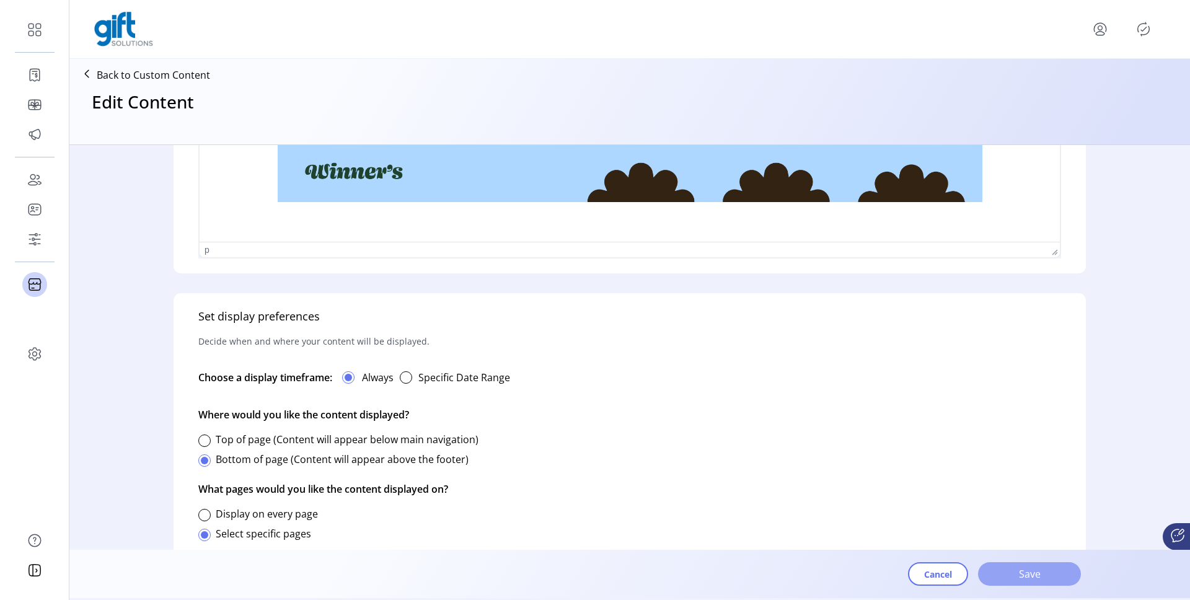
click at [1024, 576] on span "Save" at bounding box center [1029, 573] width 71 height 15
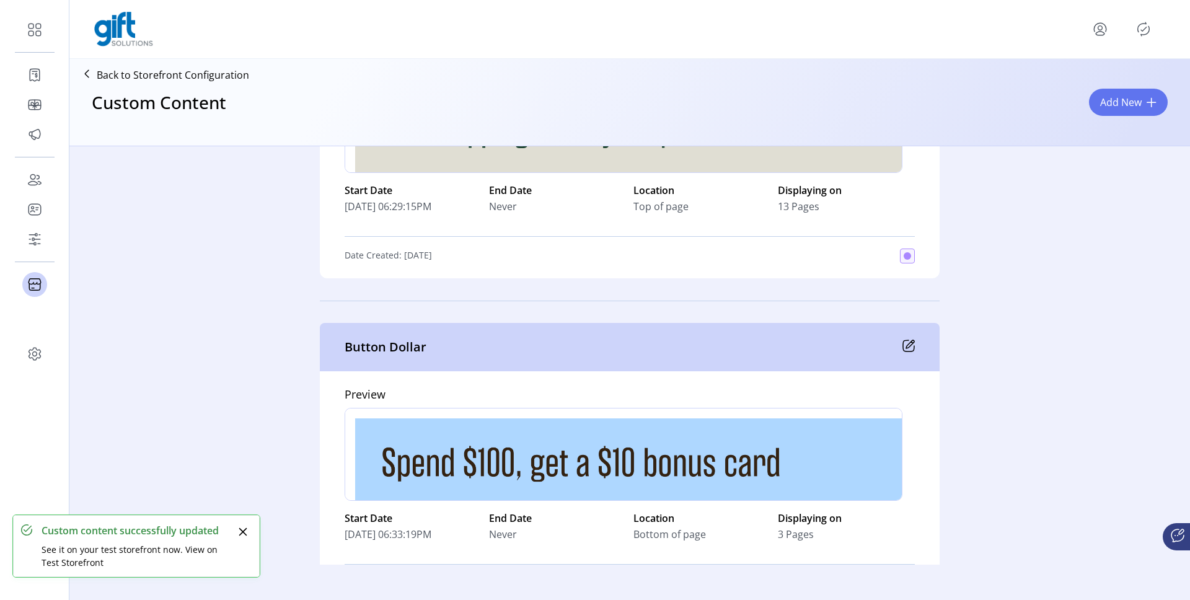
scroll to position [276, 0]
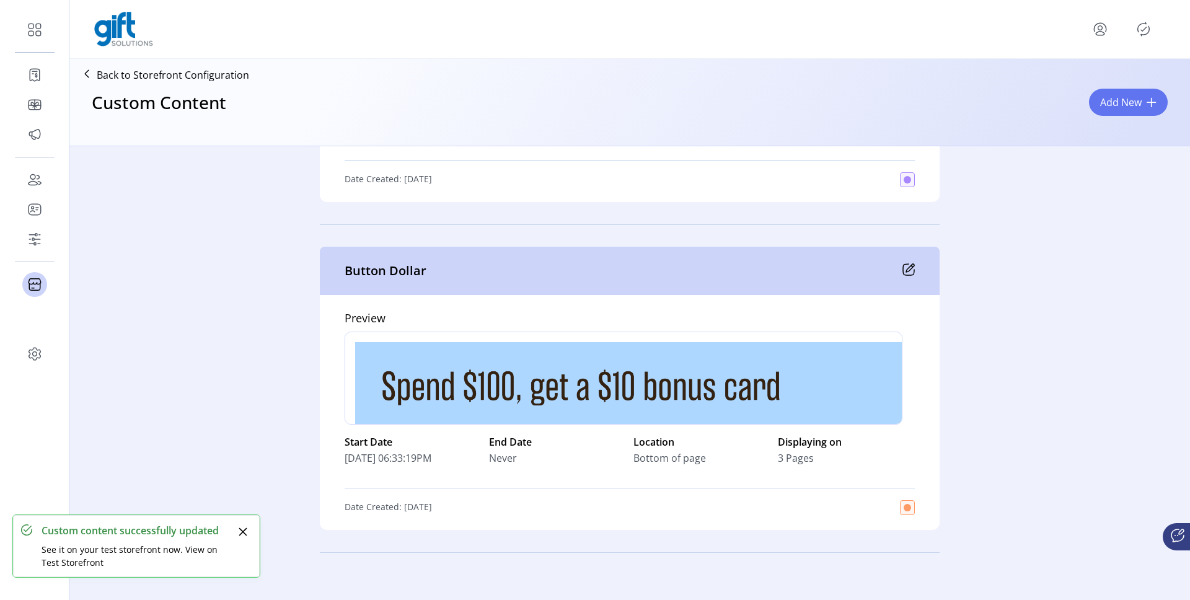
click at [1146, 32] on icon "Publisher Panel" at bounding box center [1143, 29] width 20 height 20
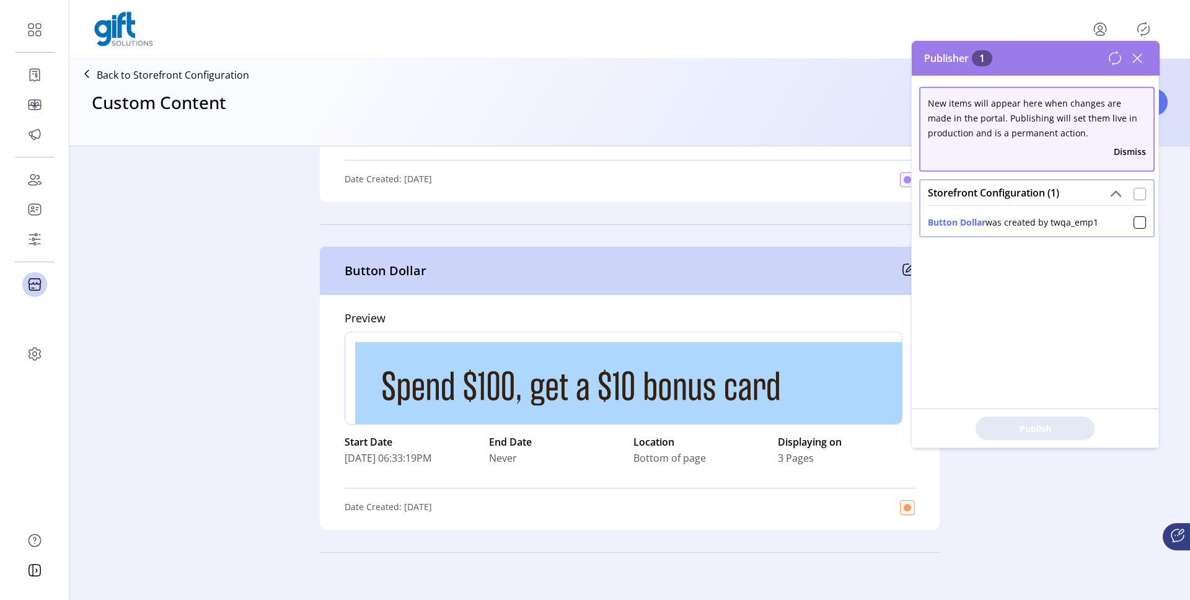
click at [1135, 192] on div at bounding box center [1139, 194] width 12 height 12
click at [1035, 431] on span "Publish 1 Items" at bounding box center [1035, 428] width 87 height 13
